Goal: Task Accomplishment & Management: Use online tool/utility

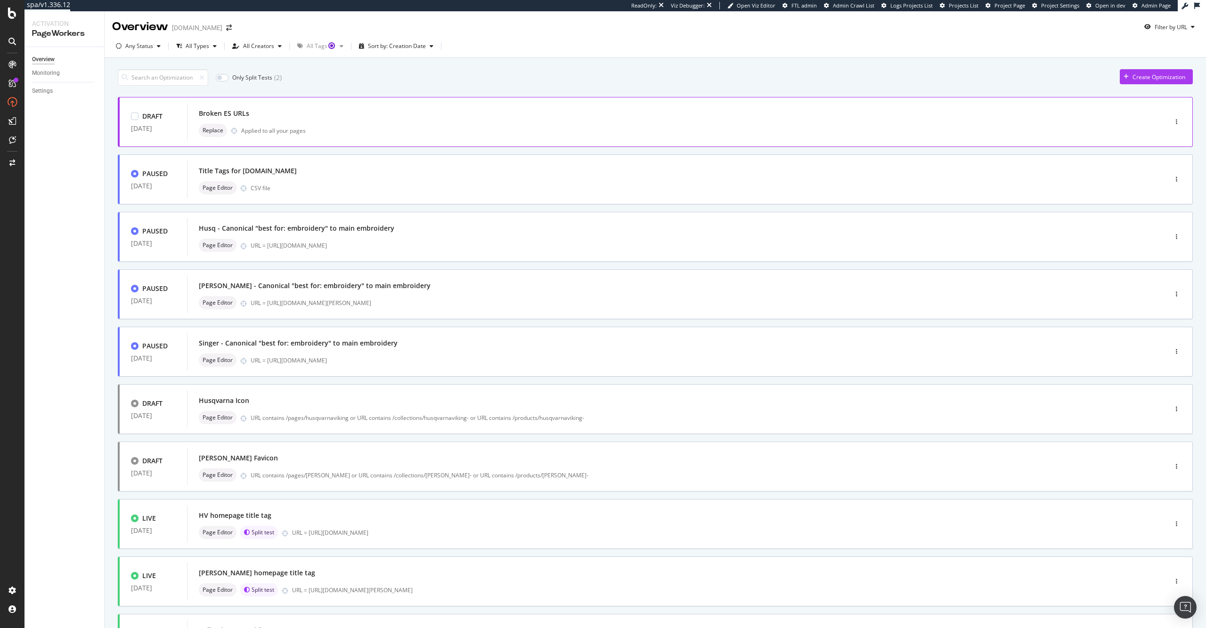
click at [370, 123] on div "Broken ES URLs Replace Applied to all your pages" at bounding box center [663, 122] width 928 height 30
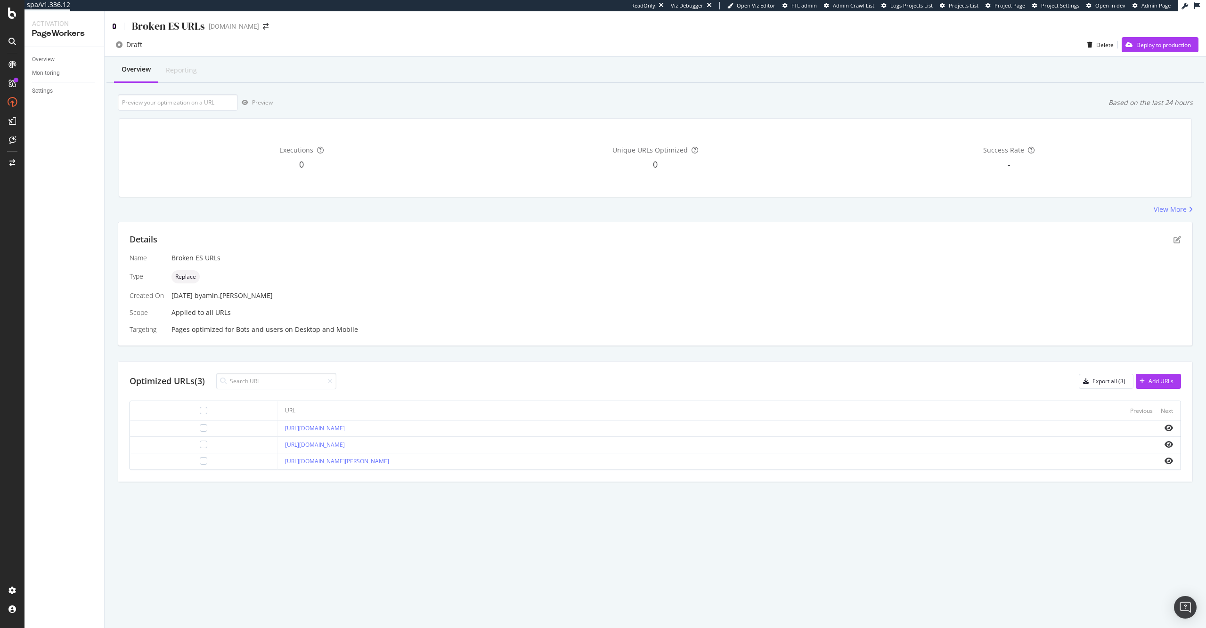
click at [114, 27] on icon at bounding box center [114, 26] width 4 height 7
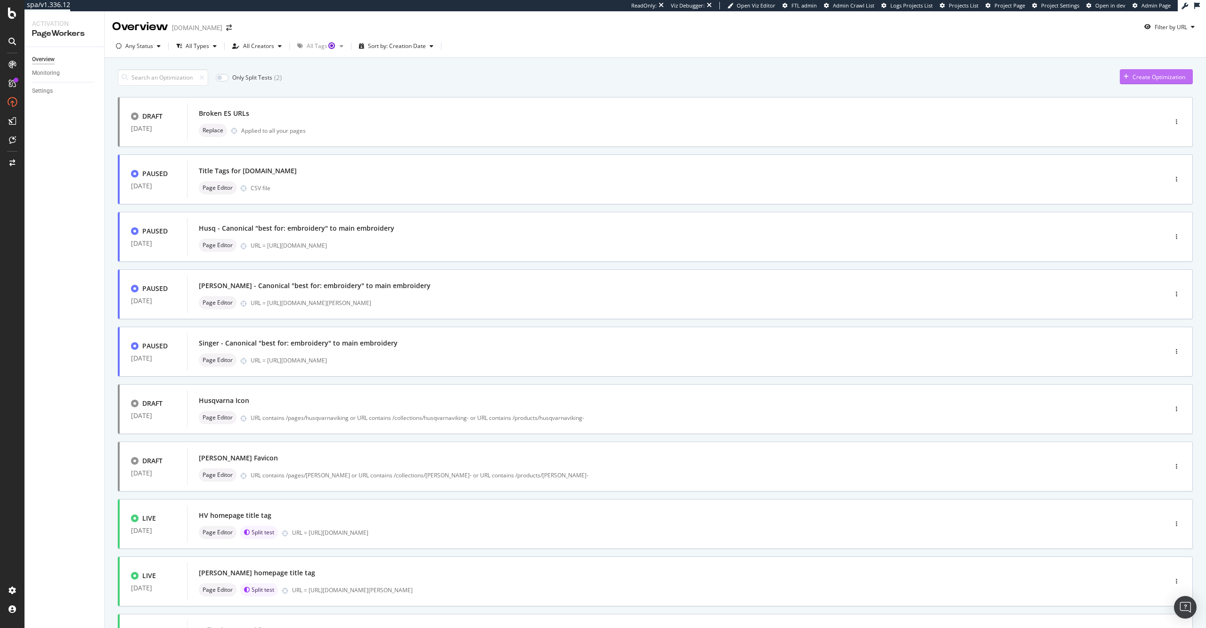
click at [1162, 79] on div "Create Optimization" at bounding box center [1159, 77] width 53 height 8
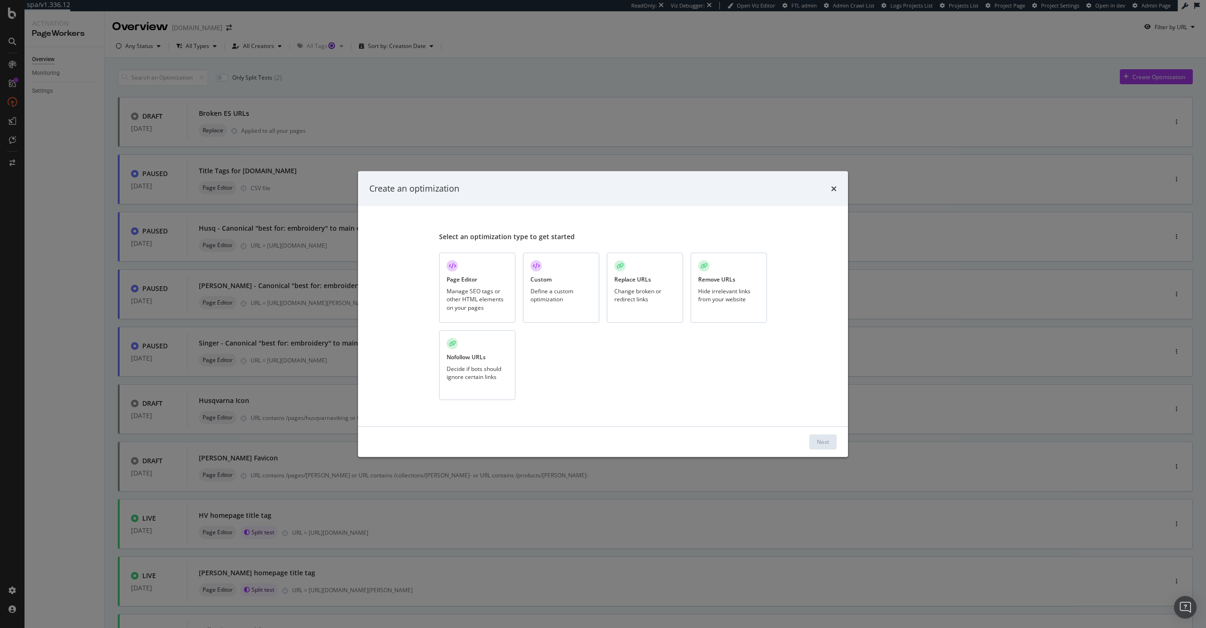
click at [583, 287] on div "Define a custom optimization" at bounding box center [560, 295] width 61 height 16
click at [826, 447] on div "Next" at bounding box center [823, 442] width 12 height 14
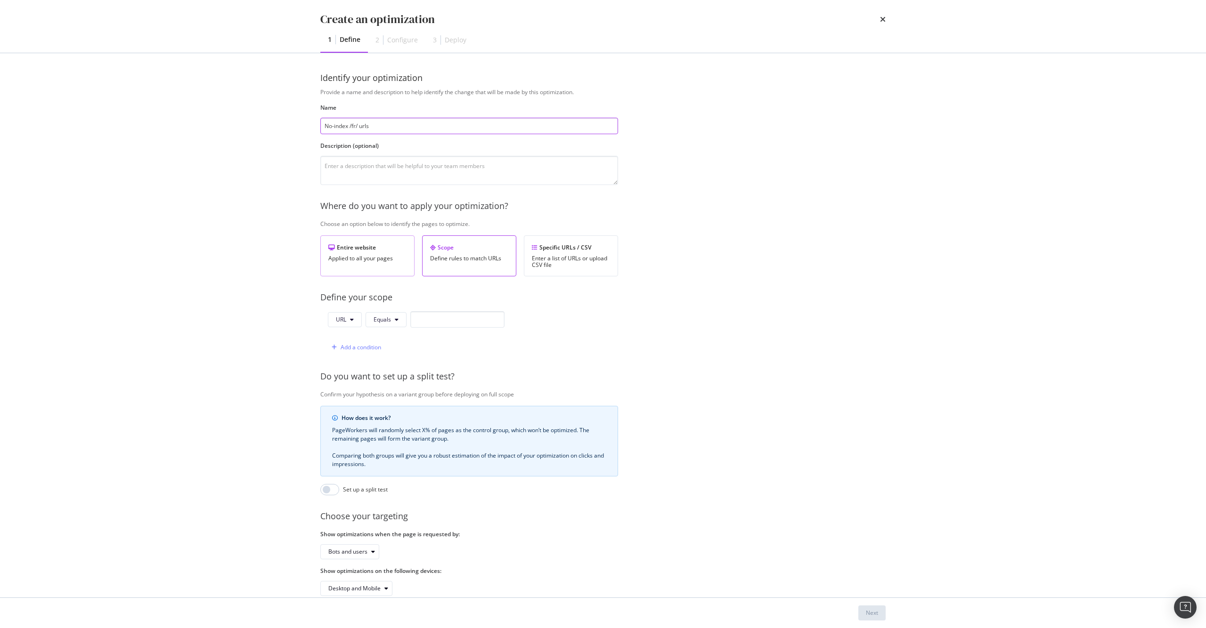
type input "No-index /fr/ urls"
click at [391, 257] on div "Applied to all your pages" at bounding box center [367, 258] width 78 height 7
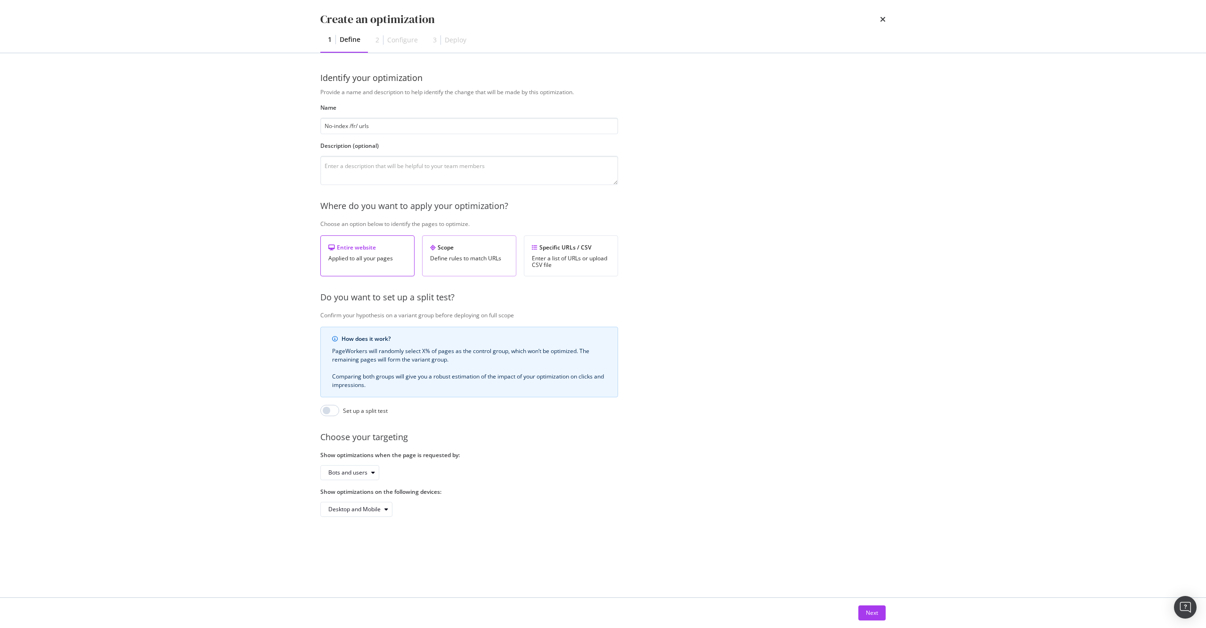
click at [454, 258] on div "Define rules to match URLs" at bounding box center [469, 258] width 78 height 7
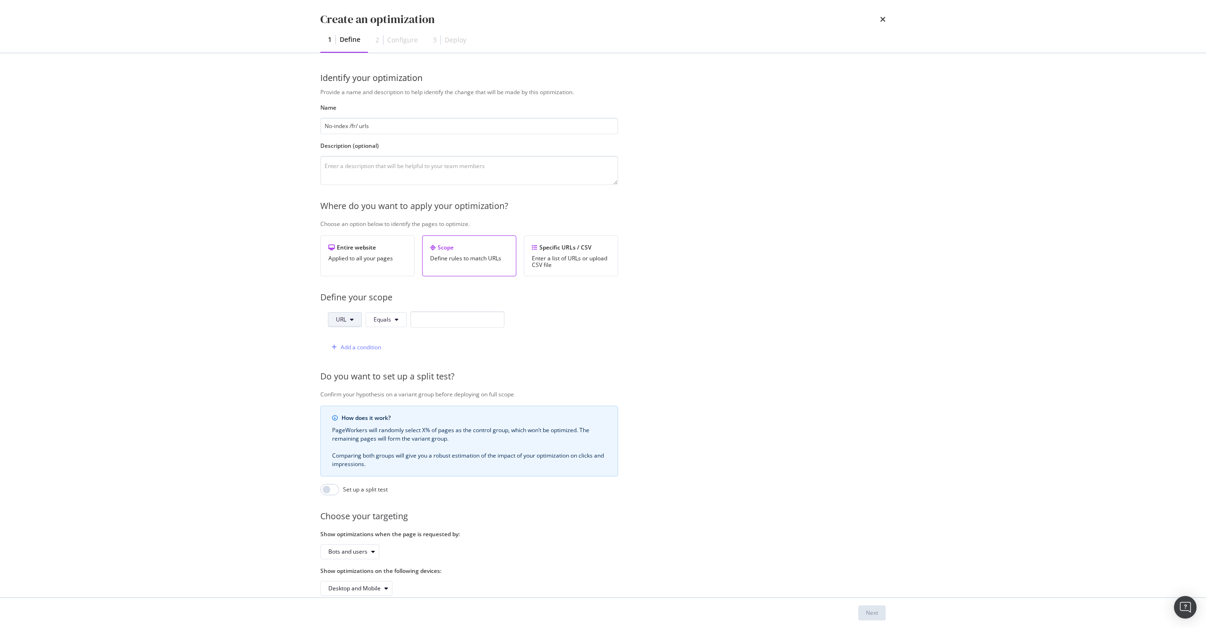
click at [349, 317] on button "URL" at bounding box center [345, 319] width 34 height 15
click at [363, 370] on span "Host" at bounding box center [352, 373] width 33 height 8
click at [457, 317] on input "modal" at bounding box center [459, 319] width 94 height 16
type input "[DOMAIN_NAME]"
click at [361, 341] on div "Add a condition" at bounding box center [354, 348] width 53 height 14
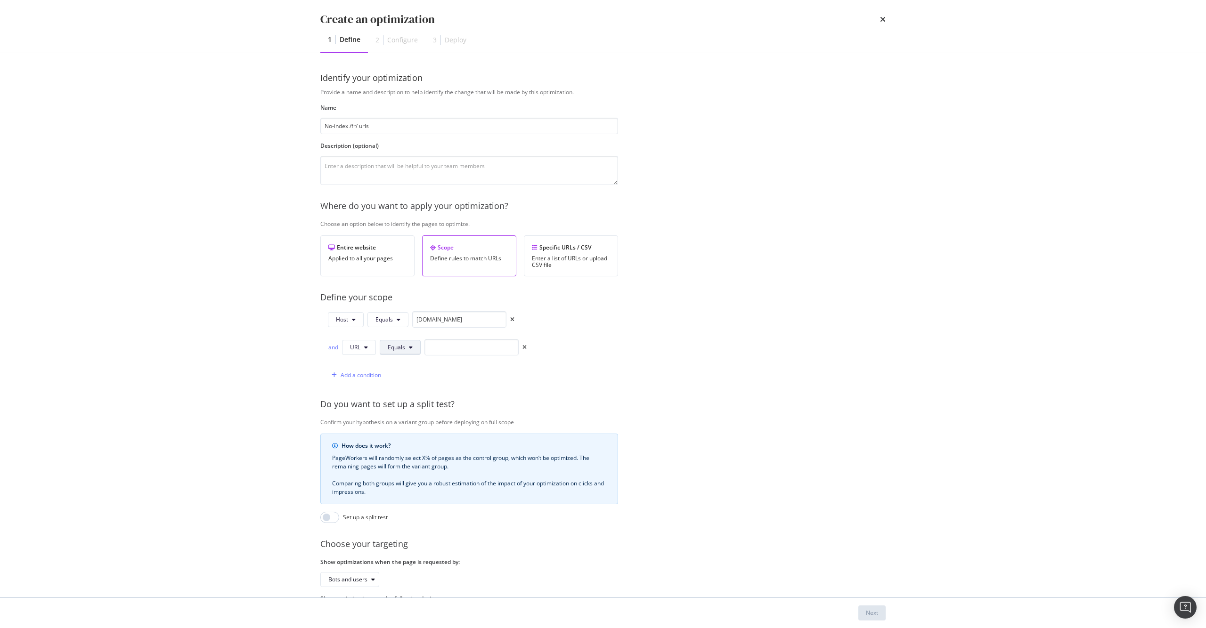
click at [406, 349] on button "Equals" at bounding box center [400, 347] width 41 height 15
click at [429, 421] on span "Contains" at bounding box center [416, 419] width 56 height 8
click at [452, 342] on input "modal" at bounding box center [477, 347] width 94 height 16
click at [438, 371] on div "Add a condition" at bounding box center [430, 375] width 204 height 16
click at [406, 344] on span "Contains" at bounding box center [399, 347] width 23 height 8
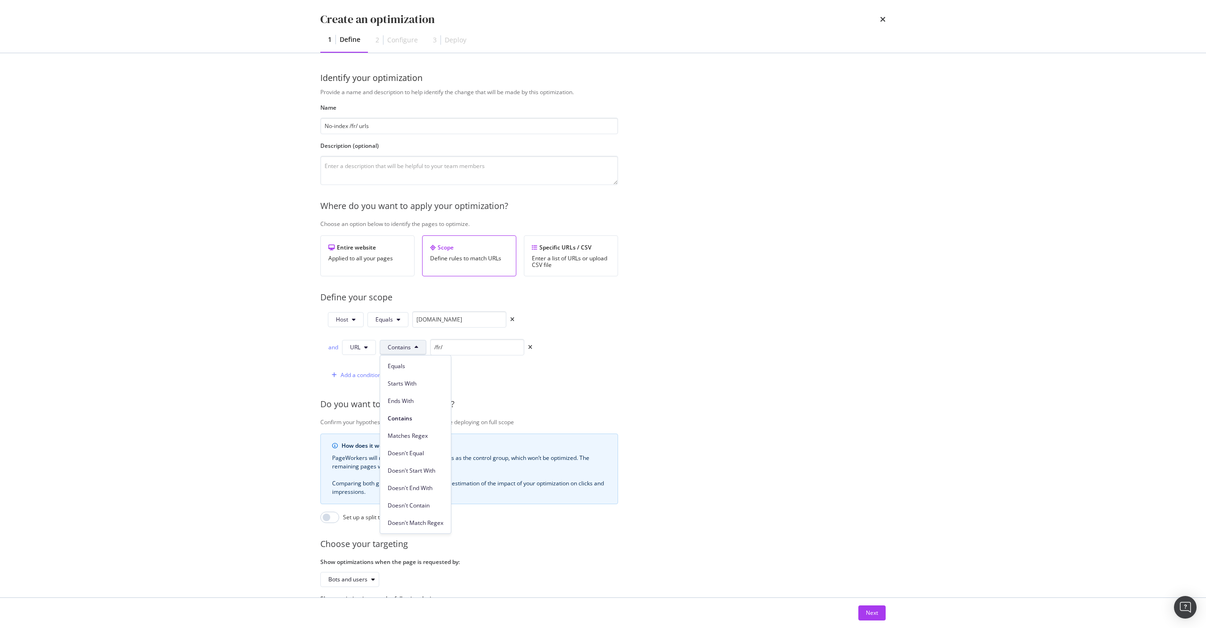
click at [472, 359] on div "and URL Contains /fr/" at bounding box center [430, 349] width 204 height 20
click at [475, 347] on input "/fr/" at bounding box center [477, 347] width 94 height 16
click at [384, 348] on button "Contains" at bounding box center [403, 347] width 47 height 15
click at [434, 434] on span "Matches Regex" at bounding box center [416, 436] width 56 height 8
click at [471, 351] on input "/fr/" at bounding box center [494, 347] width 94 height 16
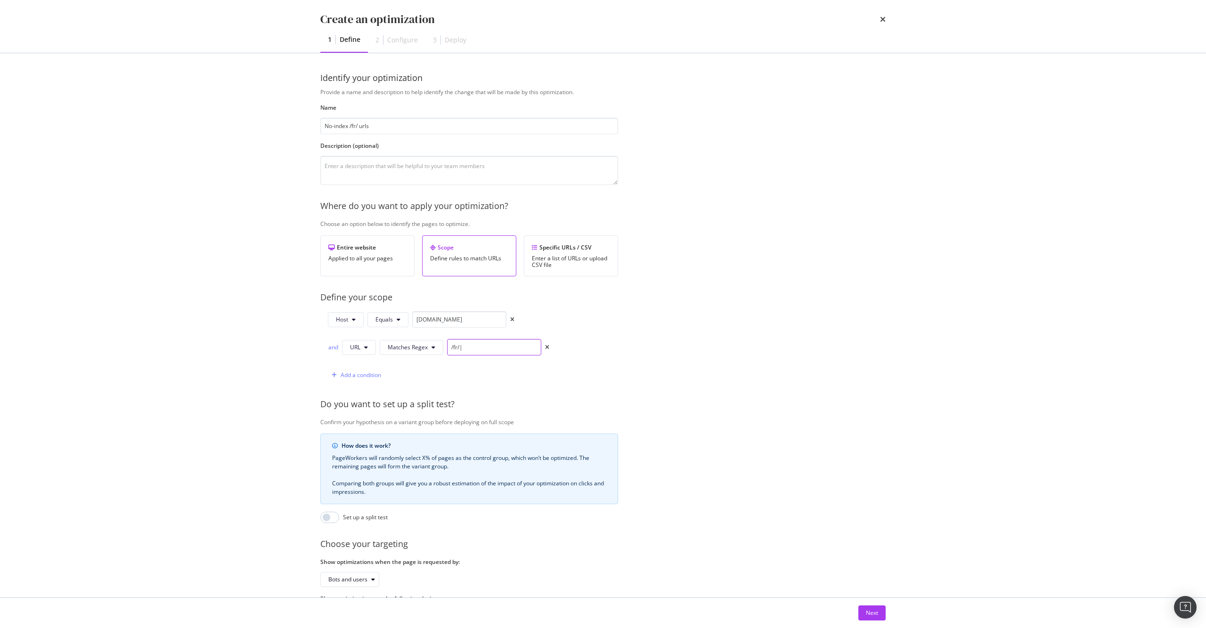
paste input "(?:/fr/|/es-ca/|/fr$|/es-ca$)"
type input "(?:/fr/|/es-ca/|/fr$|/es-ca$)"
click at [883, 612] on button "Next" at bounding box center [871, 613] width 27 height 15
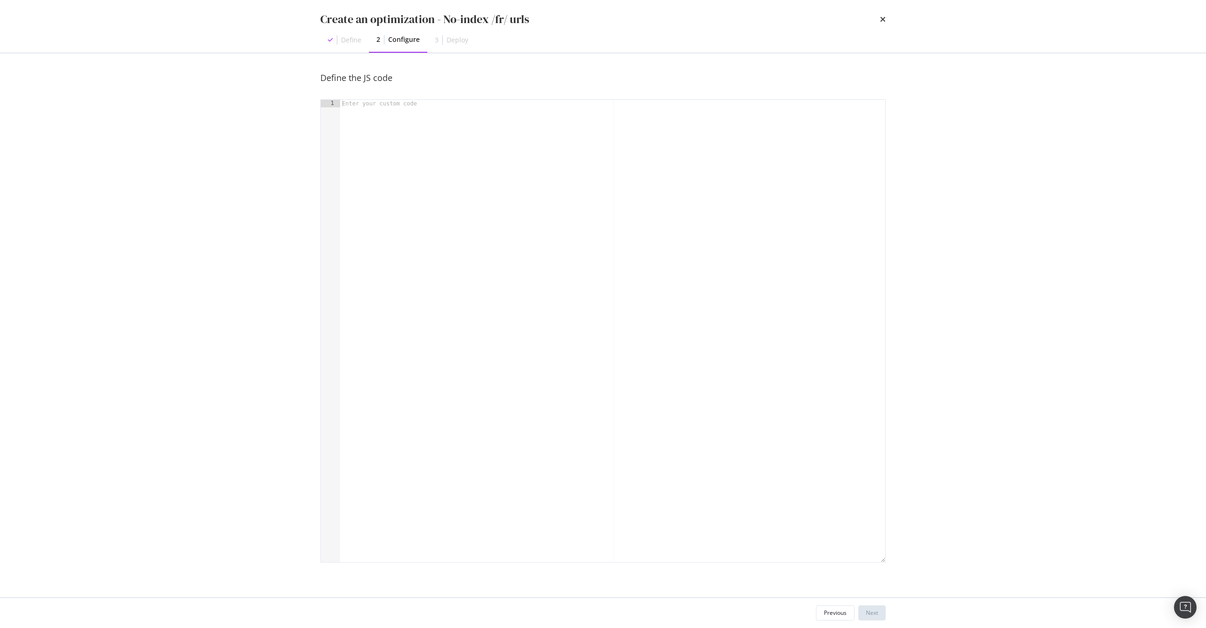
click at [494, 230] on div "modal" at bounding box center [612, 339] width 545 height 478
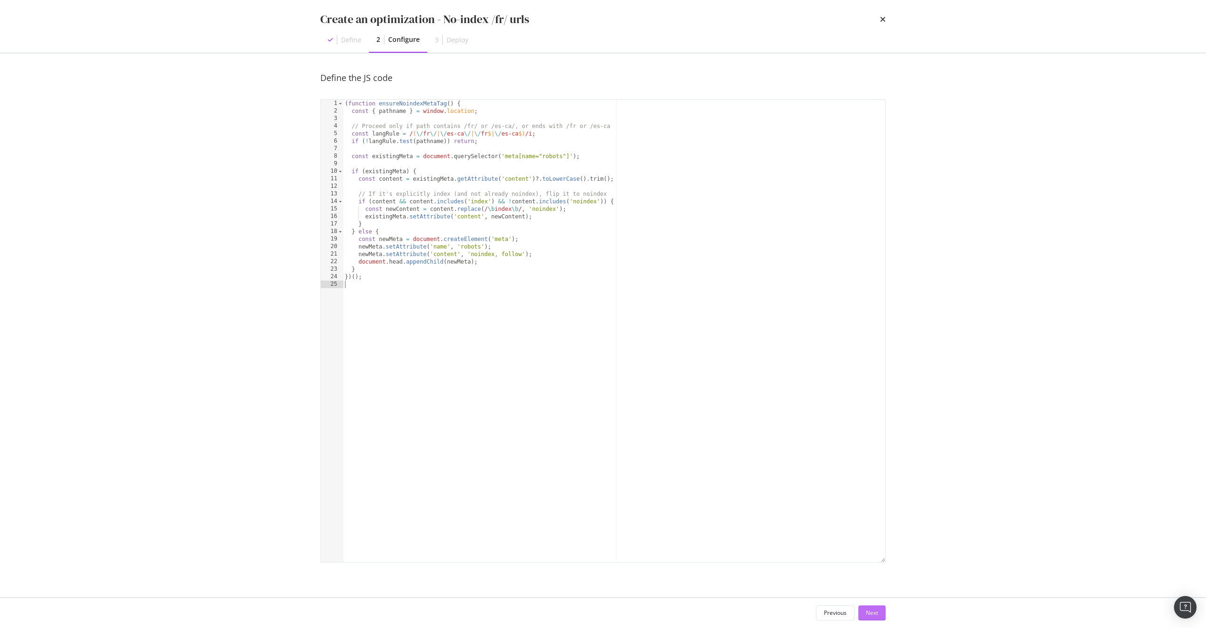
click at [882, 609] on button "Next" at bounding box center [871, 613] width 27 height 15
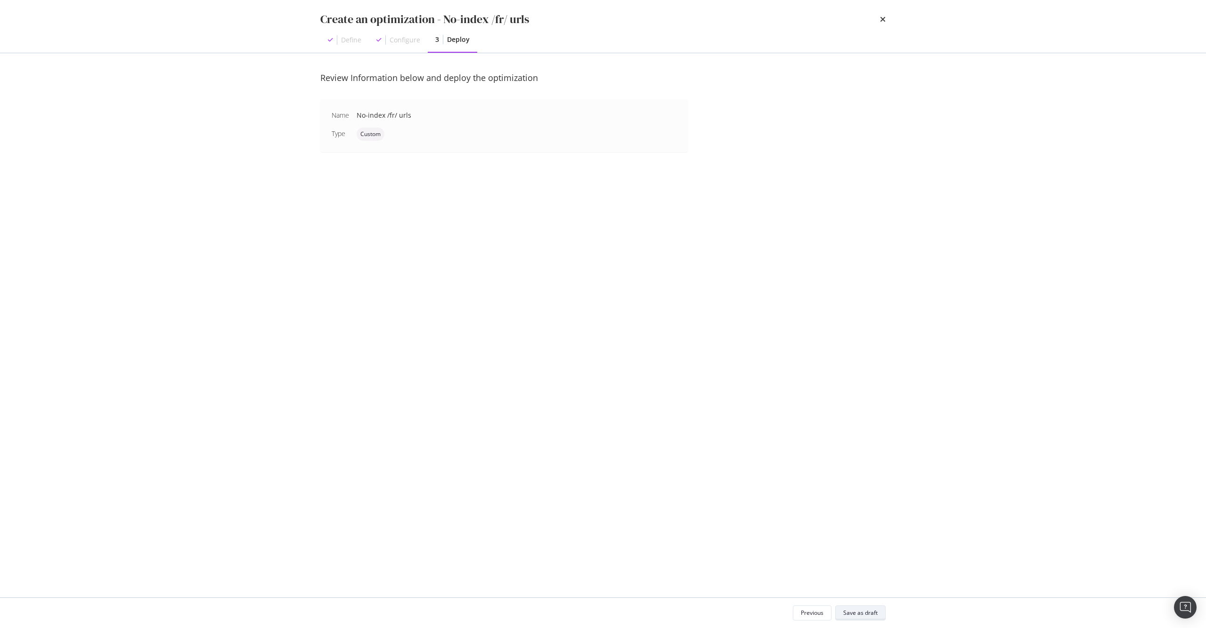
click at [882, 609] on button "Save as draft" at bounding box center [860, 613] width 50 height 15
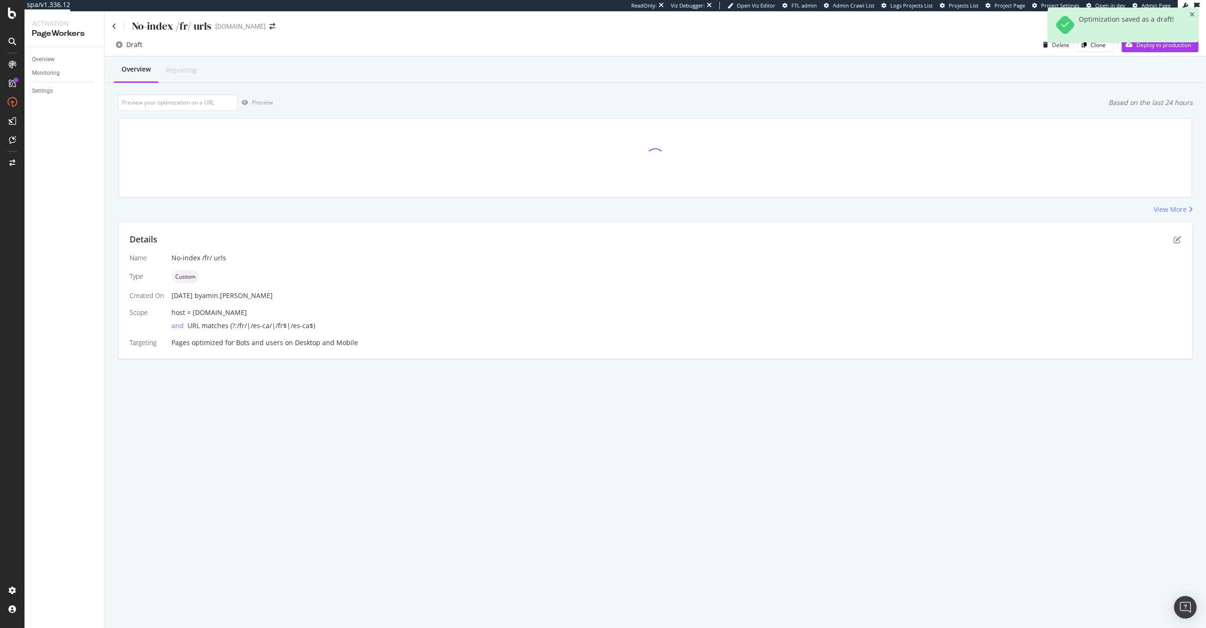
click at [783, 101] on div "Preview Based on the last 24 hours" at bounding box center [655, 102] width 1075 height 16
click at [172, 106] on input "url" at bounding box center [178, 102] width 120 height 16
paste input "[URL][DOMAIN_NAME]"
type input "[URL][DOMAIN_NAME]"
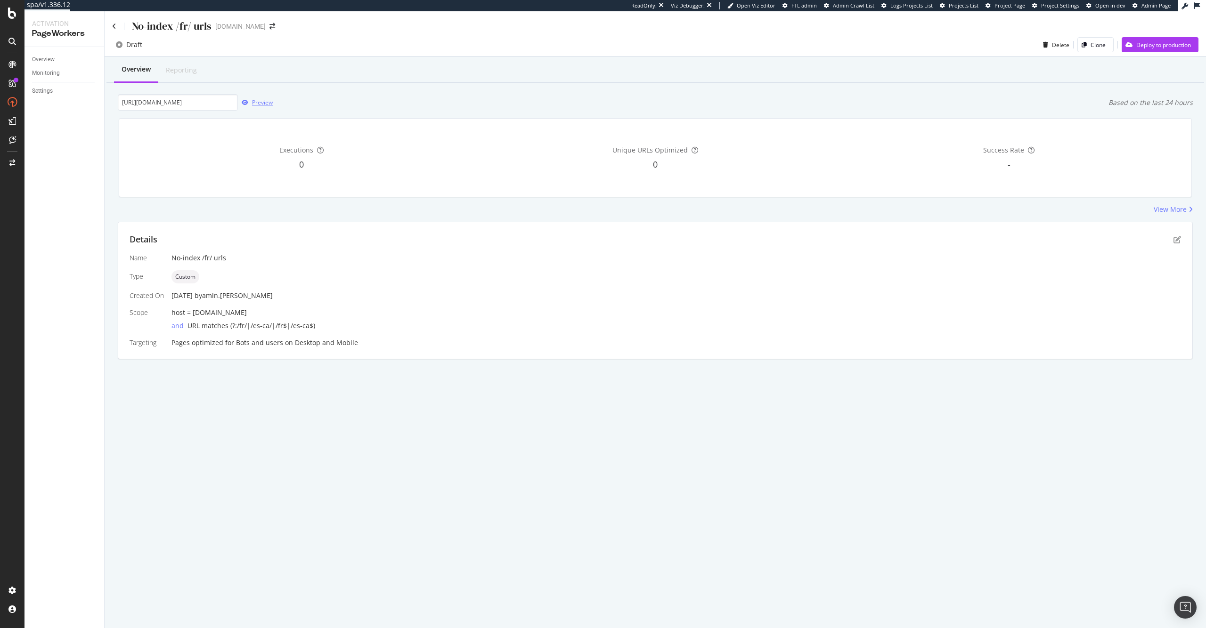
click at [252, 104] on div "Preview" at bounding box center [262, 102] width 21 height 8
click at [1171, 238] on div "Details" at bounding box center [656, 240] width 1052 height 12
click at [1175, 239] on icon "pen-to-square" at bounding box center [1178, 240] width 8 height 8
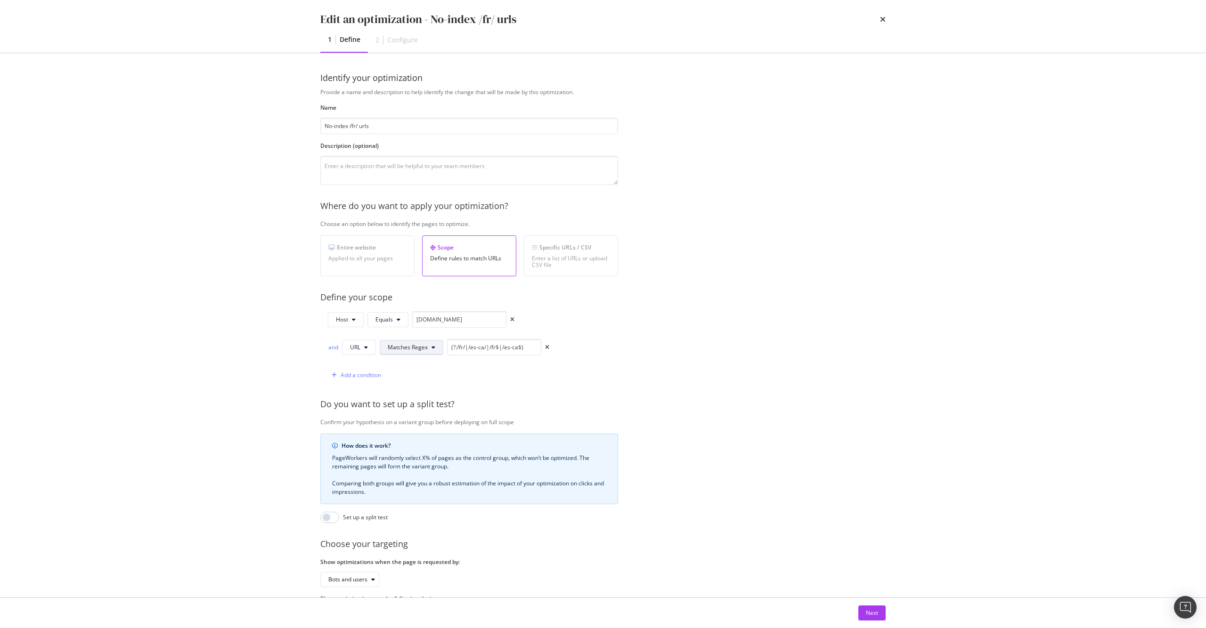
click at [406, 347] on span "Matches Regex" at bounding box center [408, 347] width 40 height 8
click at [418, 367] on span "Equals" at bounding box center [416, 366] width 56 height 8
click at [490, 353] on input "(?:/fr/|/es-ca/|/fr$|/es-ca$)" at bounding box center [471, 347] width 94 height 16
click at [884, 22] on icon "times" at bounding box center [883, 20] width 6 height 8
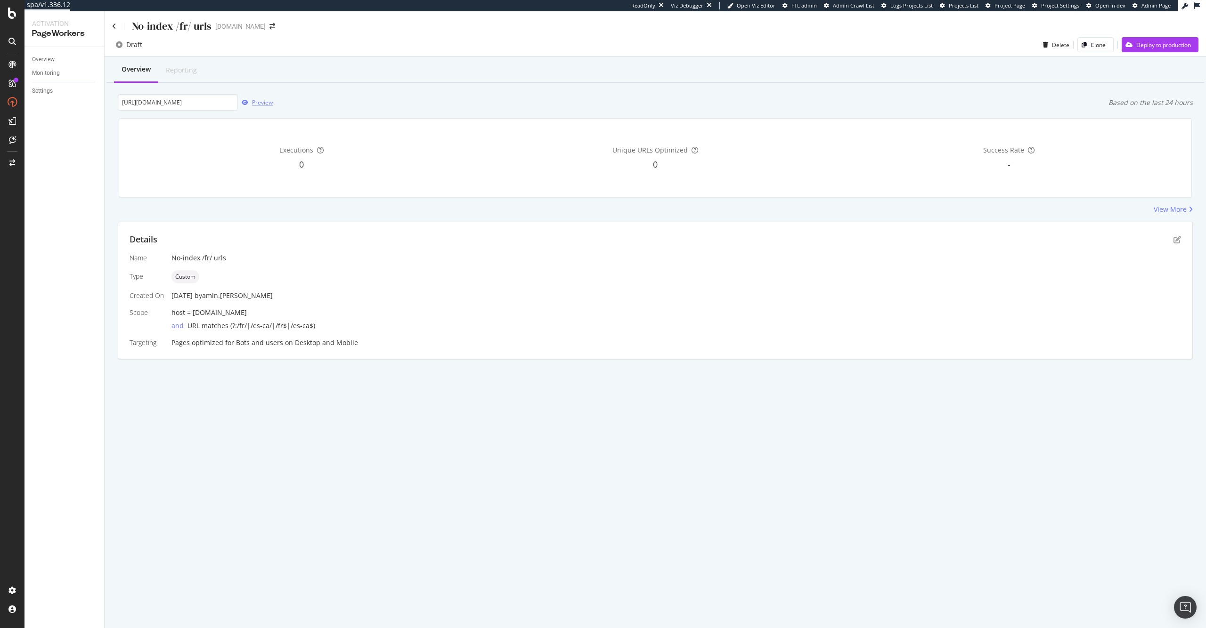
click at [262, 96] on div "Preview" at bounding box center [255, 103] width 35 height 14
click at [1175, 235] on div "Details" at bounding box center [656, 240] width 1052 height 12
click at [1173, 239] on div "Details" at bounding box center [656, 240] width 1052 height 12
click at [1177, 241] on icon "pen-to-square" at bounding box center [1178, 240] width 8 height 8
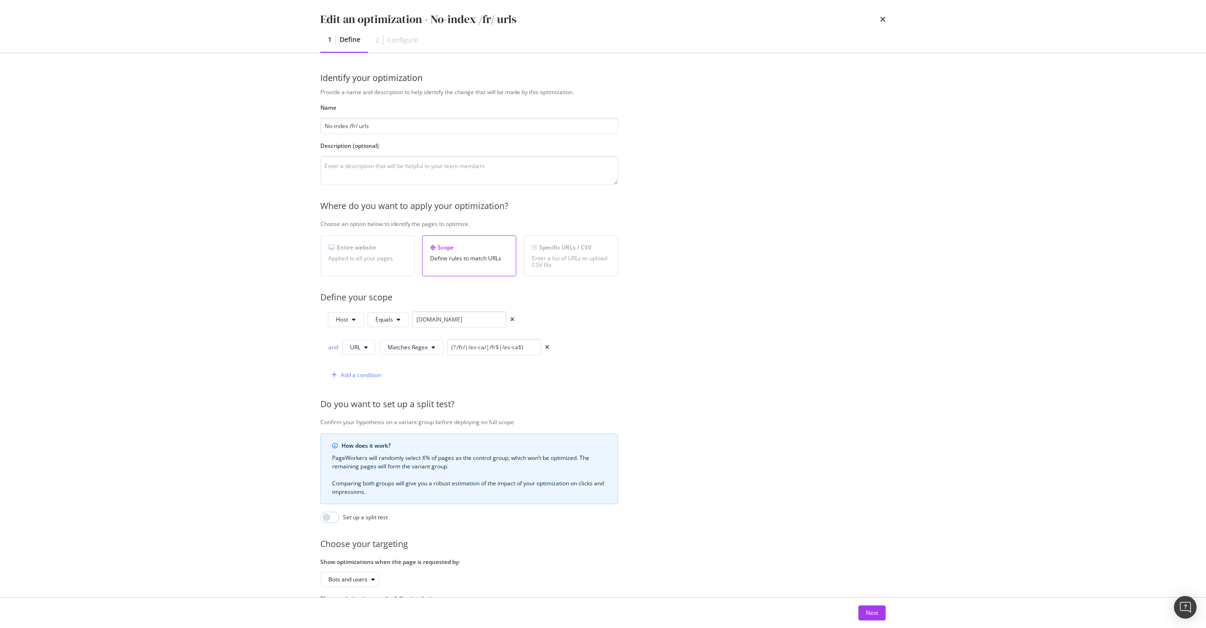
scroll to position [52, 0]
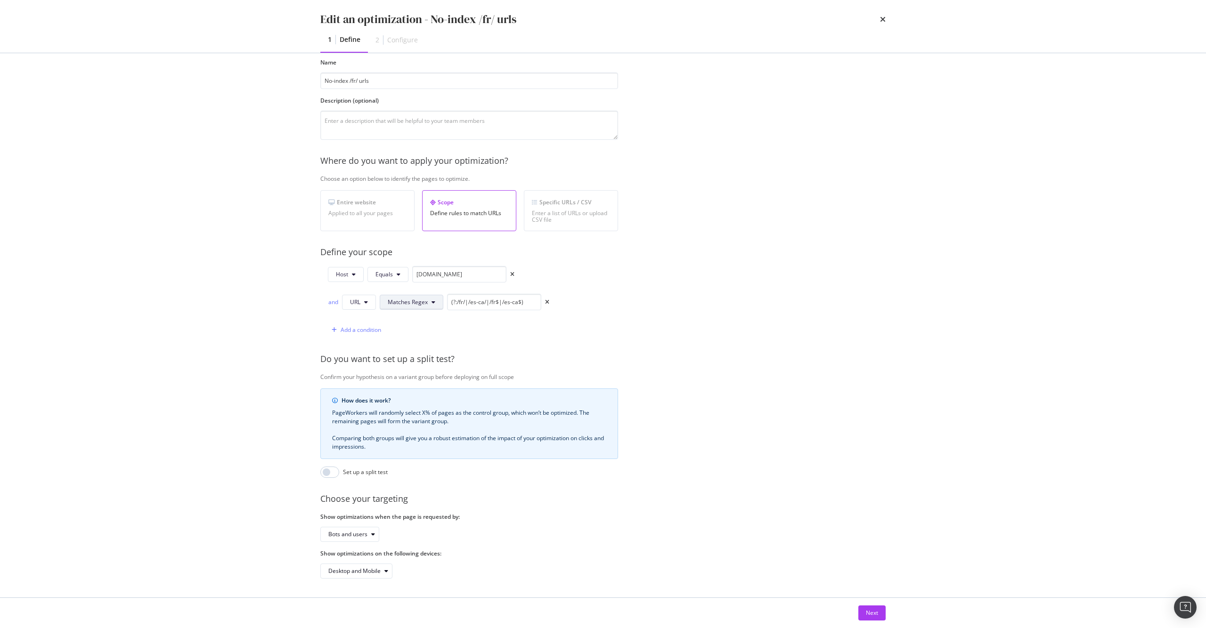
click at [397, 298] on span "Matches Regex" at bounding box center [408, 302] width 40 height 8
click at [427, 369] on span "Contains" at bounding box center [416, 366] width 56 height 8
click at [473, 297] on input "(?:/fr/|/es-ca/|/fr$|/es-ca$)" at bounding box center [477, 302] width 94 height 16
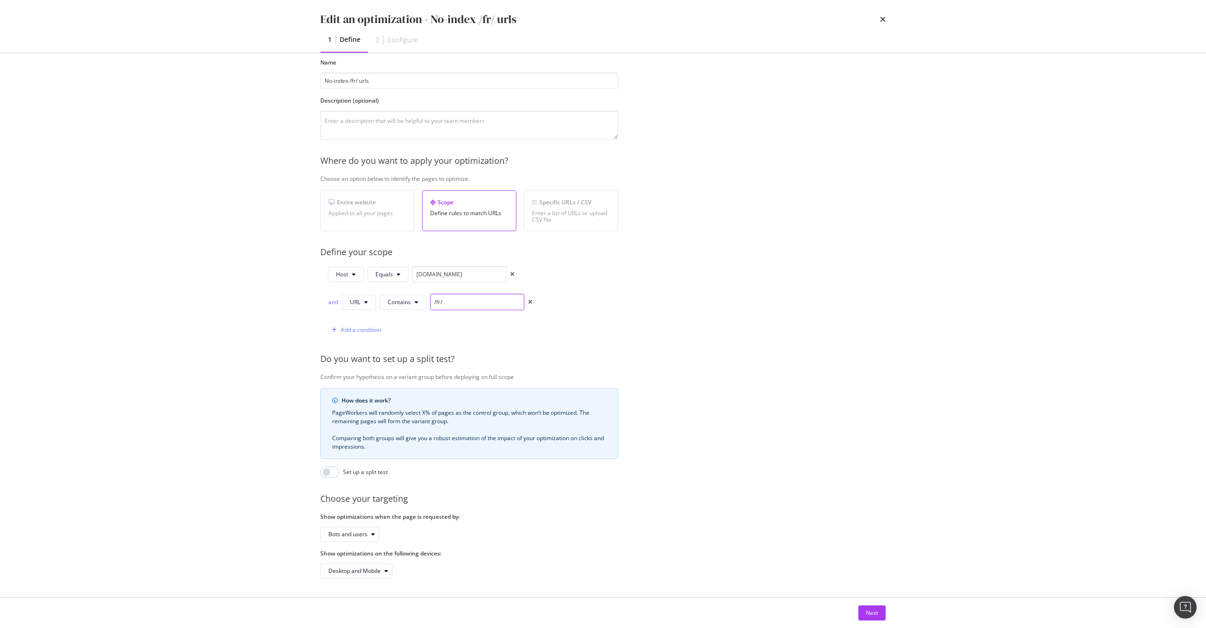
type input "/fr/"
click at [855, 612] on div "Next" at bounding box center [602, 613] width 565 height 15
click at [864, 614] on button "Next" at bounding box center [871, 613] width 27 height 15
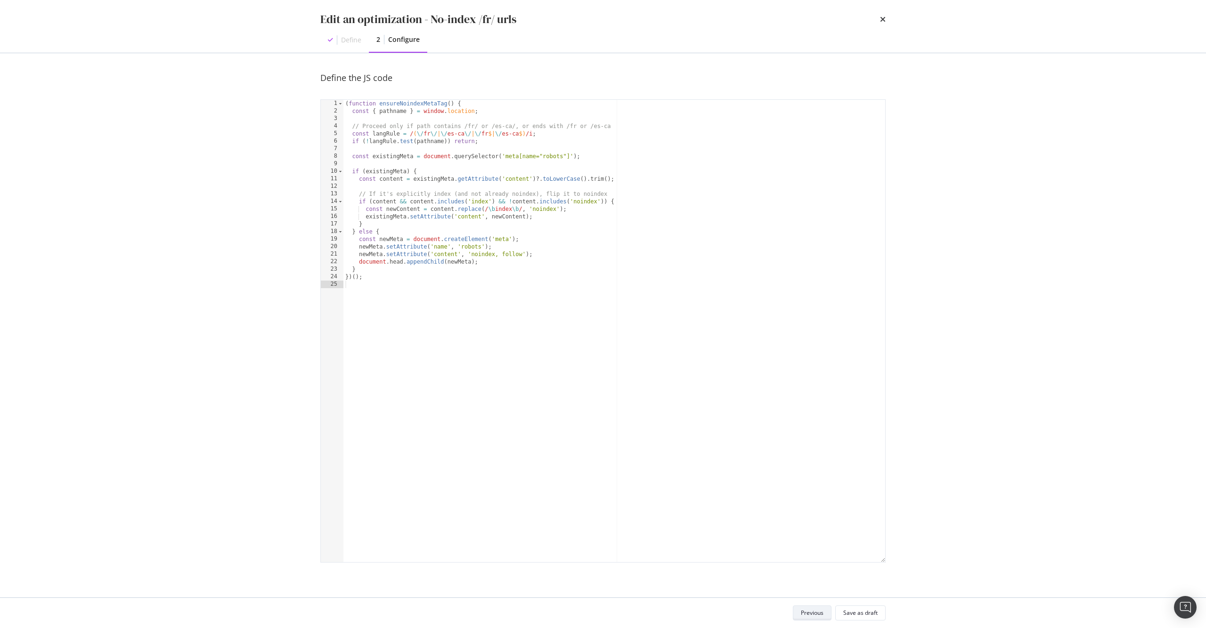
scroll to position [0, 0]
click at [627, 312] on div "( function ensureNoindexMetaTag ( ) { const { pathname } = window . location ; …" at bounding box center [614, 339] width 542 height 478
type textarea "})();"
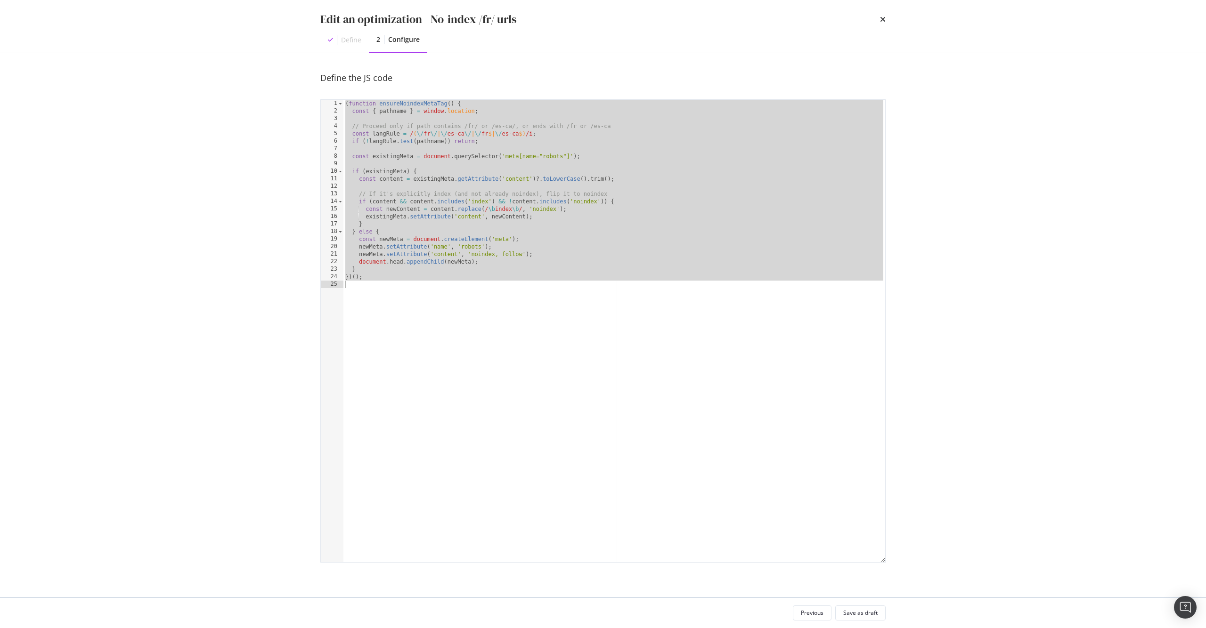
paste textarea "Cursor at row 25"
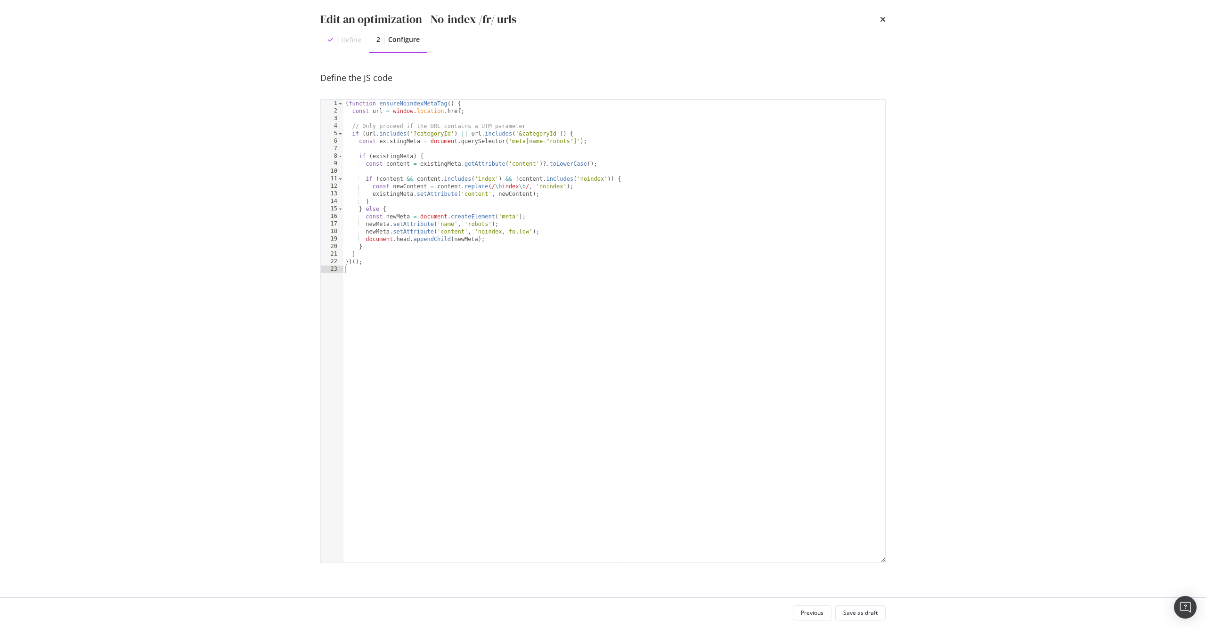
type textarea "})();"
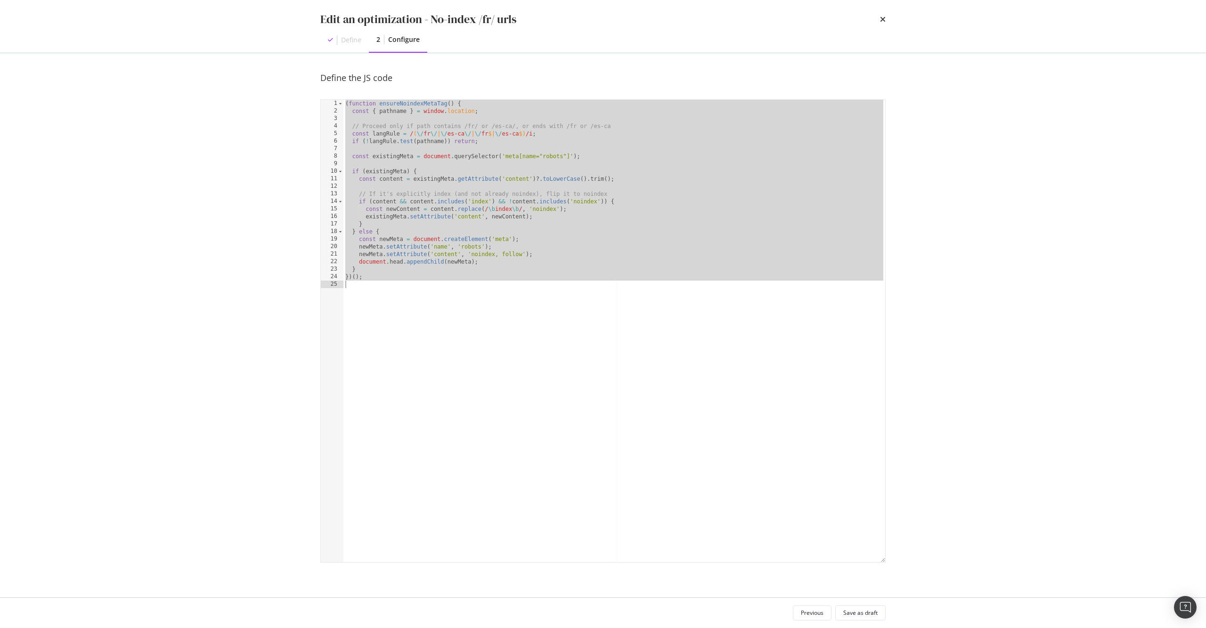
paste textarea "Cursor at row 25"
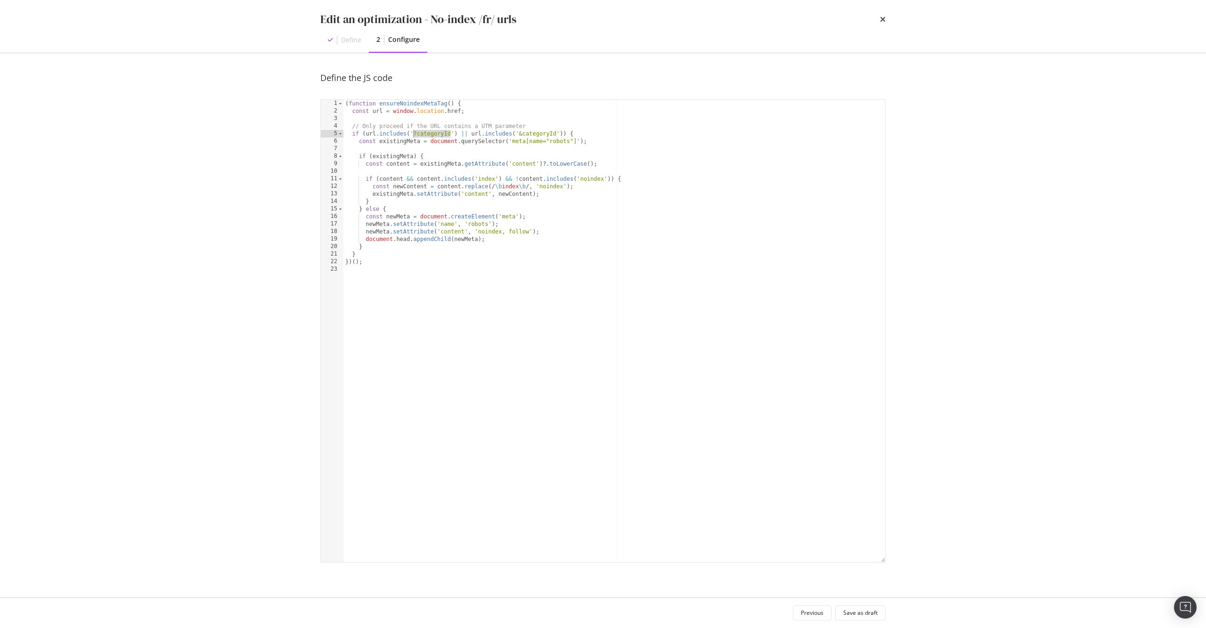
drag, startPoint x: 443, startPoint y: 132, endPoint x: 413, endPoint y: 130, distance: 30.2
click at [413, 130] on div "( function ensureNoindexMetaTag ( ) { const url = window . location . href ; //…" at bounding box center [614, 339] width 542 height 478
type textarea "if (url.includes('/fr/') || url.includes('&categoryId')) {"
click at [862, 617] on div "Save as draft" at bounding box center [860, 613] width 34 height 8
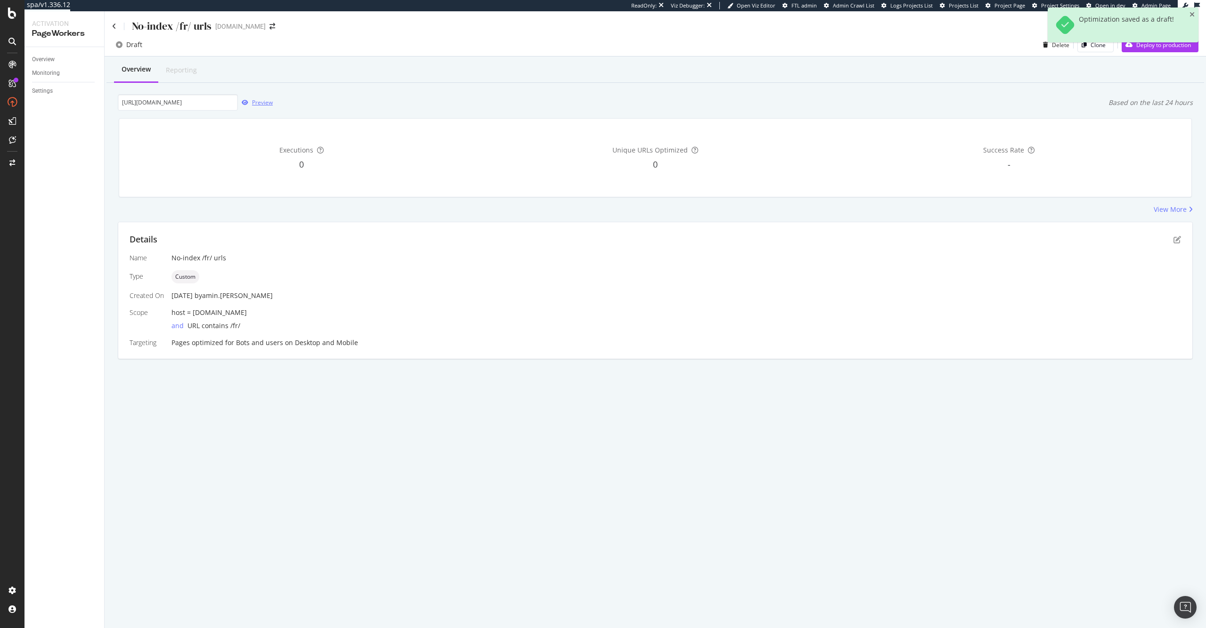
click at [245, 101] on icon "button" at bounding box center [245, 103] width 7 height 6
click at [250, 104] on div "button" at bounding box center [245, 103] width 14 height 6
click at [1180, 239] on icon "pen-to-square" at bounding box center [1178, 240] width 8 height 8
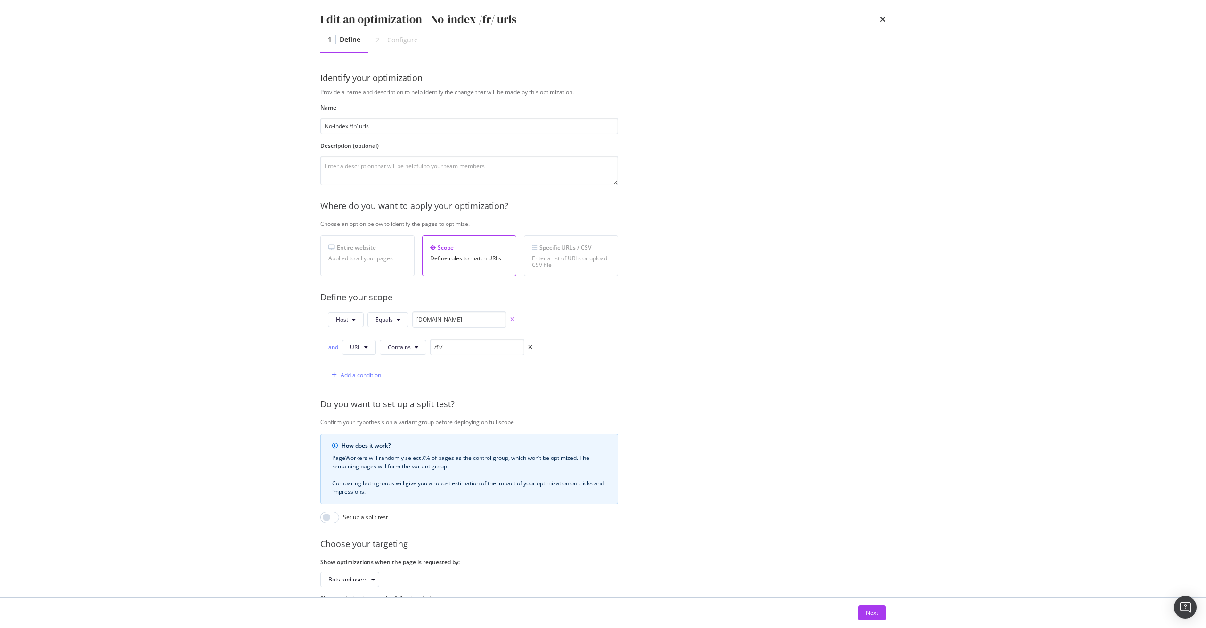
click at [511, 319] on icon "times" at bounding box center [512, 320] width 4 height 6
type input "/fr/"
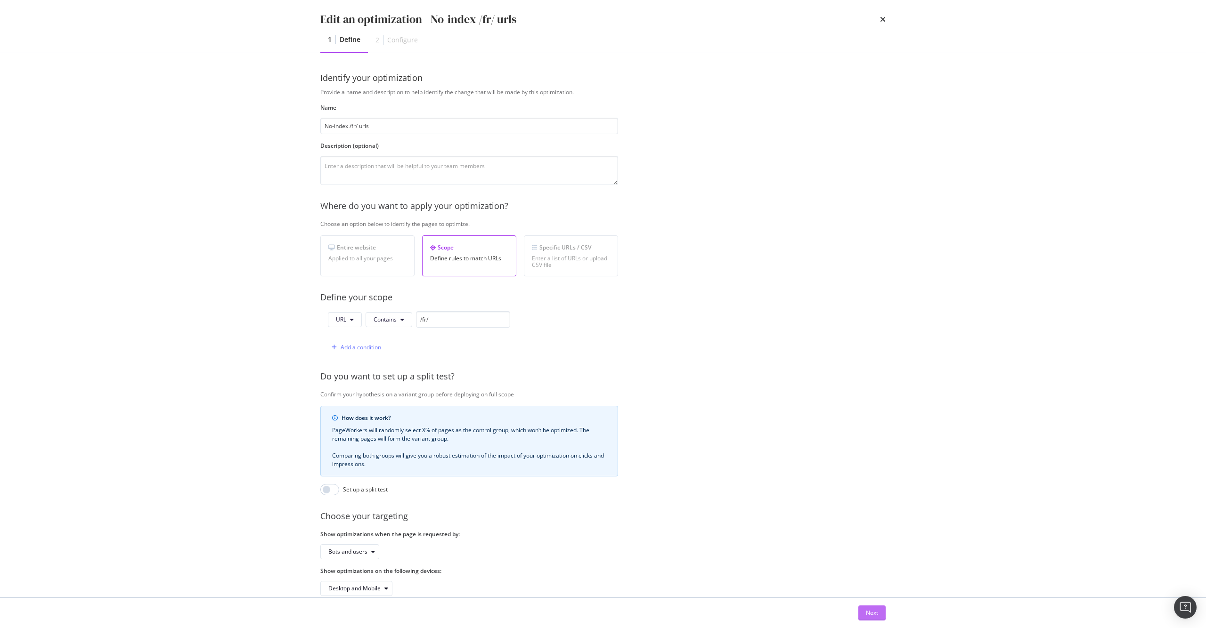
click at [881, 612] on button "Next" at bounding box center [871, 613] width 27 height 15
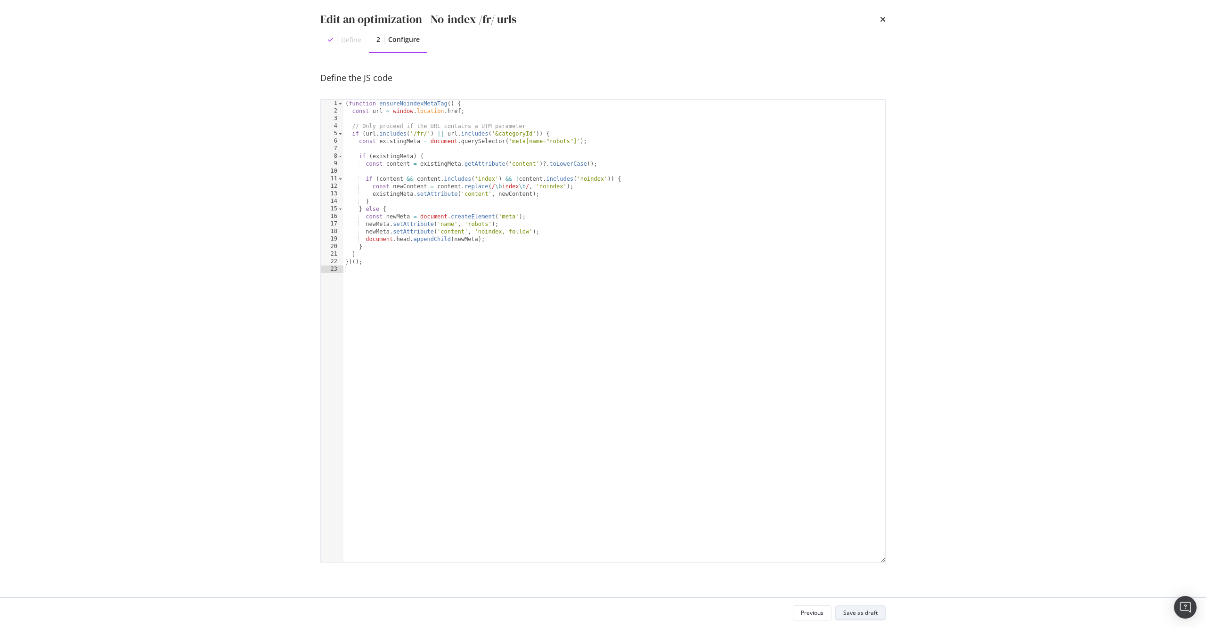
click at [874, 618] on div "Save as draft" at bounding box center [860, 613] width 34 height 13
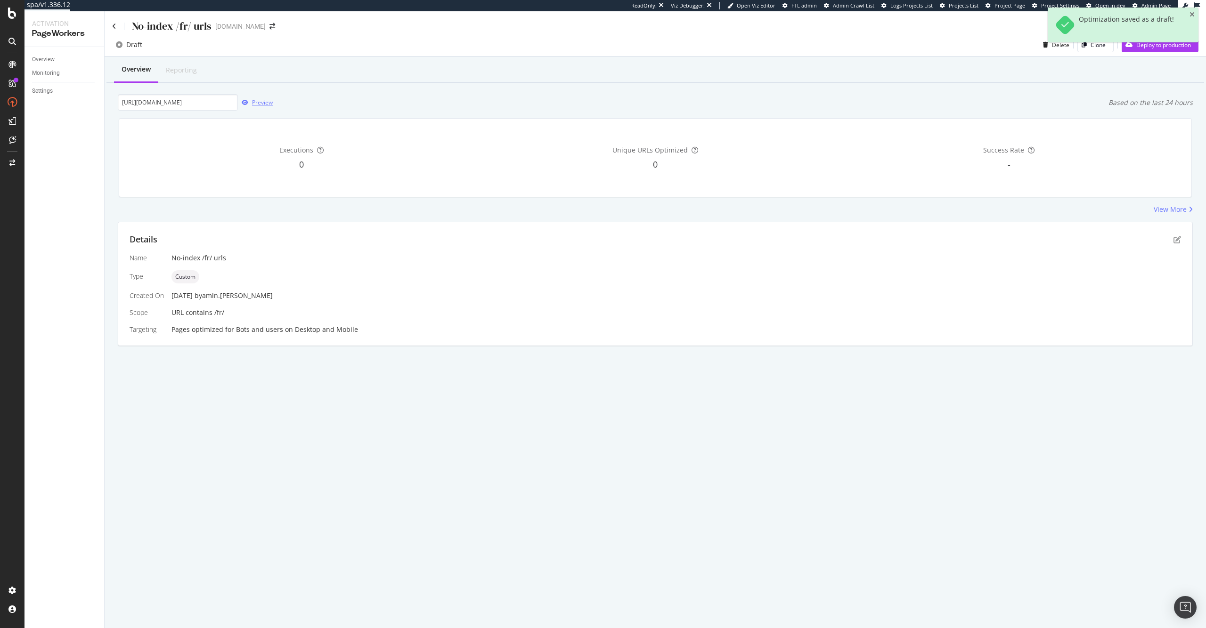
click at [268, 106] on div "Preview" at bounding box center [262, 102] width 21 height 8
click at [1175, 240] on icon "pen-to-square" at bounding box center [1178, 240] width 8 height 8
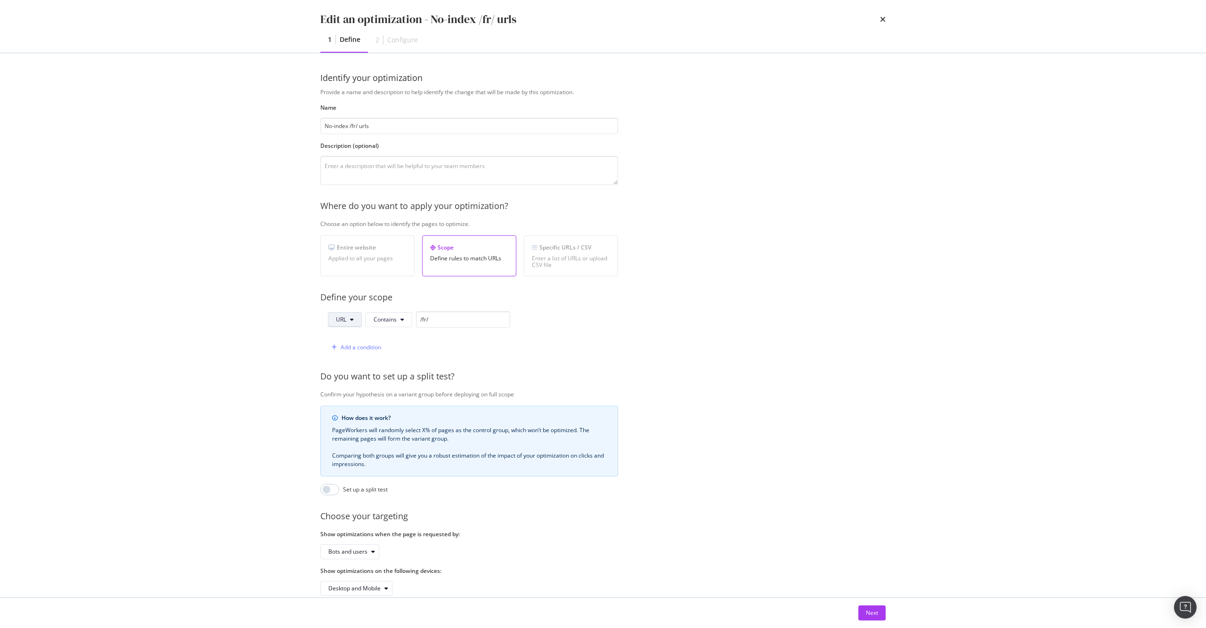
click at [357, 315] on button "URL" at bounding box center [345, 319] width 34 height 15
click at [517, 320] on div "URL Contains /fr/ Add a condition" at bounding box center [469, 333] width 298 height 44
click at [388, 277] on div "Provide a name and description to help identify the change that will be made by…" at bounding box center [602, 342] width 565 height 508
click at [381, 259] on div "Applied to all your pages" at bounding box center [367, 258] width 78 height 7
click at [467, 253] on div "Scope Define rules to match URLs" at bounding box center [469, 256] width 94 height 41
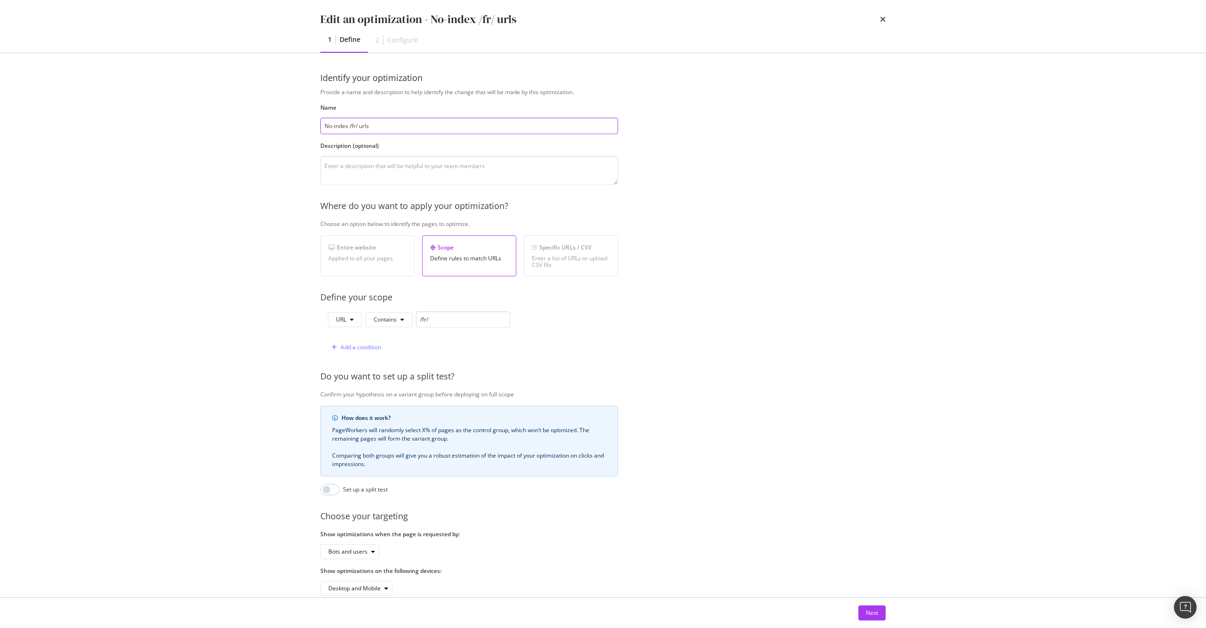
click at [393, 120] on input "No-index /fr/ urls" at bounding box center [469, 126] width 298 height 16
click at [395, 122] on input "No-index /fr/ urls" at bounding box center [469, 126] width 298 height 16
type input "No-index /fr/ urls - test to see if pw works"
click at [562, 261] on div "Enter a list of URLs or upload CSV file" at bounding box center [571, 261] width 78 height 13
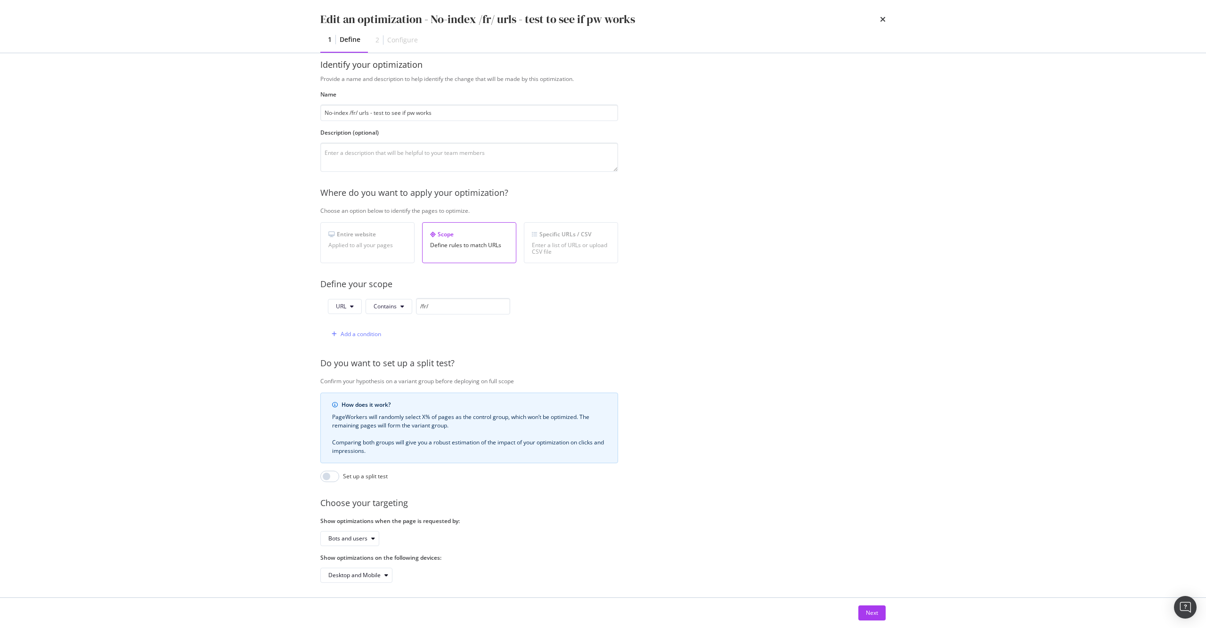
scroll to position [24, 0]
click at [886, 618] on div "Next" at bounding box center [603, 613] width 603 height 30
click at [880, 617] on button "Next" at bounding box center [871, 613] width 27 height 15
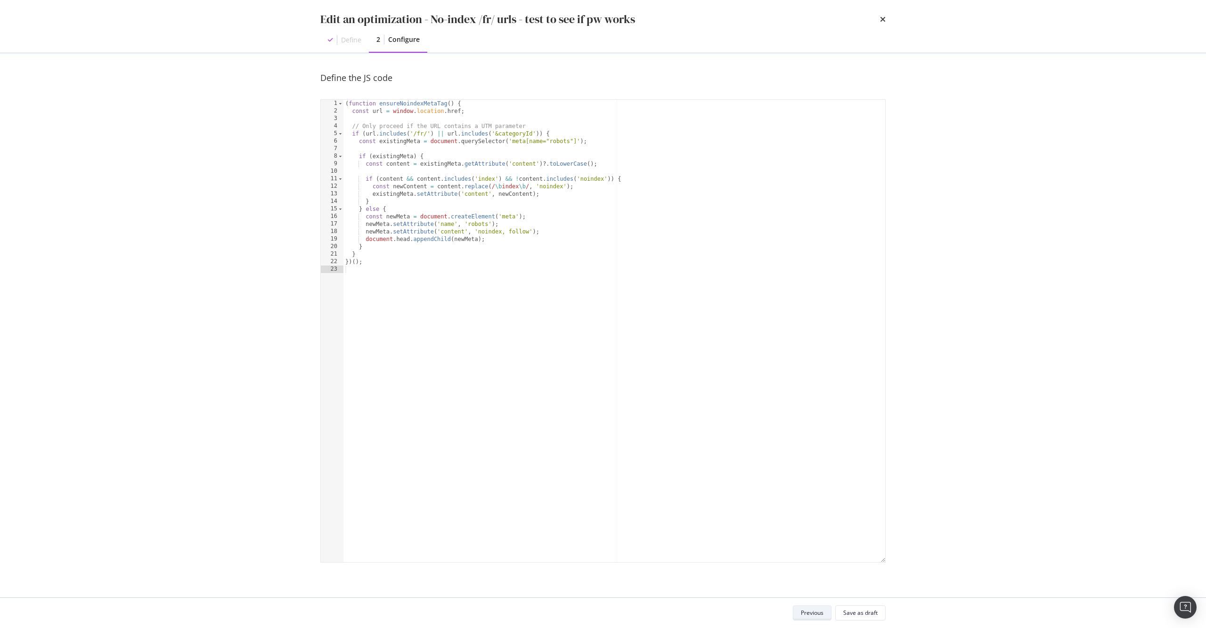
scroll to position [0, 0]
drag, startPoint x: 496, startPoint y: 134, endPoint x: 533, endPoint y: 135, distance: 36.8
click at [533, 135] on div "( function ensureNoindexMetaTag ( ) { const url = window . location . href ; //…" at bounding box center [614, 339] width 542 height 478
type textarea "if (url.includes('/fr/') || url.includes('/fr-ca/')) {"
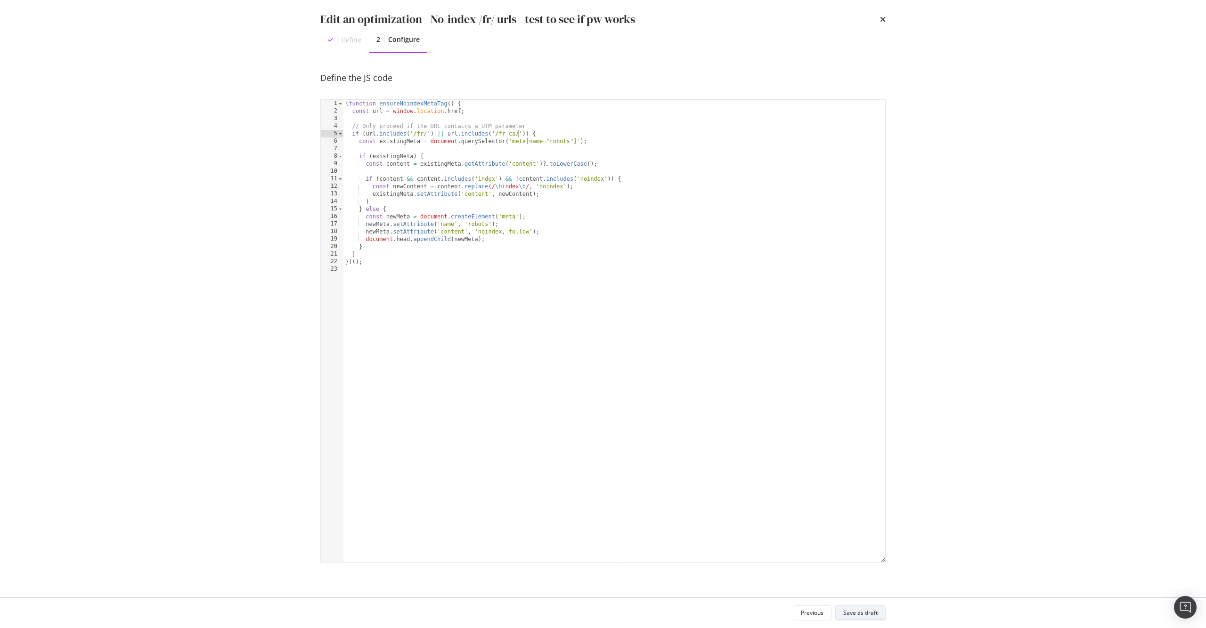
click at [874, 615] on div "Save as draft" at bounding box center [860, 613] width 34 height 8
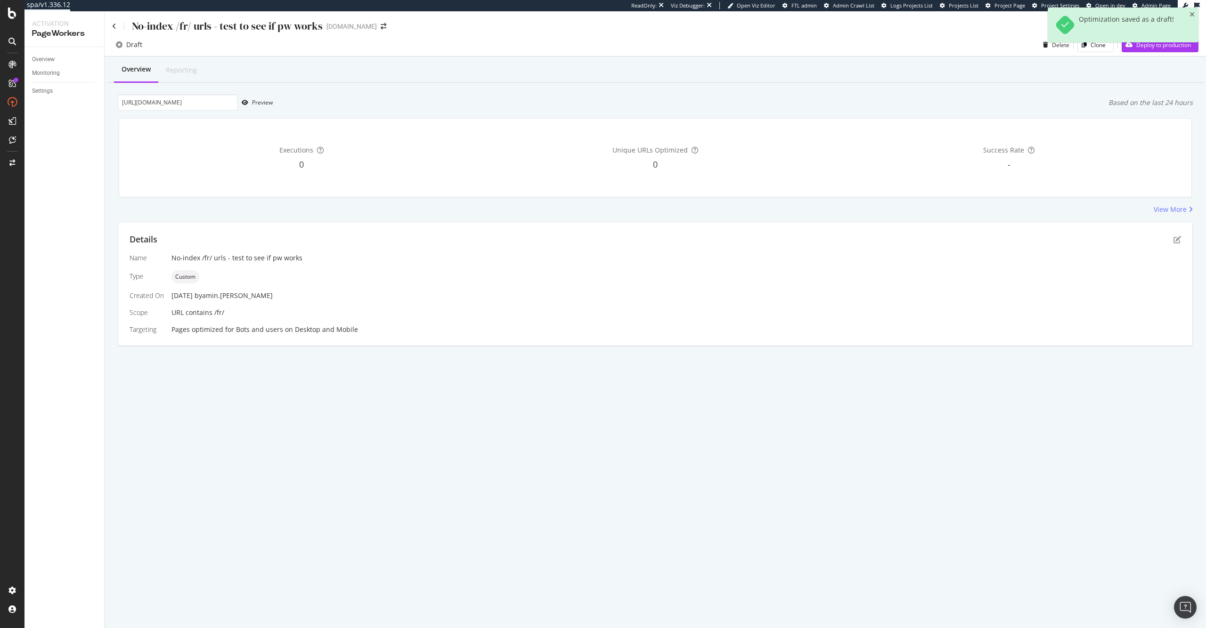
click at [1172, 242] on div "Details" at bounding box center [656, 240] width 1052 height 12
click at [1176, 240] on icon "pen-to-square" at bounding box center [1178, 240] width 8 height 8
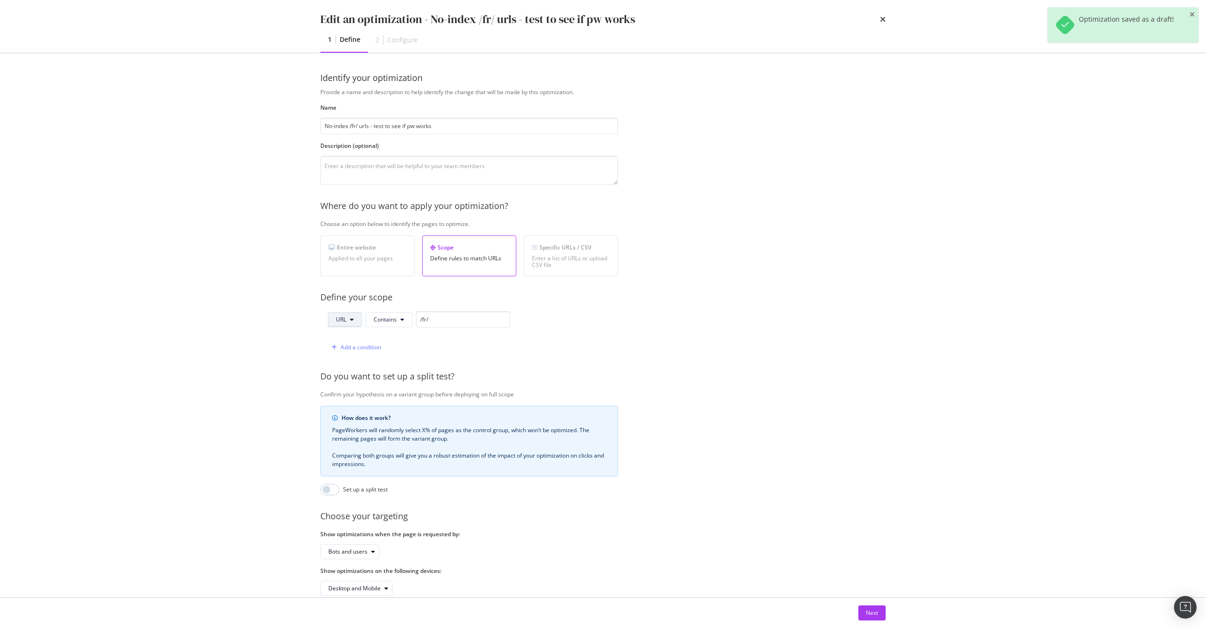
click at [343, 317] on span "URL" at bounding box center [341, 320] width 10 height 8
click at [444, 319] on input "/fr/" at bounding box center [463, 319] width 94 height 16
type input "[DOMAIN_NAME]"
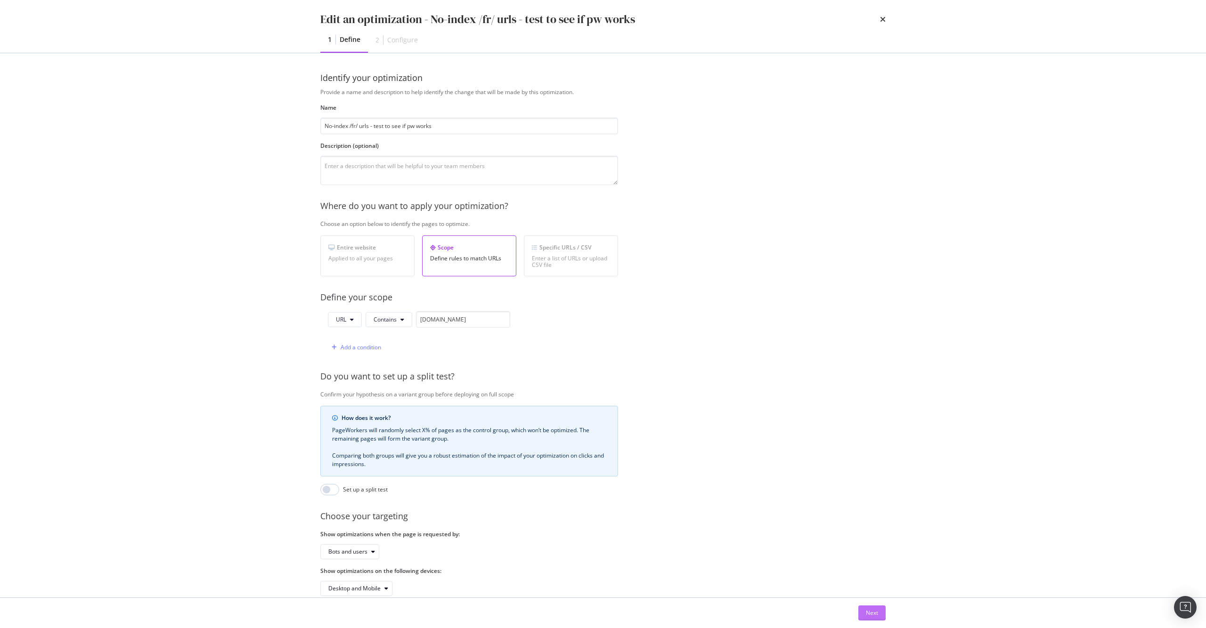
click at [885, 615] on button "Next" at bounding box center [871, 613] width 27 height 15
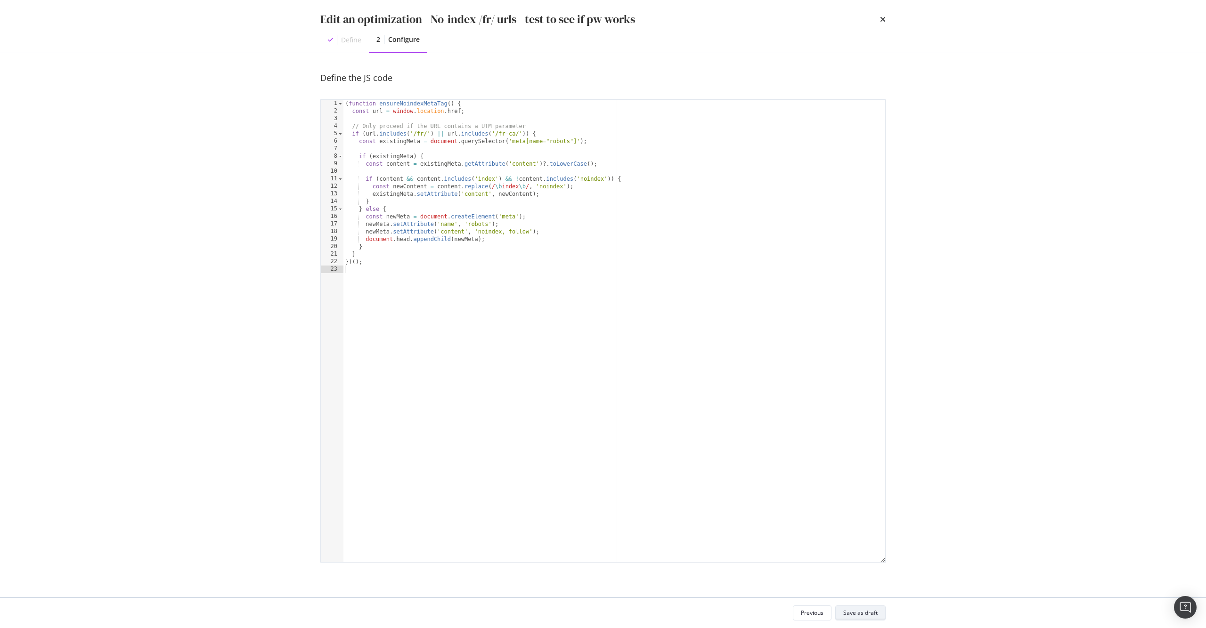
click at [881, 612] on button "Save as draft" at bounding box center [860, 613] width 50 height 15
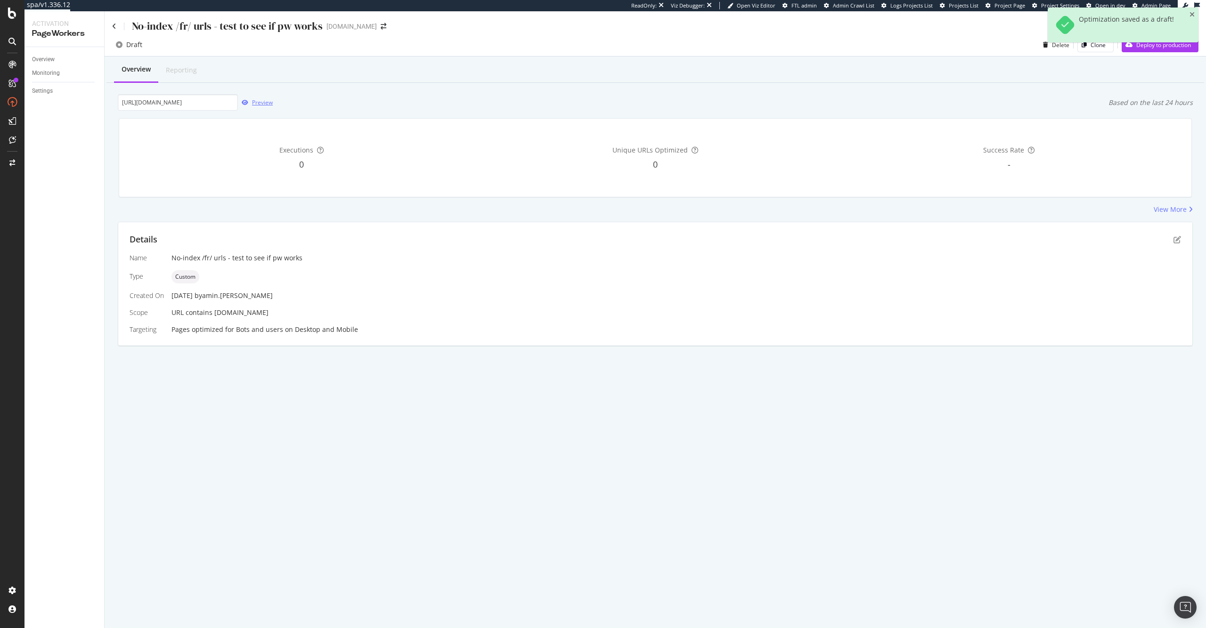
click at [249, 101] on div "button" at bounding box center [245, 103] width 14 height 6
click at [1178, 245] on div "Details" at bounding box center [656, 240] width 1052 height 12
click at [1177, 241] on icon "pen-to-square" at bounding box center [1178, 240] width 8 height 8
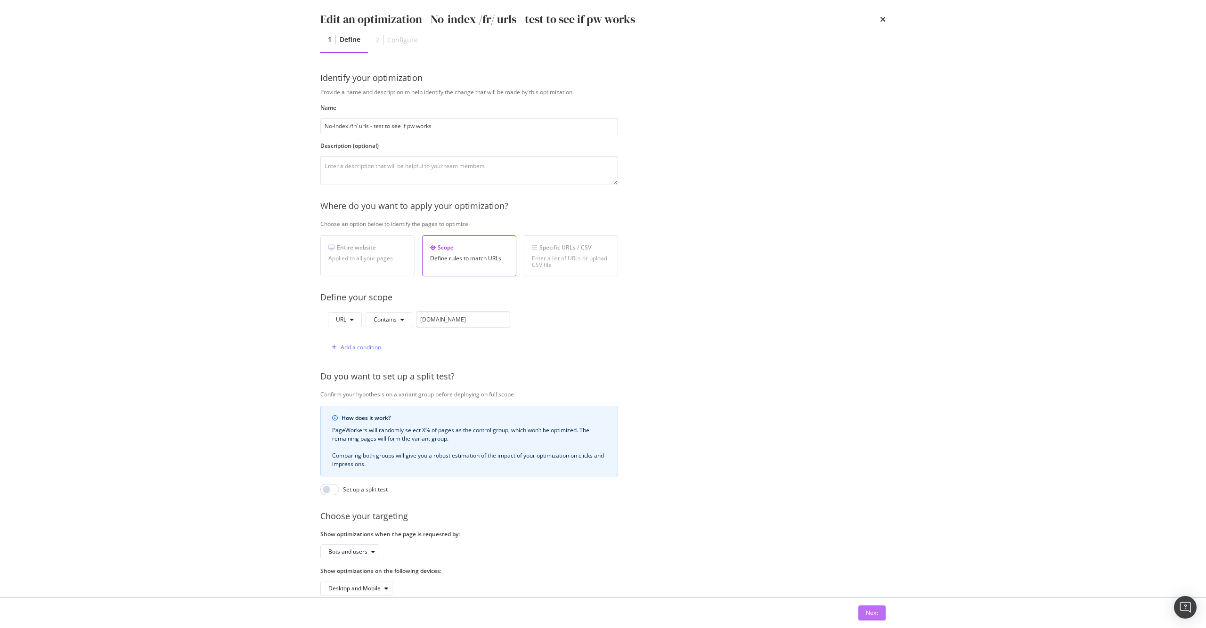
click at [882, 614] on button "Next" at bounding box center [871, 613] width 27 height 15
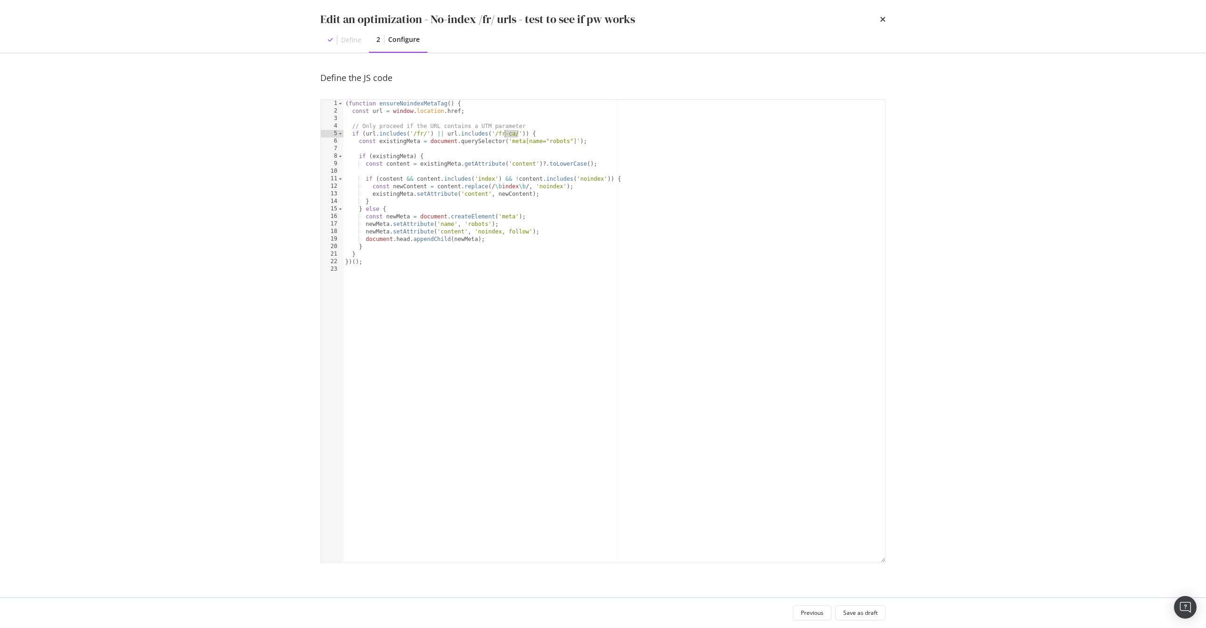
drag, startPoint x: 518, startPoint y: 132, endPoint x: 506, endPoint y: 132, distance: 11.8
click at [506, 132] on div "( function ensureNoindexMetaTag ( ) { const url = window . location . href ; //…" at bounding box center [614, 339] width 542 height 478
type textarea "if (url.includes('/fr/') || url.includes('/en-ca/')) {"
click at [880, 612] on button "Save as draft" at bounding box center [860, 613] width 50 height 15
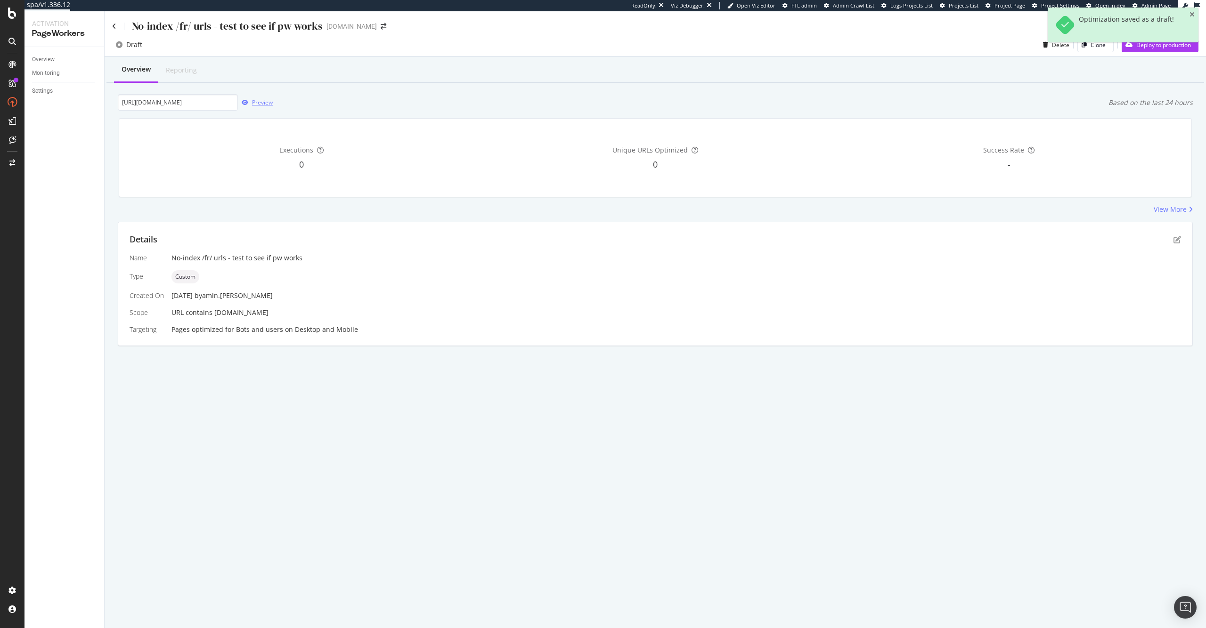
click at [262, 101] on div "Preview" at bounding box center [262, 102] width 21 height 8
click at [1178, 242] on icon "pen-to-square" at bounding box center [1178, 240] width 8 height 8
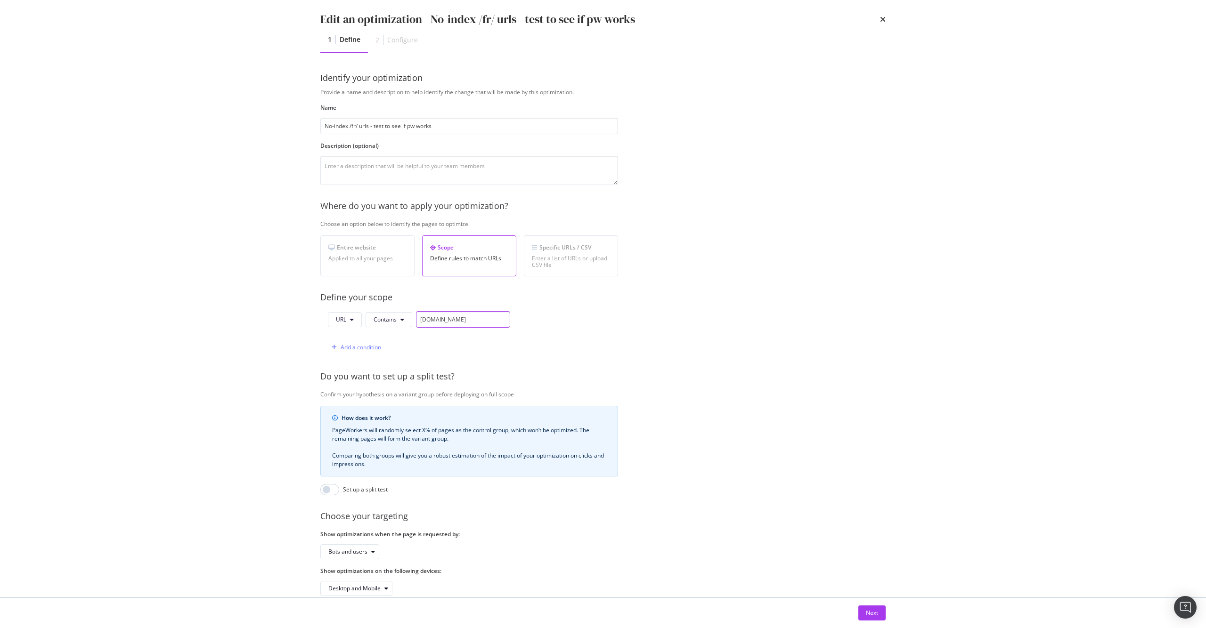
click at [419, 320] on input "[DOMAIN_NAME]" at bounding box center [463, 319] width 94 height 16
type input "[DOMAIN_NAME]"
click at [866, 612] on div "Next" at bounding box center [872, 613] width 12 height 8
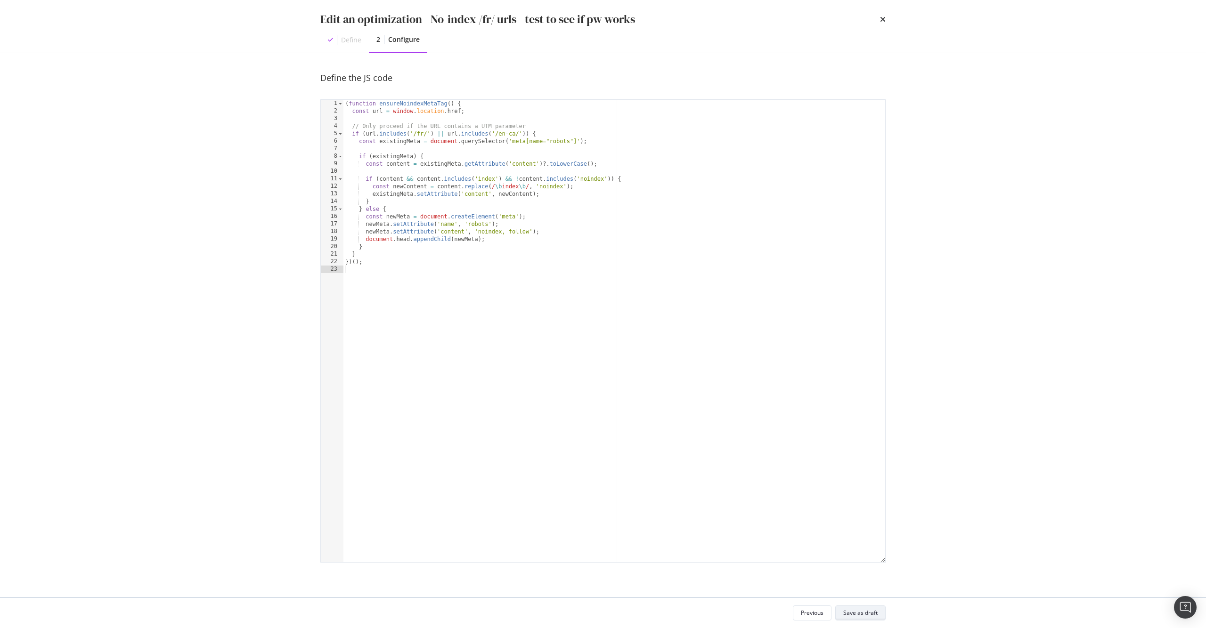
click at [864, 612] on div "Save as draft" at bounding box center [860, 613] width 34 height 8
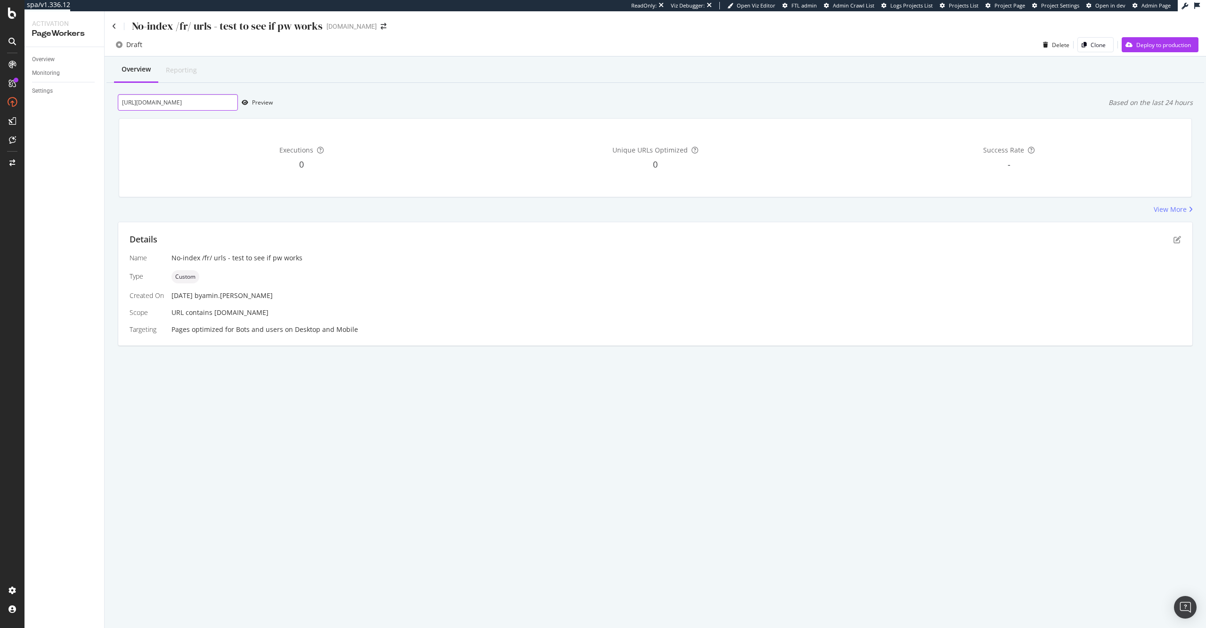
click at [143, 102] on input "[URL][DOMAIN_NAME]" at bounding box center [178, 102] width 120 height 16
paste input "en-ca/products/singer-heavy-duty-4452-and-hard-case-bundle"
type input "[URL][DOMAIN_NAME]"
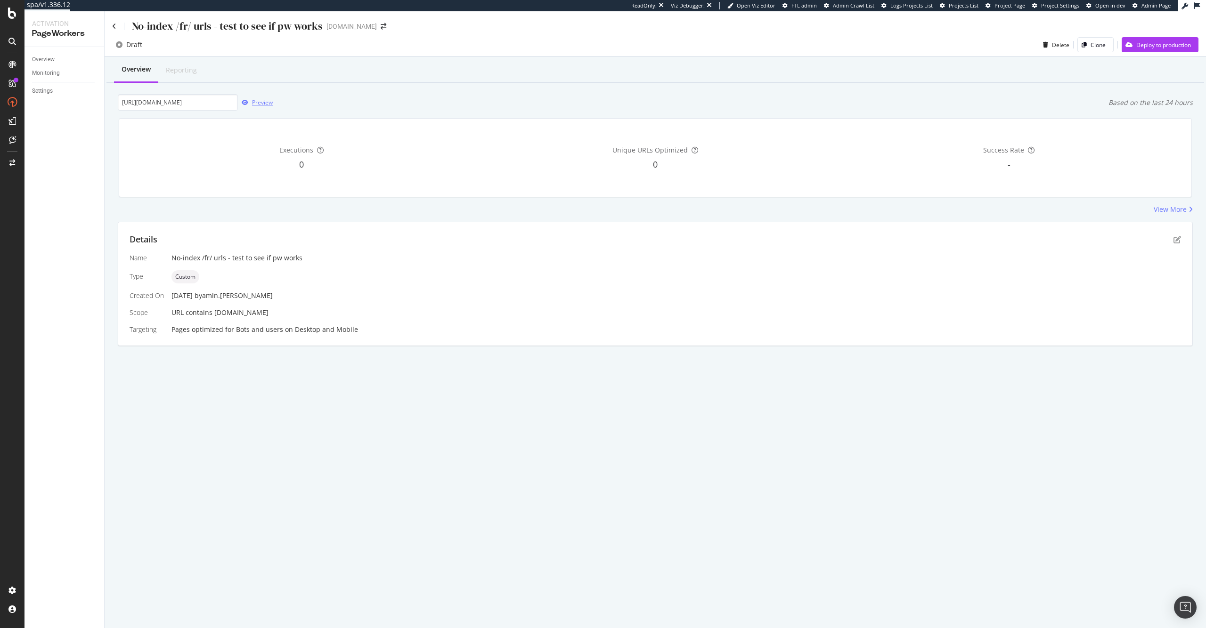
click at [262, 102] on div "Preview" at bounding box center [262, 102] width 21 height 8
click at [1169, 241] on div "Details" at bounding box center [656, 240] width 1052 height 12
click at [1175, 240] on icon "pen-to-square" at bounding box center [1178, 240] width 8 height 8
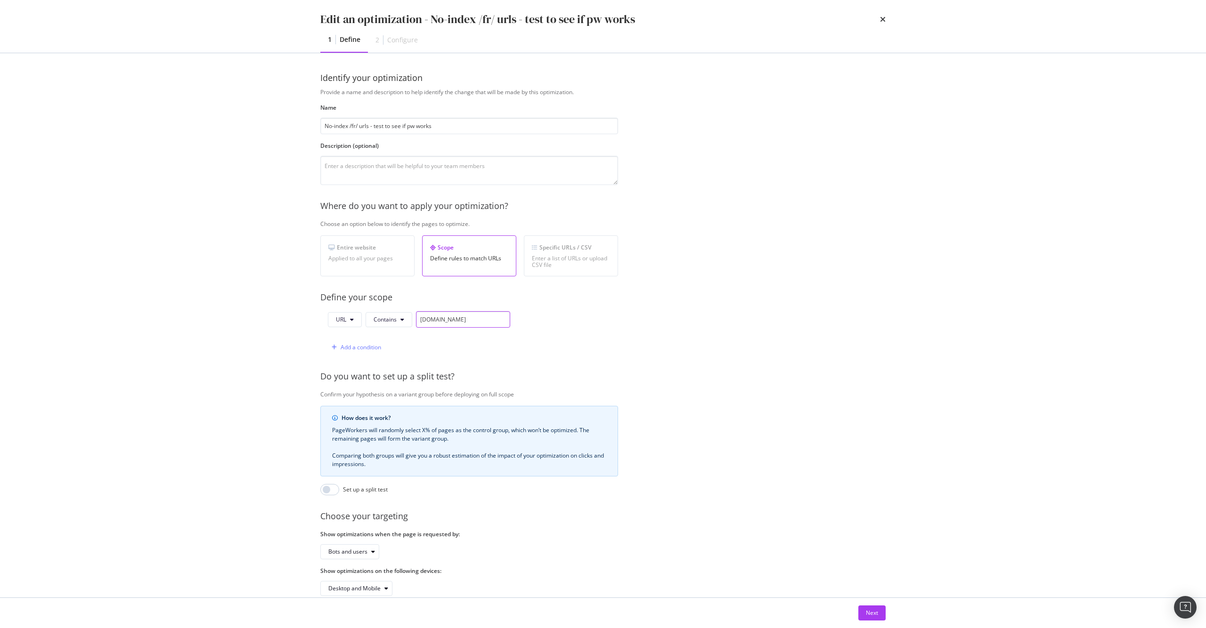
drag, startPoint x: 428, startPoint y: 324, endPoint x: 415, endPoint y: 324, distance: 12.7
click at [415, 324] on div "URL Contains [DOMAIN_NAME]" at bounding box center [419, 319] width 182 height 16
type input "[DOMAIN_NAME]"
click at [877, 616] on div "Next" at bounding box center [872, 613] width 12 height 8
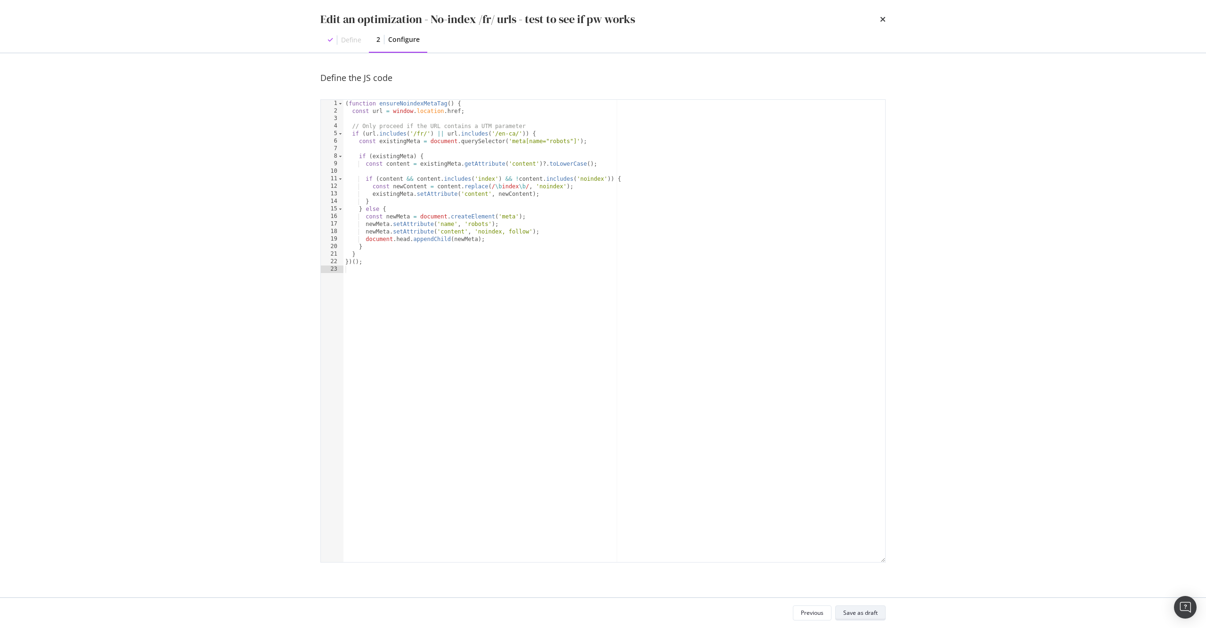
click at [883, 609] on button "Save as draft" at bounding box center [860, 613] width 50 height 15
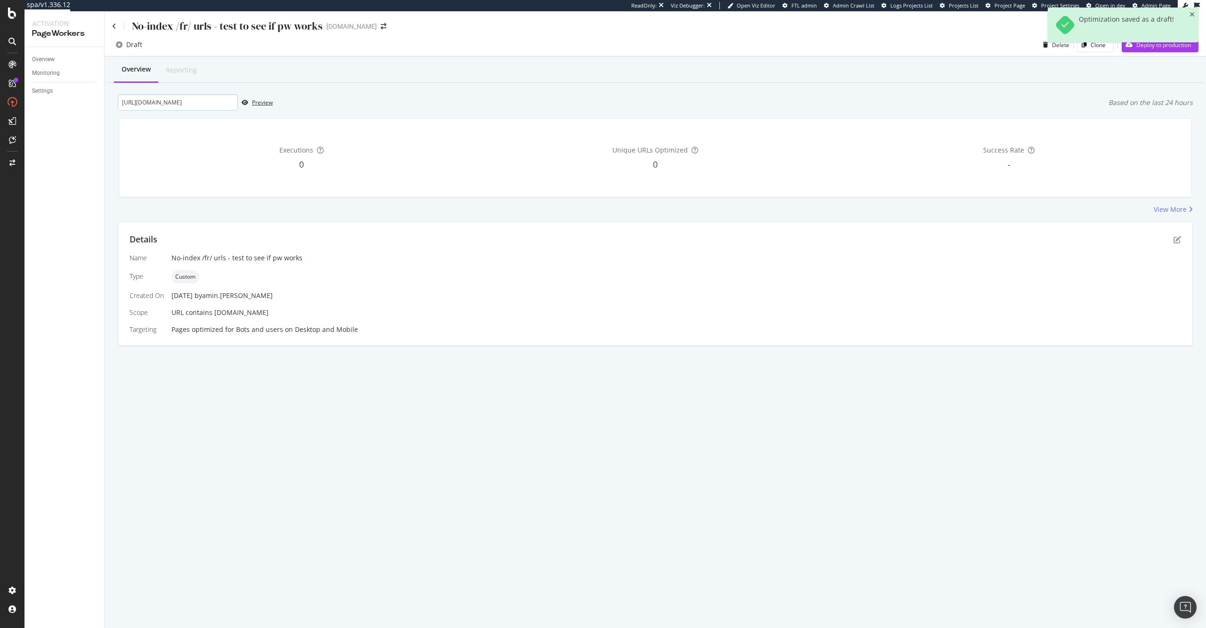
drag, startPoint x: 261, startPoint y: 103, endPoint x: 187, endPoint y: 110, distance: 75.2
click at [187, 110] on div "[URL][DOMAIN_NAME] Preview" at bounding box center [195, 102] width 155 height 16
click at [191, 105] on input "[URL][DOMAIN_NAME]" at bounding box center [178, 102] width 120 height 16
type input "[URL][DOMAIN_NAME]"
click at [253, 99] on div "Preview" at bounding box center [262, 102] width 21 height 8
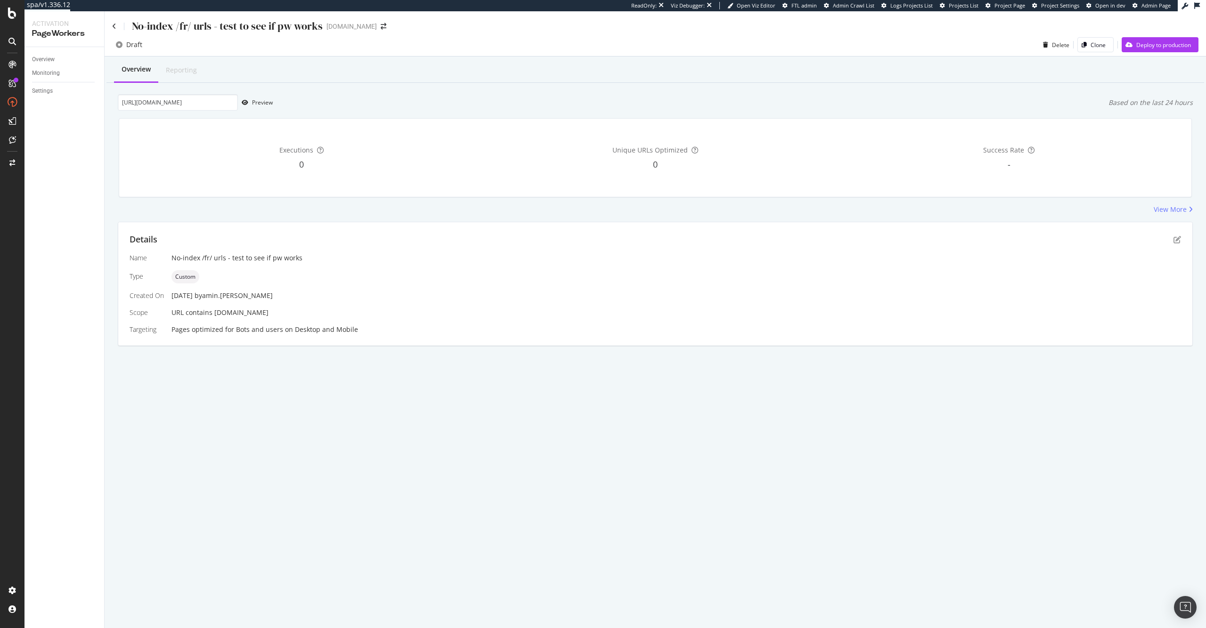
click at [1177, 246] on div "Details Name No-index /fr/ urls - test to see if pw works Type Custom Created O…" at bounding box center [655, 283] width 1074 height 123
click at [1178, 238] on icon "pen-to-square" at bounding box center [1178, 240] width 8 height 8
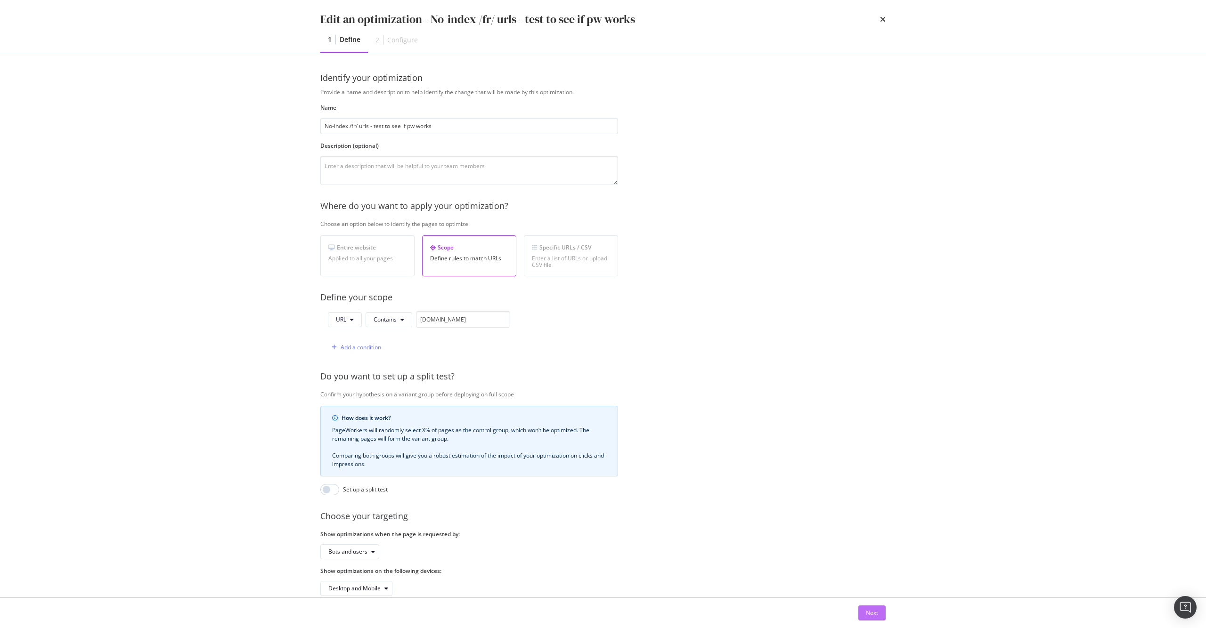
click at [883, 618] on button "Next" at bounding box center [871, 613] width 27 height 15
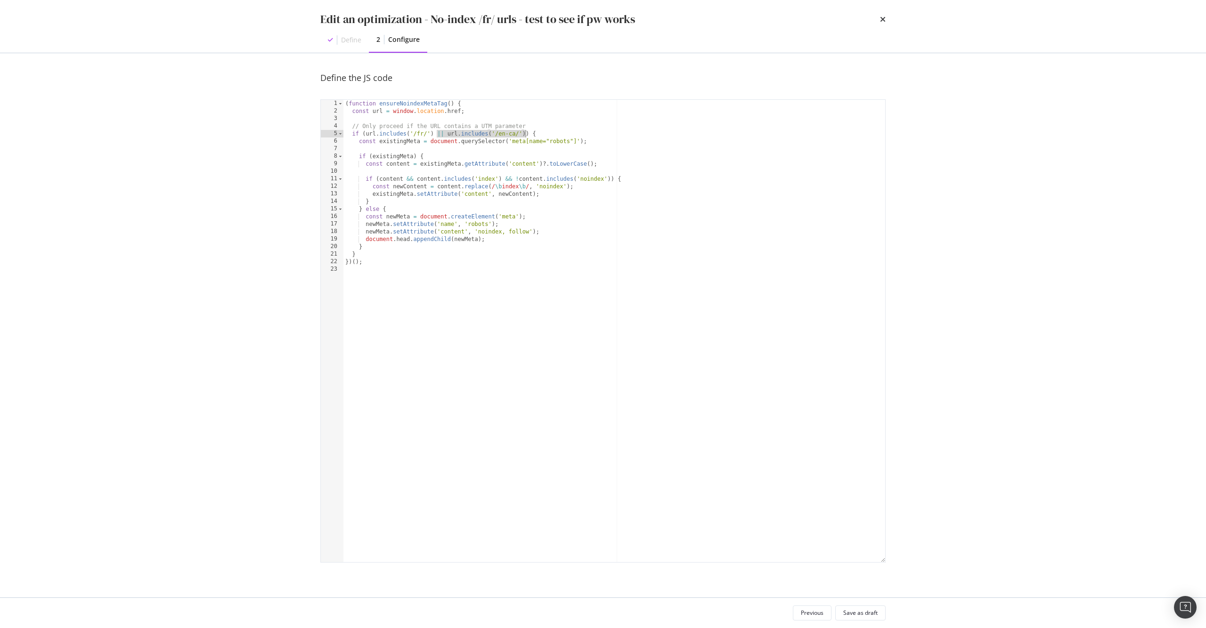
drag, startPoint x: 438, startPoint y: 131, endPoint x: 525, endPoint y: 133, distance: 87.2
click at [525, 133] on div "( function ensureNoindexMetaTag ( ) { const url = window . location . href ; //…" at bounding box center [614, 339] width 542 height 478
type textarea "if (url.includes('/fr/')) {"
click at [527, 285] on div "( function ensureNoindexMetaTag ( ) { const url = window . location . href ; //…" at bounding box center [614, 339] width 542 height 478
click at [884, 612] on button "Save as draft" at bounding box center [860, 613] width 50 height 15
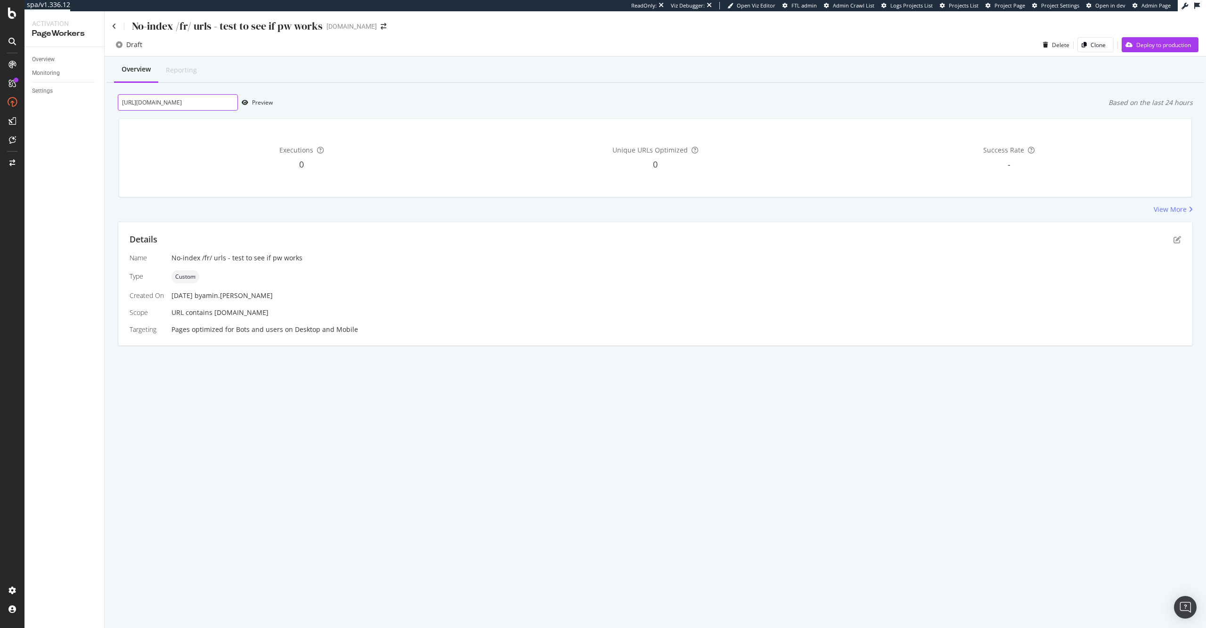
click at [163, 104] on input "[URL][DOMAIN_NAME]" at bounding box center [178, 102] width 120 height 16
paste input "fr/products/singer-heavy-duty-4452-sewing-machine?variant=47703955079447#activa…"
type input "[URL][DOMAIN_NAME]"
click at [257, 106] on div "Preview" at bounding box center [262, 102] width 21 height 8
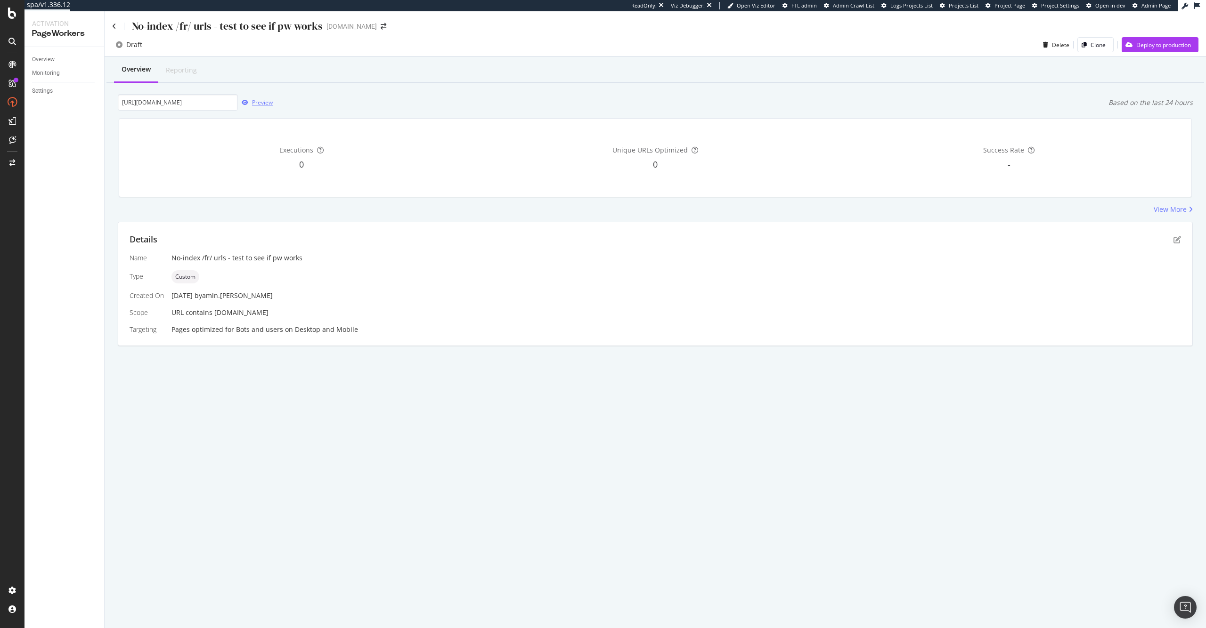
scroll to position [0, 0]
click at [347, 203] on div "Executions 0 Unique URLs Optimized 0 Success Rate -" at bounding box center [655, 158] width 1085 height 94
click at [1175, 238] on icon "pen-to-square" at bounding box center [1178, 240] width 8 height 8
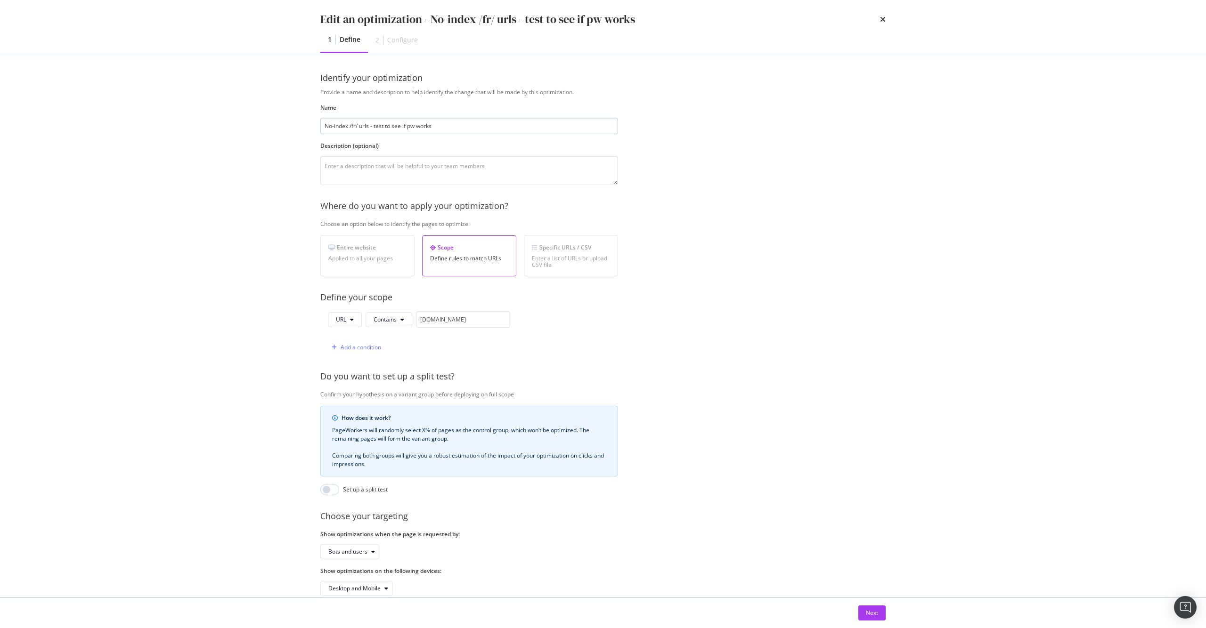
drag, startPoint x: 438, startPoint y: 127, endPoint x: 371, endPoint y: 124, distance: 67.0
click at [371, 124] on input "No-index /fr/ urls - test to see if pw works" at bounding box center [469, 126] width 298 height 16
type input "No-index /fr/ urls"
click at [875, 617] on div "Next" at bounding box center [872, 613] width 12 height 8
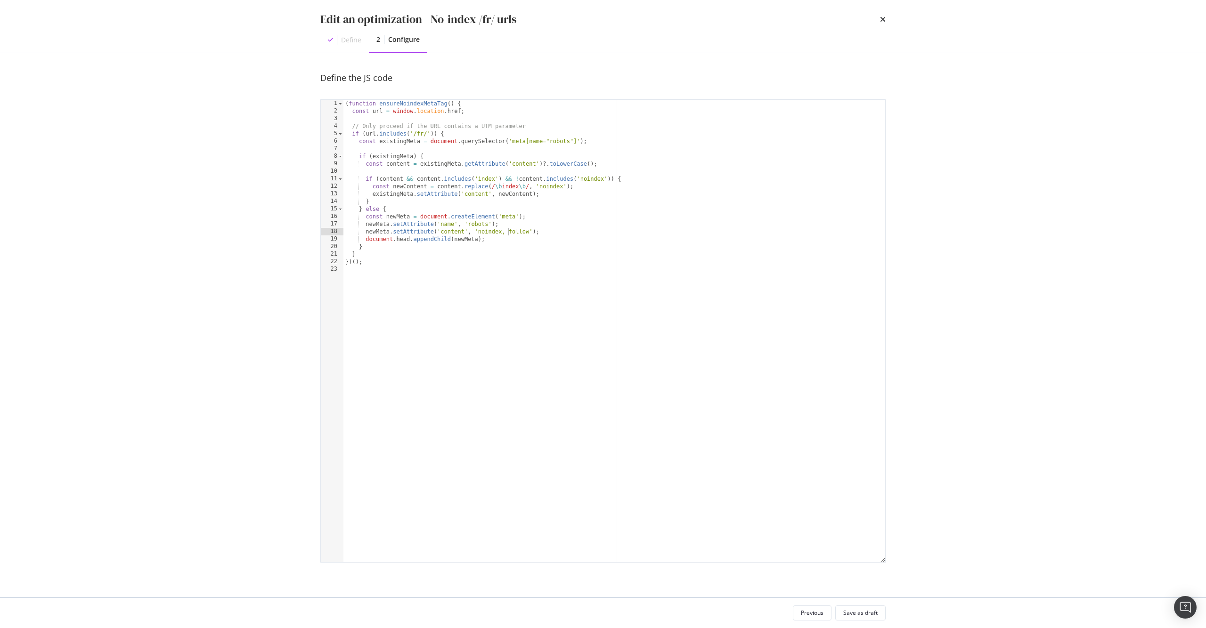
click at [507, 231] on div "( function ensureNoindexMetaTag ( ) { const url = window . location . href ; //…" at bounding box center [614, 339] width 542 height 478
type textarea "newMeta.setAttribute('content', 'noindex, nofollow');"
click at [861, 615] on div "Save as draft" at bounding box center [860, 613] width 34 height 8
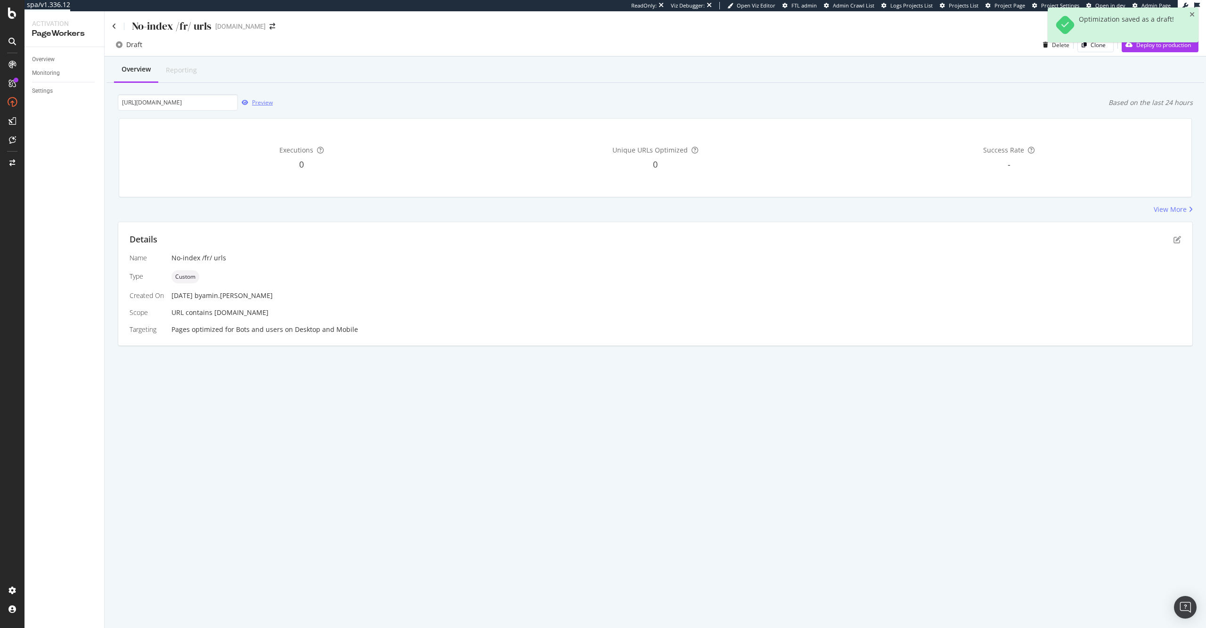
click at [259, 105] on div "Preview" at bounding box center [262, 102] width 21 height 8
click at [1175, 240] on icon "pen-to-square" at bounding box center [1178, 240] width 8 height 8
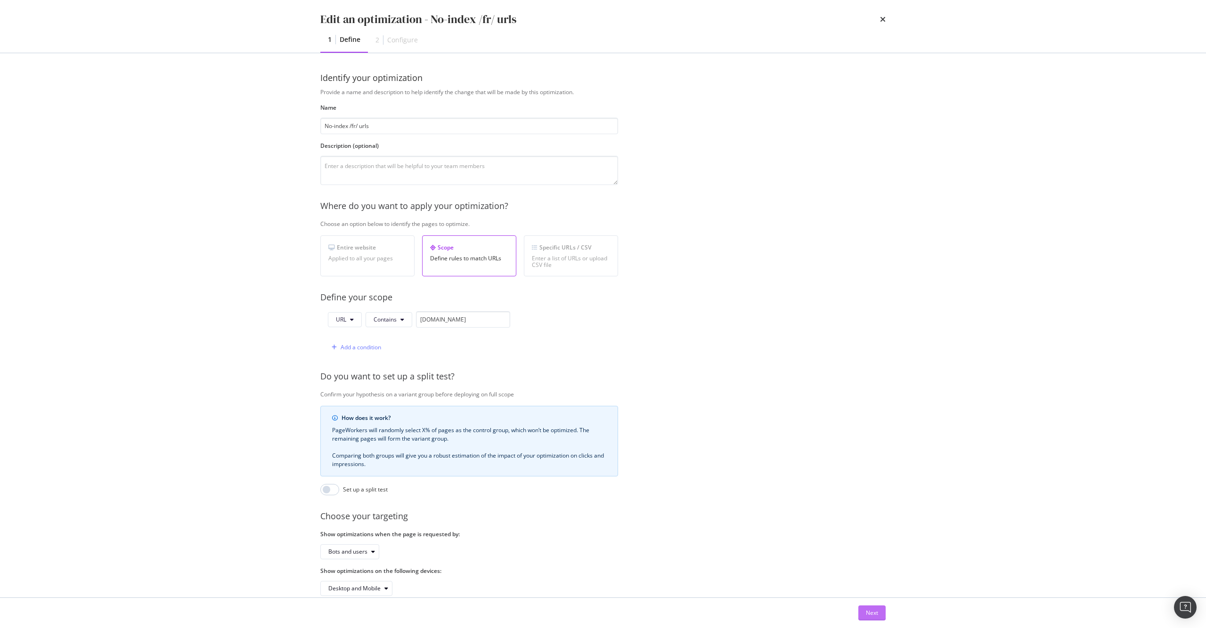
click at [881, 613] on button "Next" at bounding box center [871, 613] width 27 height 15
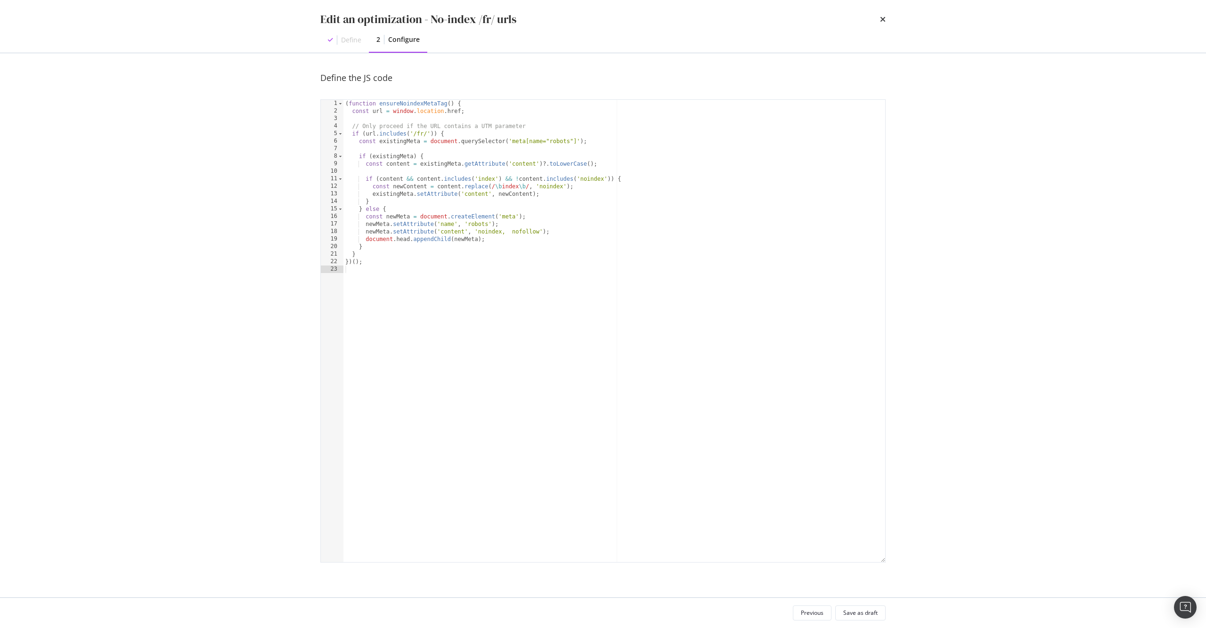
click at [517, 234] on div "( function ensureNoindexMetaTag ( ) { const url = window . location . href ; //…" at bounding box center [614, 339] width 542 height 478
type textarea "newMeta.setAttribute('content', 'noindex, follow');"
click at [878, 619] on button "Save as draft" at bounding box center [860, 613] width 50 height 15
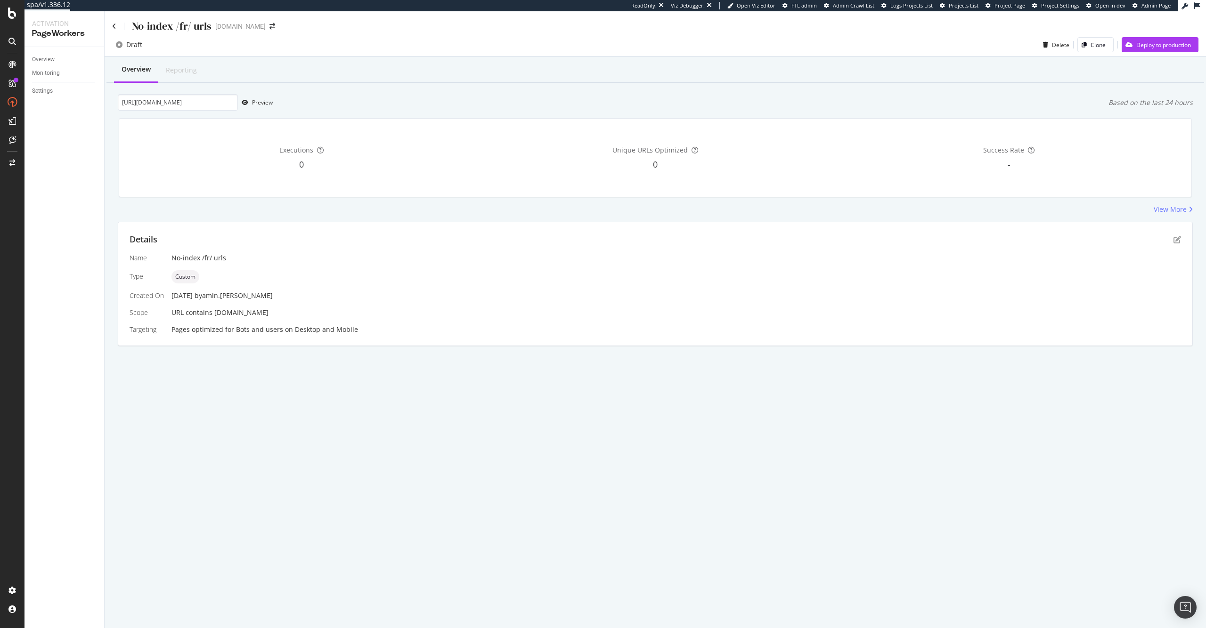
click at [109, 24] on div "No-index /fr/ urls [DOMAIN_NAME]" at bounding box center [656, 22] width 1102 height 22
click at [114, 25] on icon at bounding box center [114, 26] width 4 height 7
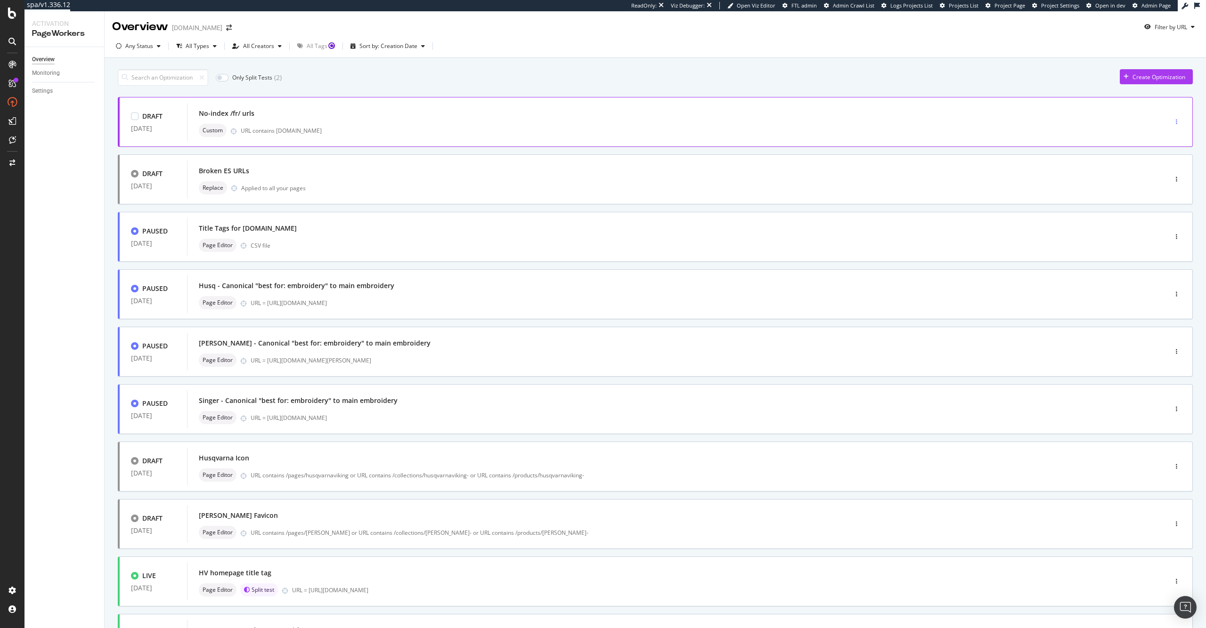
click at [1172, 123] on div "button" at bounding box center [1176, 122] width 9 height 6
click at [1164, 171] on div "Clone" at bounding box center [1158, 171] width 15 height 8
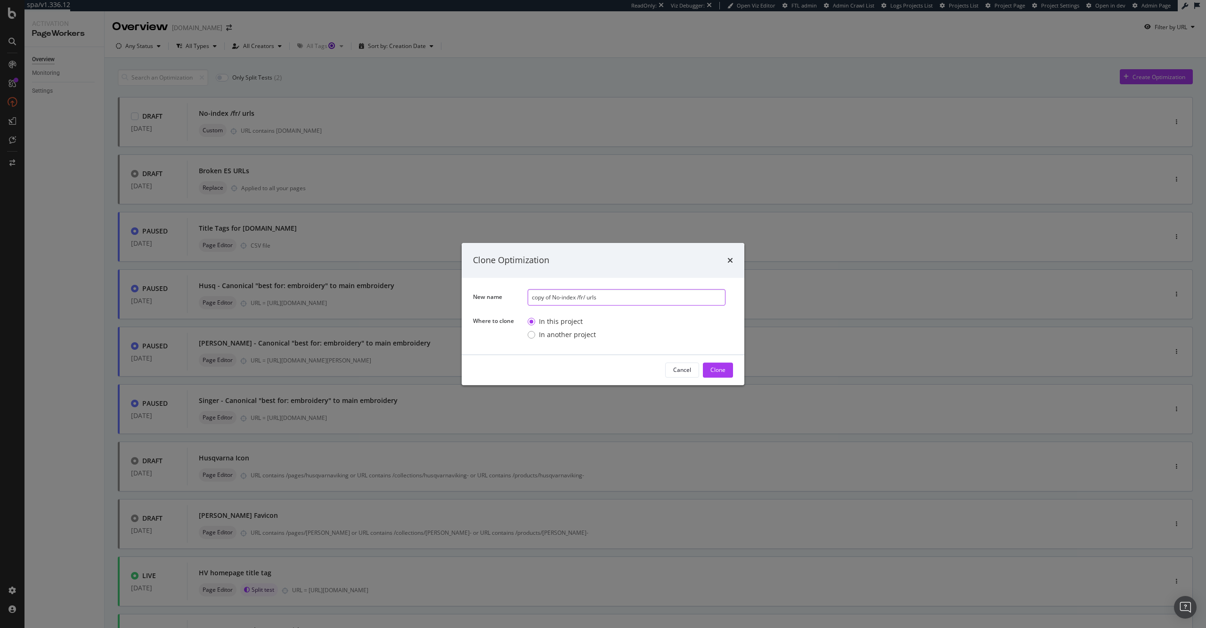
drag, startPoint x: 581, startPoint y: 294, endPoint x: 628, endPoint y: 331, distance: 59.4
click at [584, 295] on input "copy of No-index /fr/ urls" at bounding box center [627, 297] width 198 height 16
type input "copy of No-index /es-ca/ urls"
click at [720, 375] on div "Clone" at bounding box center [717, 370] width 15 height 14
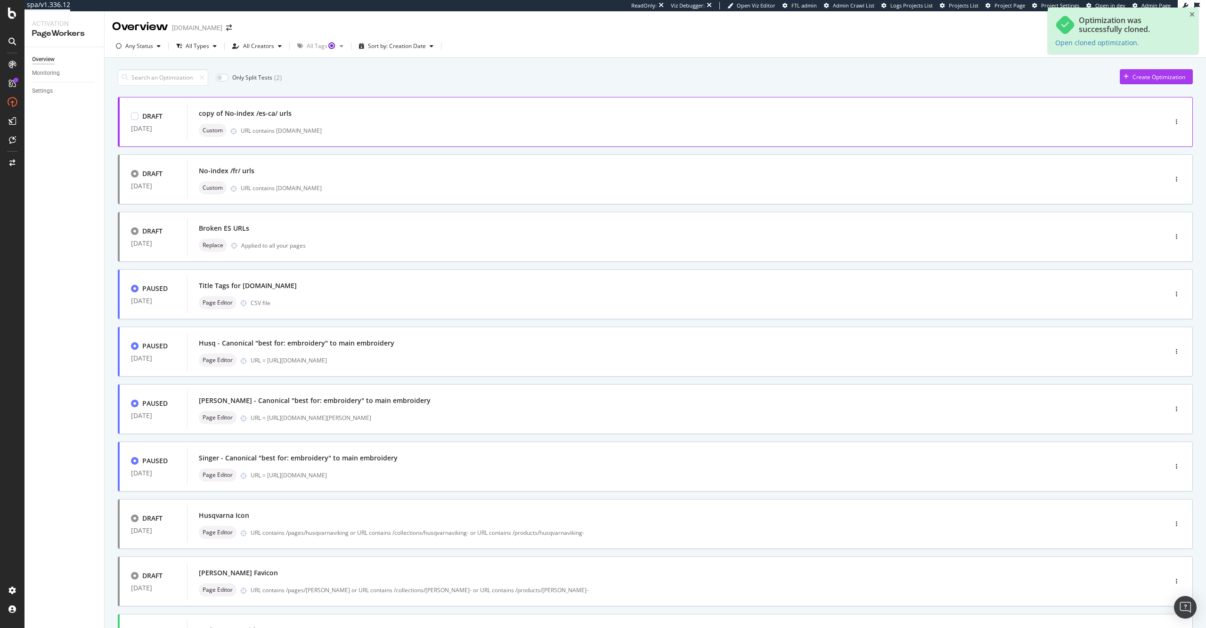
click at [724, 140] on div "copy of No-index /es-ca/ urls Custom URL contains [DOMAIN_NAME]" at bounding box center [662, 122] width 951 height 38
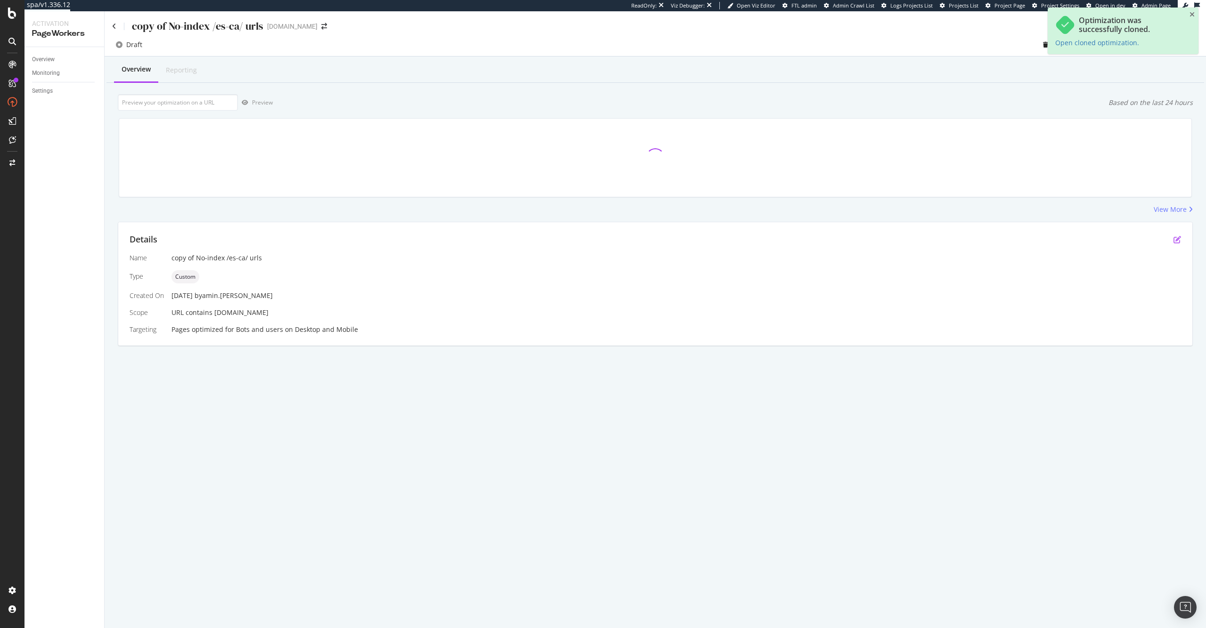
click at [1179, 242] on icon "pen-to-square" at bounding box center [1178, 240] width 8 height 8
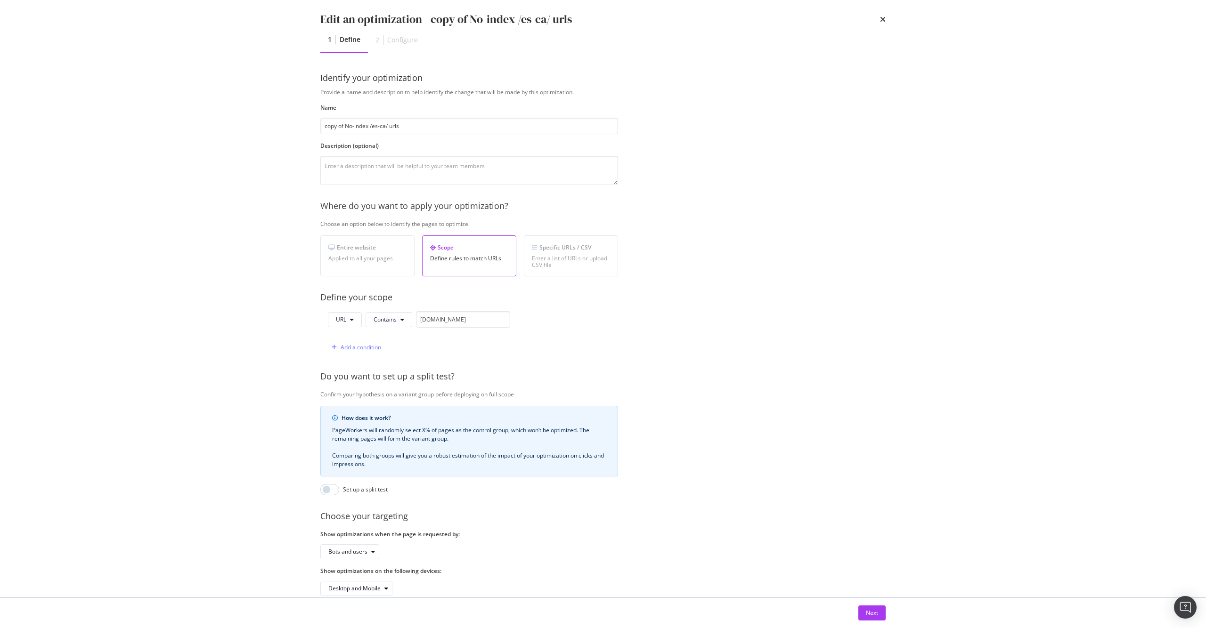
drag, startPoint x: 341, startPoint y: 124, endPoint x: 309, endPoint y: 122, distance: 32.1
click at [309, 122] on div "Identify your optimization Provide a name and description to help identify the …" at bounding box center [603, 325] width 603 height 545
type input "No-index /es-ca/ urls"
click at [864, 612] on button "Next" at bounding box center [871, 613] width 27 height 15
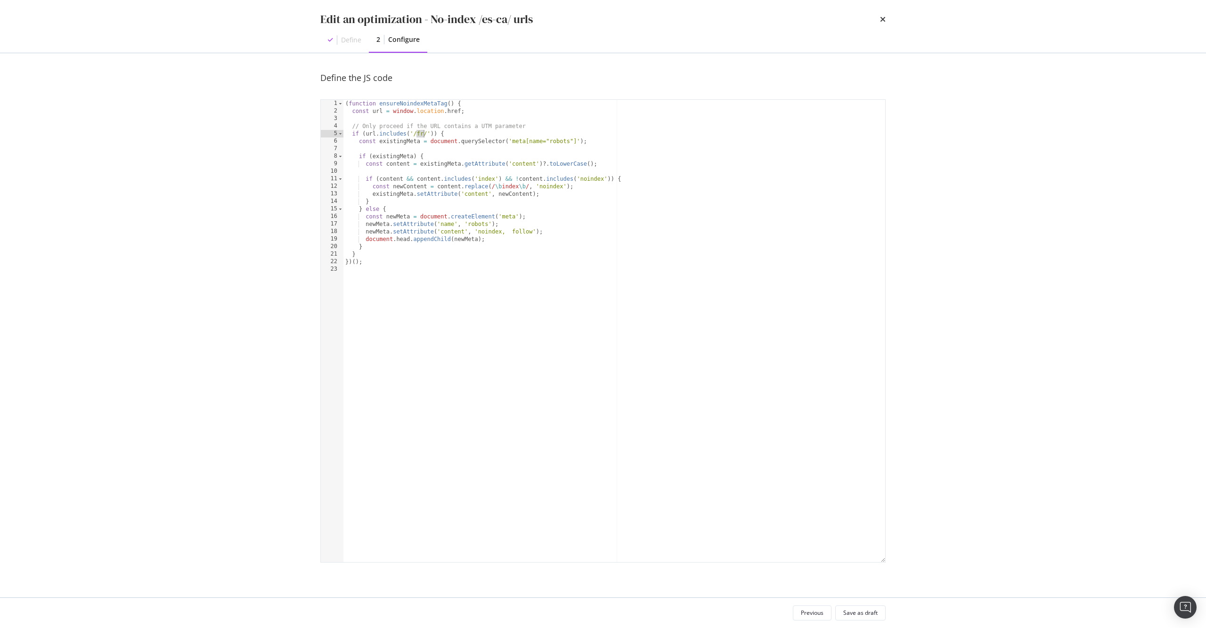
click at [423, 135] on div "( function ensureNoindexMetaTag ( ) { const url = window . location . href ; //…" at bounding box center [614, 339] width 542 height 478
type textarea "if (url.includes('/es-ca/')) {"
click at [850, 612] on div "Save as draft" at bounding box center [860, 613] width 34 height 8
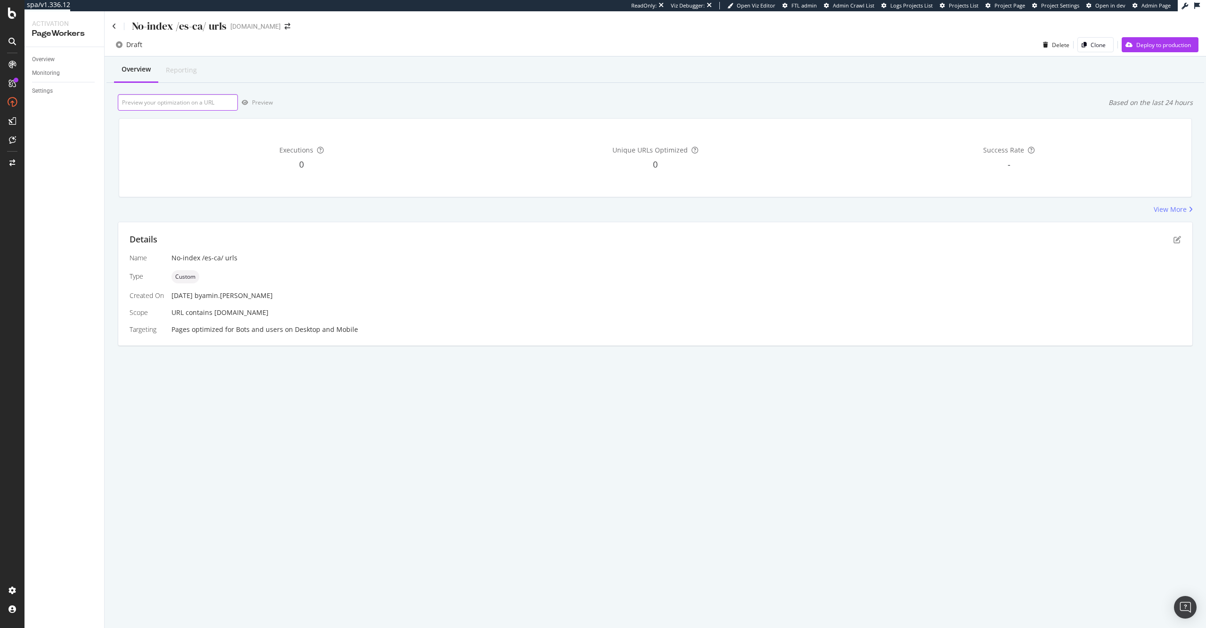
click at [200, 104] on input "url" at bounding box center [178, 102] width 120 height 16
paste input "[URL][DOMAIN_NAME]"
type input "[URL][DOMAIN_NAME]"
click at [259, 105] on div "Preview" at bounding box center [262, 102] width 21 height 8
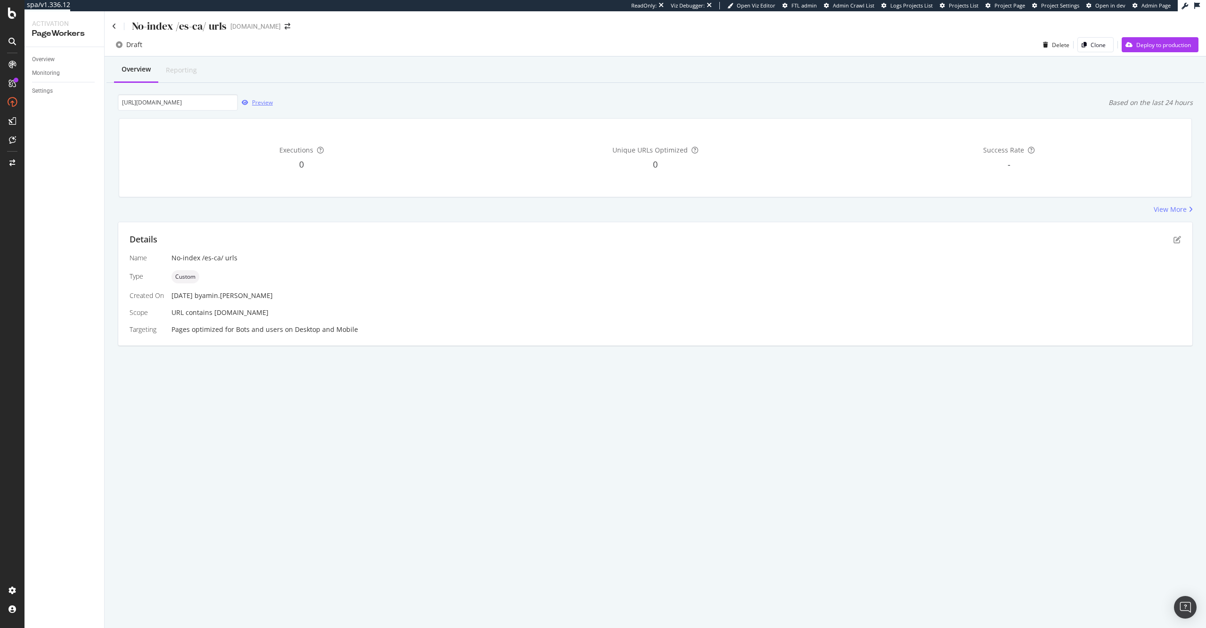
scroll to position [0, 0]
click at [1182, 237] on div "Details Name No-index /es-ca/ urls Type Custom Created On [DATE] by [PERSON_NAM…" at bounding box center [655, 283] width 1074 height 123
click at [1173, 241] on div "Details" at bounding box center [656, 240] width 1052 height 12
click at [1175, 240] on icon "pen-to-square" at bounding box center [1178, 240] width 8 height 8
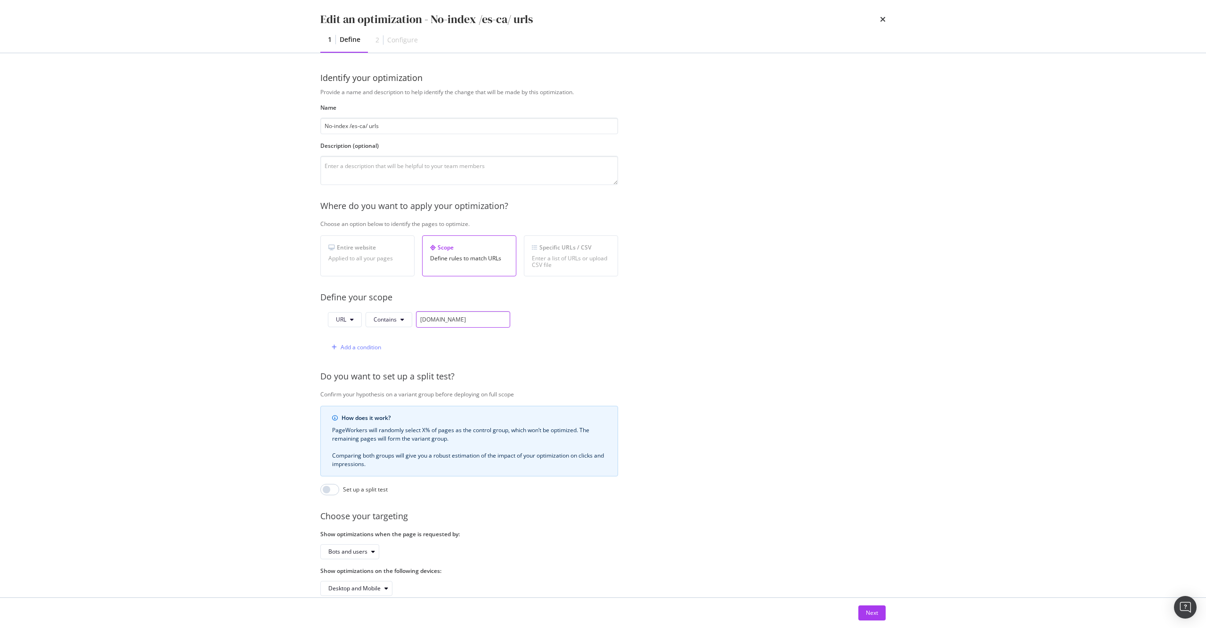
click at [420, 323] on input "[DOMAIN_NAME]" at bounding box center [463, 319] width 94 height 16
type input "[DOMAIN_NAME]"
click at [876, 614] on div "Next" at bounding box center [872, 613] width 12 height 8
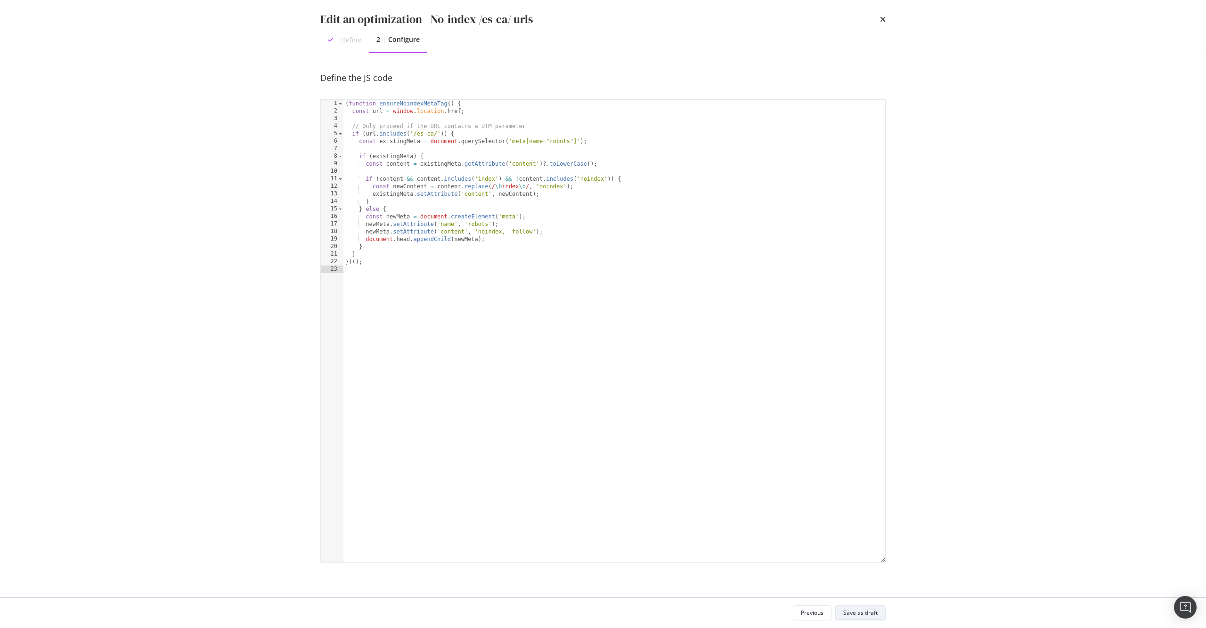
click at [875, 614] on div "Save as draft" at bounding box center [860, 613] width 34 height 8
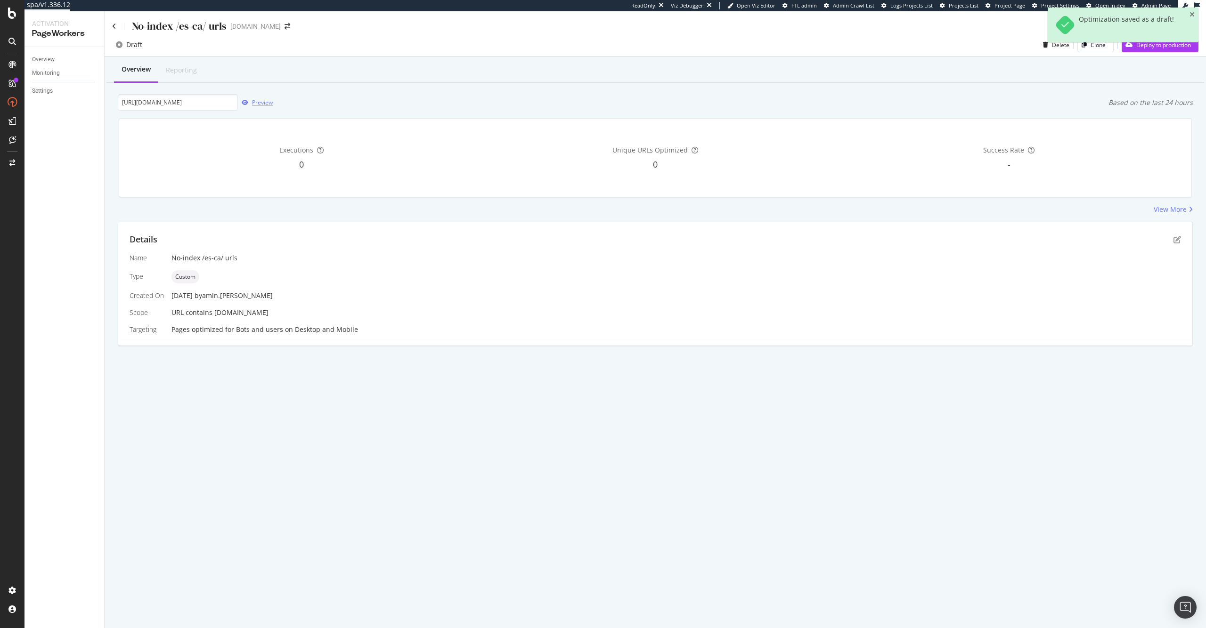
click at [252, 101] on div "Preview" at bounding box center [262, 102] width 21 height 8
click at [114, 25] on icon at bounding box center [114, 26] width 4 height 7
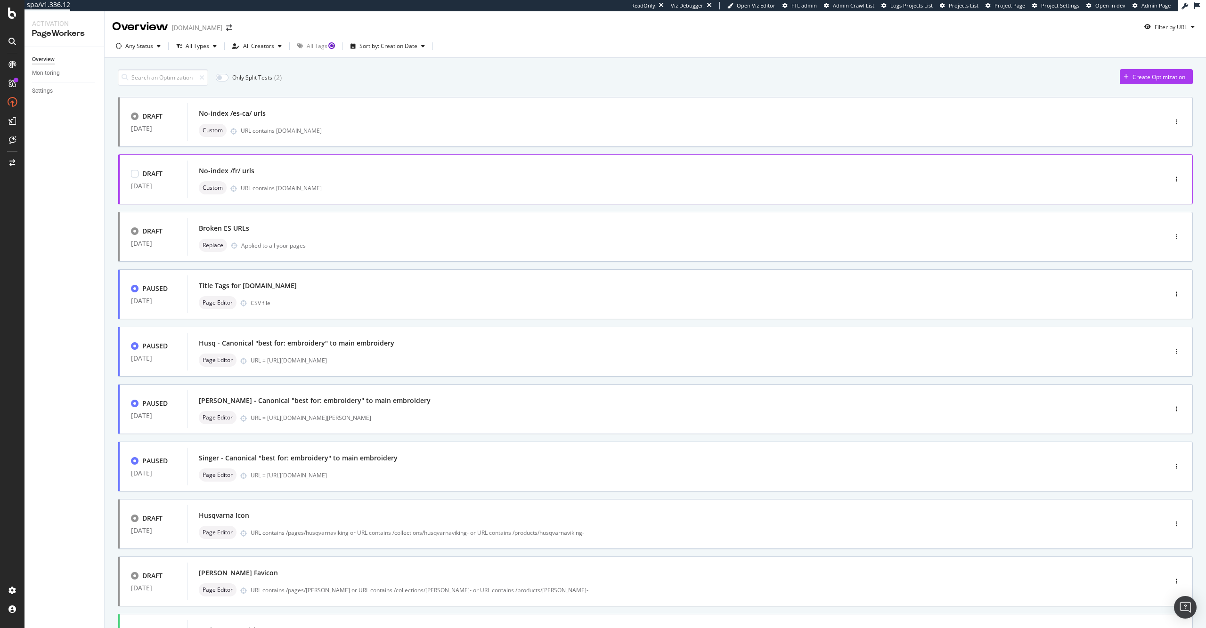
click at [307, 170] on div "No-index /fr/ urls" at bounding box center [663, 170] width 928 height 13
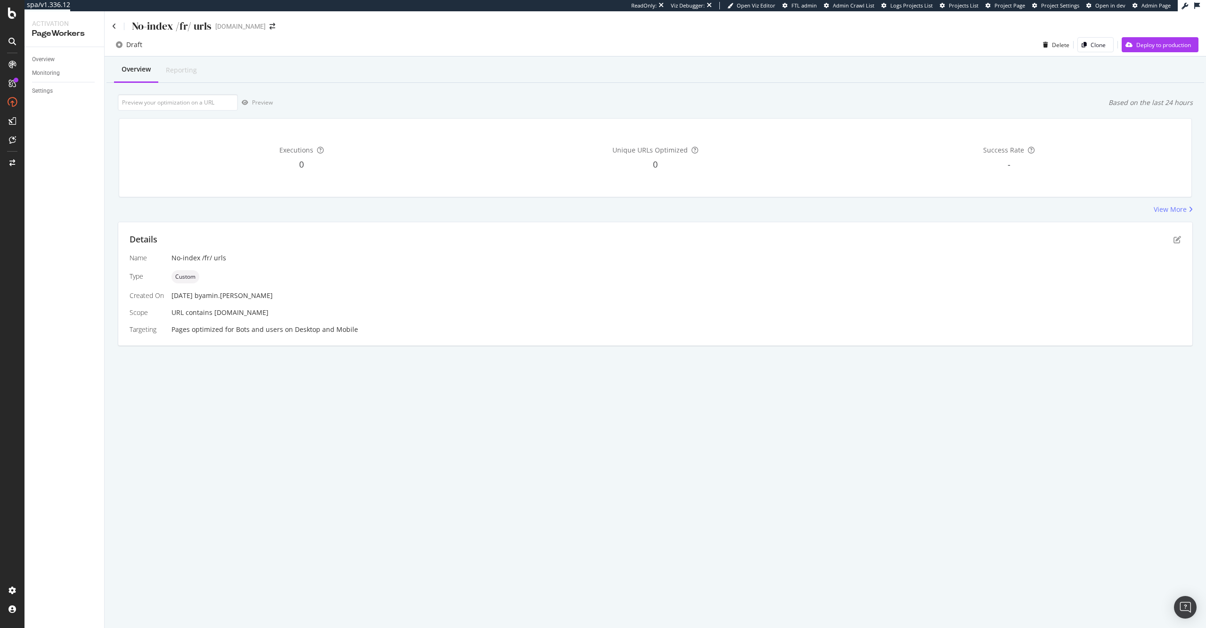
click at [1173, 238] on div "Details" at bounding box center [656, 240] width 1052 height 12
click at [1178, 241] on icon "pen-to-square" at bounding box center [1178, 240] width 8 height 8
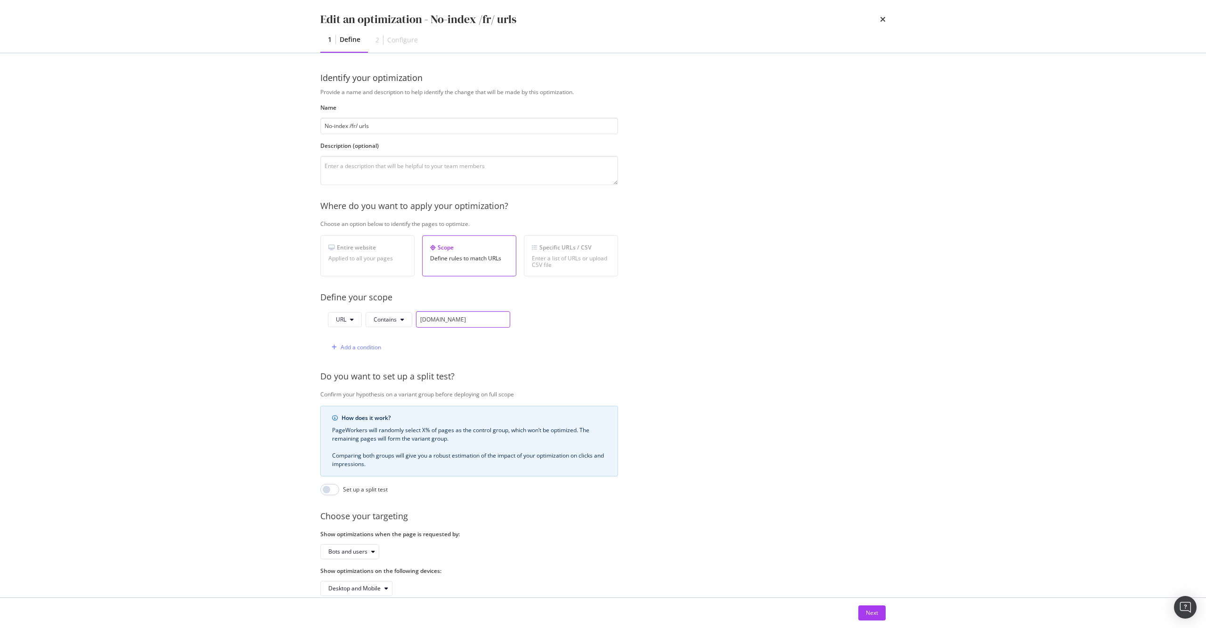
click at [421, 317] on input "[DOMAIN_NAME]" at bounding box center [463, 319] width 94 height 16
type input "[DOMAIN_NAME]"
click at [876, 614] on div "Next" at bounding box center [872, 613] width 12 height 8
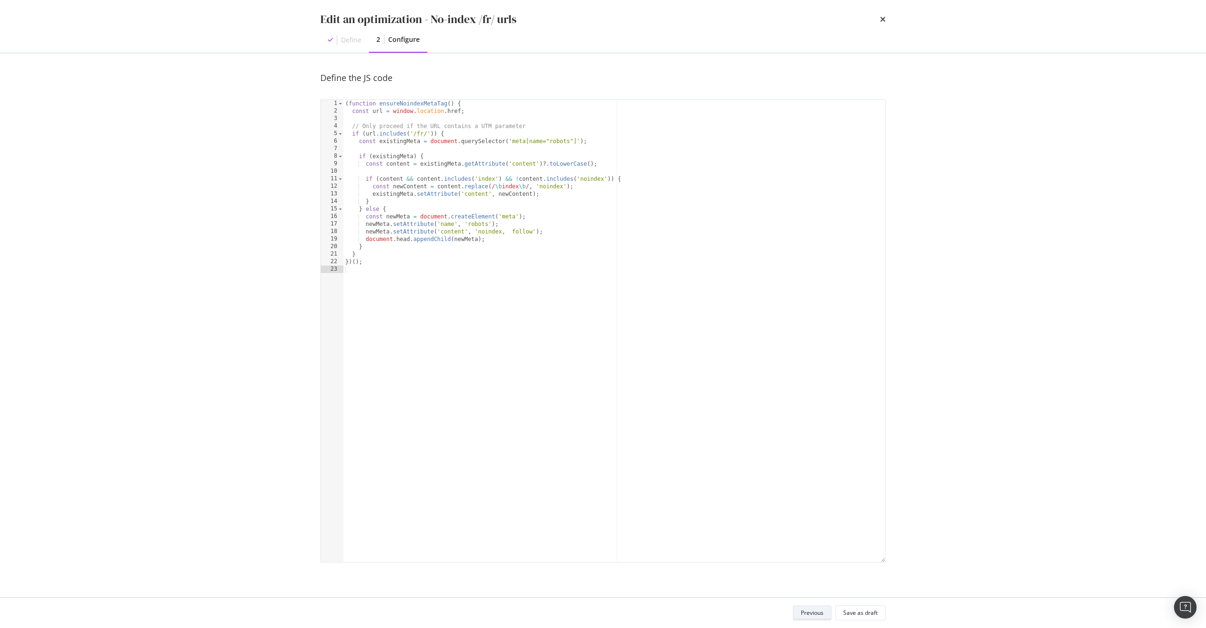
click at [876, 614] on div "Save as draft" at bounding box center [860, 613] width 34 height 8
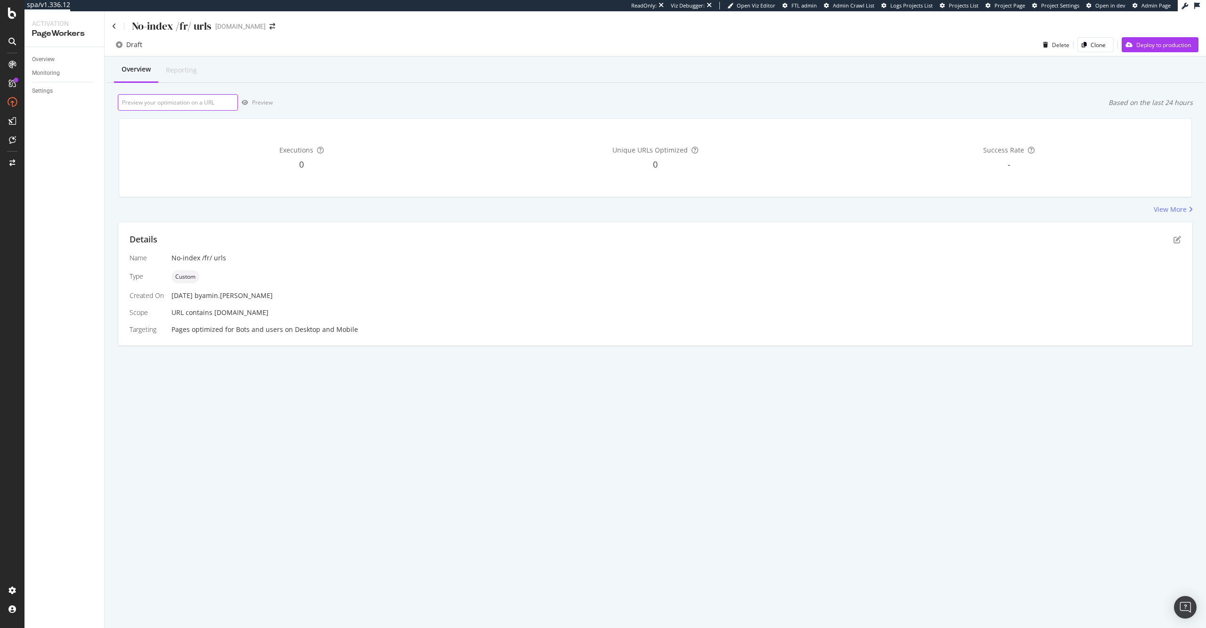
click at [193, 104] on input "url" at bounding box center [178, 102] width 120 height 16
paste input "[URL][DOMAIN_NAME]"
type input "[URL][DOMAIN_NAME]"
click at [247, 100] on icon "button" at bounding box center [245, 103] width 7 height 6
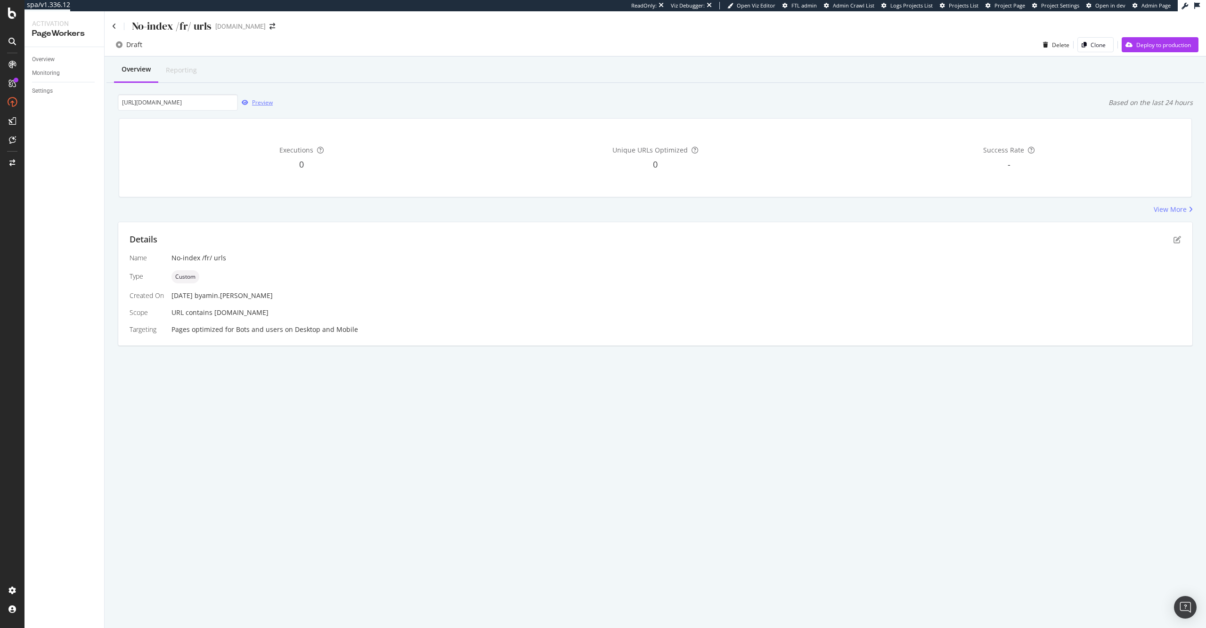
scroll to position [0, 0]
click at [198, 105] on input "[URL][DOMAIN_NAME]" at bounding box center [178, 102] width 120 height 16
click at [258, 103] on div "Preview" at bounding box center [262, 102] width 21 height 8
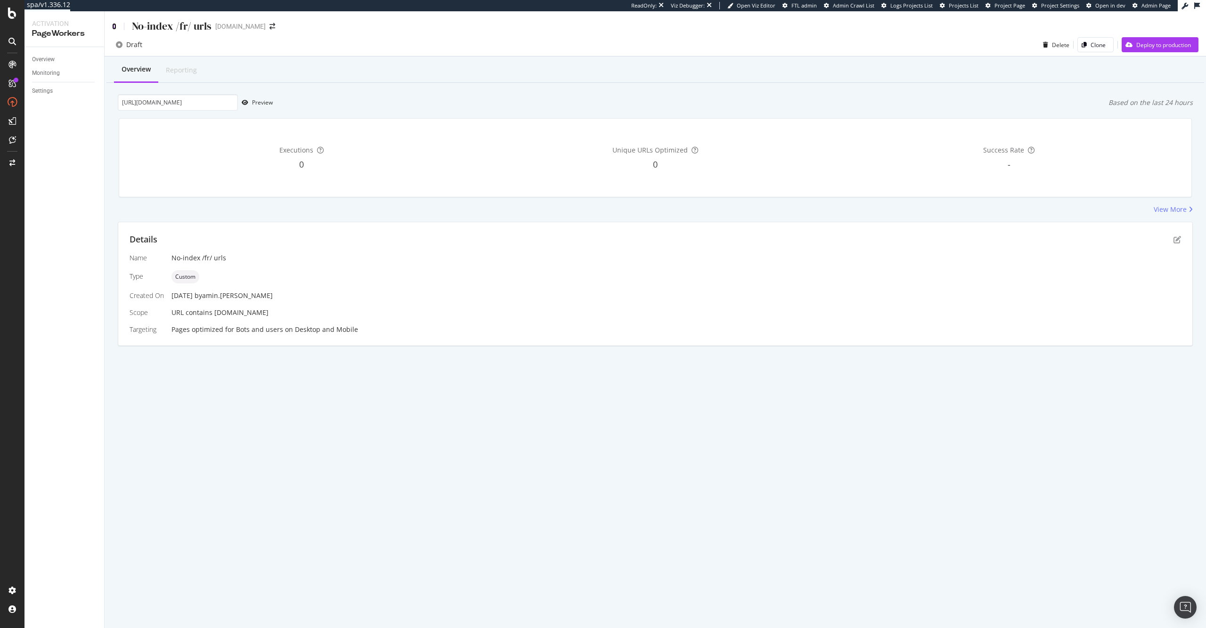
click at [114, 25] on icon at bounding box center [114, 26] width 4 height 7
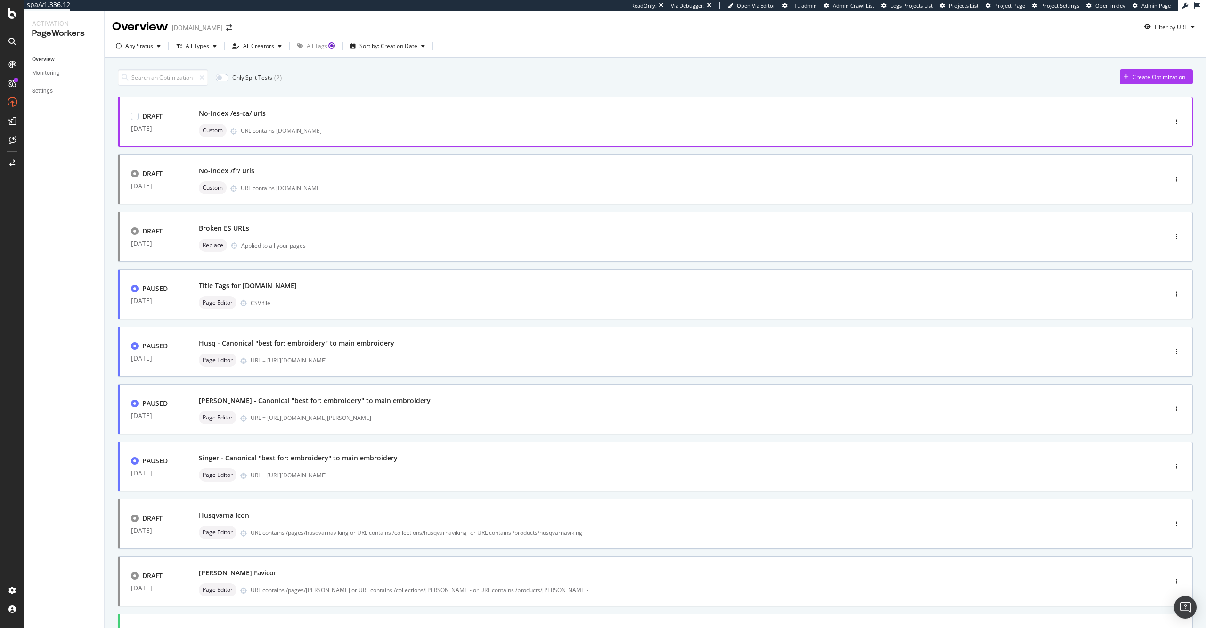
click at [369, 129] on div "URL contains [DOMAIN_NAME]" at bounding box center [684, 131] width 886 height 8
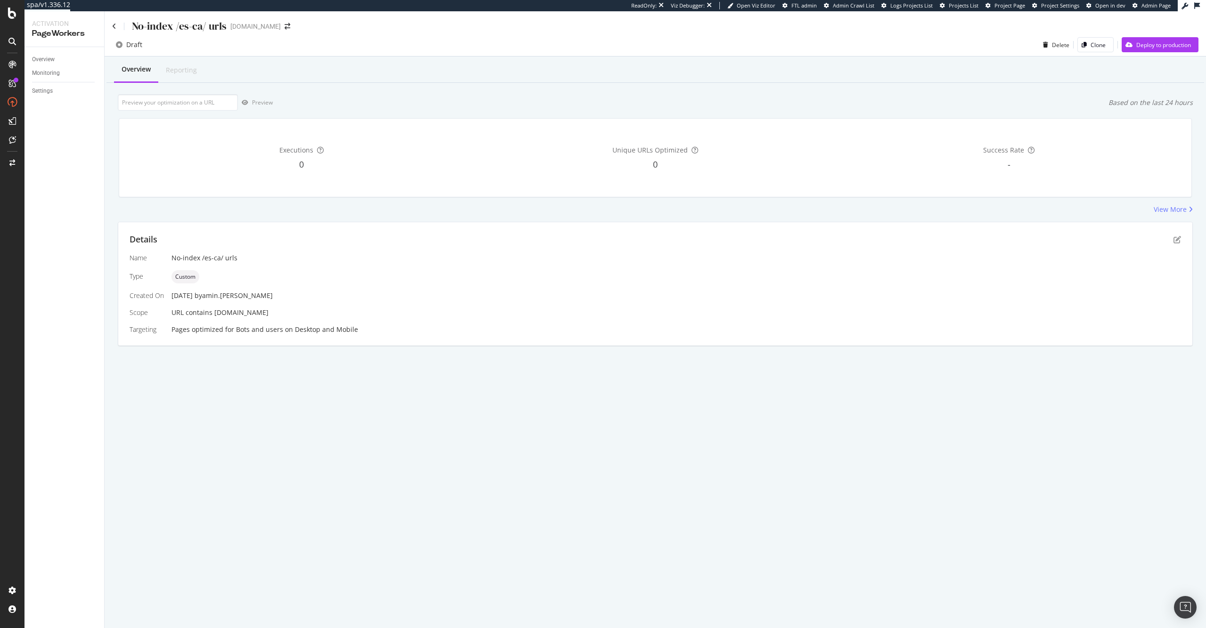
click at [194, 93] on div "Overview Reporting Preview Based on the last 24 hours Executions 0 Unique URLs …" at bounding box center [656, 218] width 1102 height 323
click at [196, 101] on input "url" at bounding box center [178, 102] width 120 height 16
paste input "[URL][DOMAIN_NAME]"
type input "[URL][DOMAIN_NAME]"
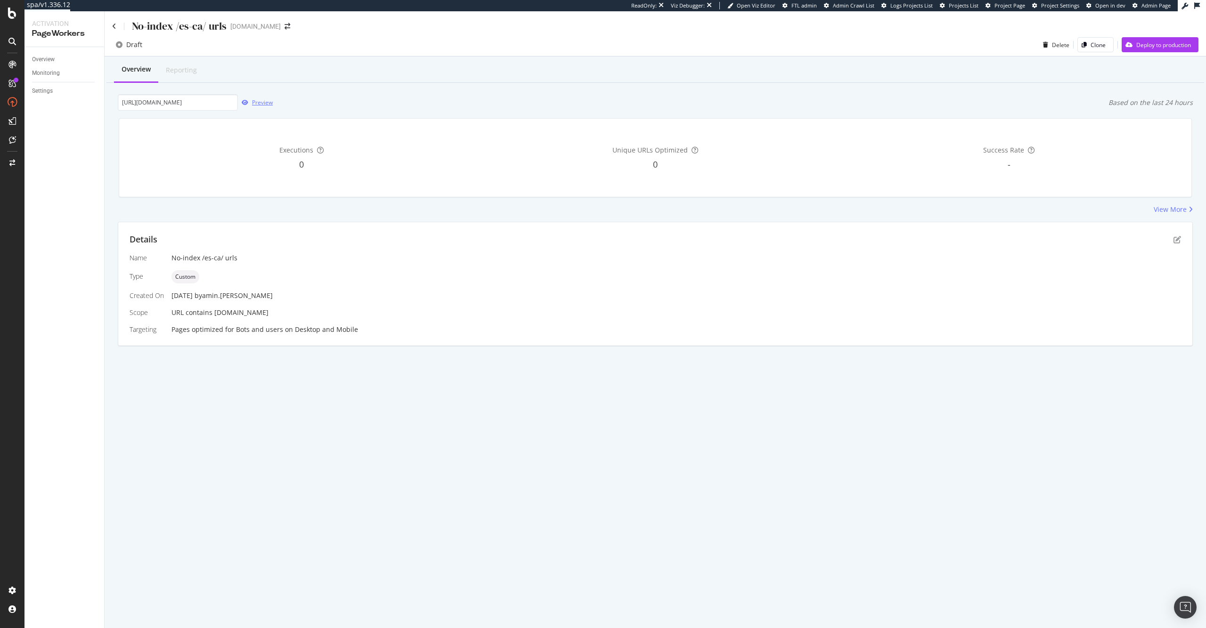
click at [269, 96] on div "Preview" at bounding box center [255, 103] width 35 height 14
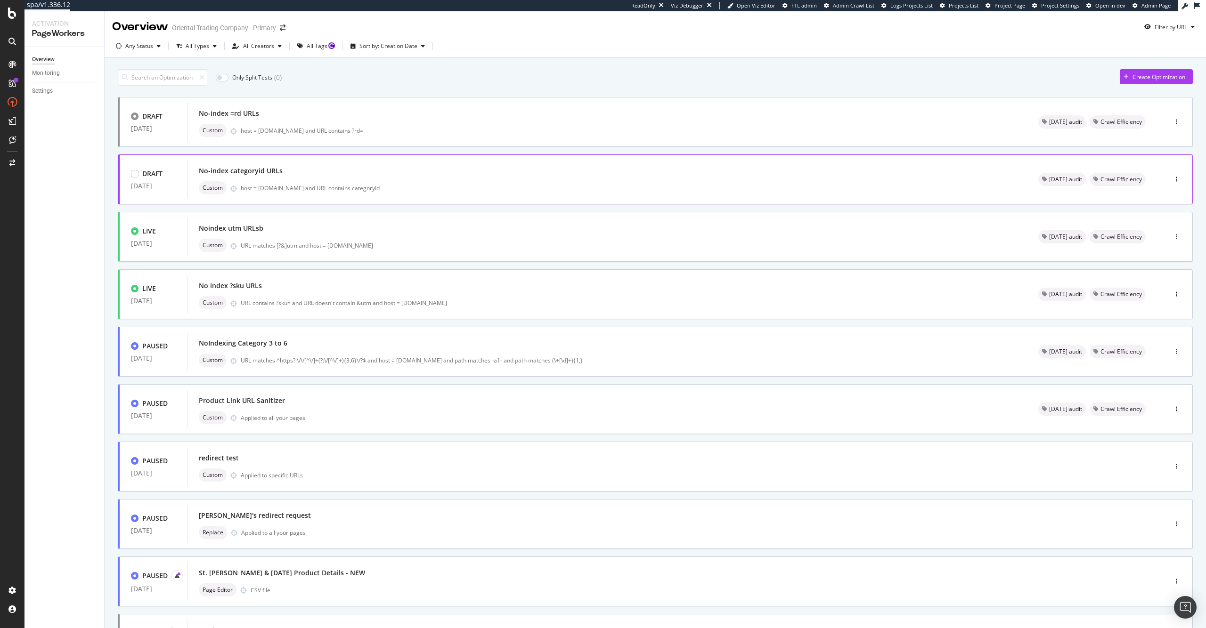
click at [354, 170] on div "No-index categoryid URLs" at bounding box center [607, 170] width 817 height 13
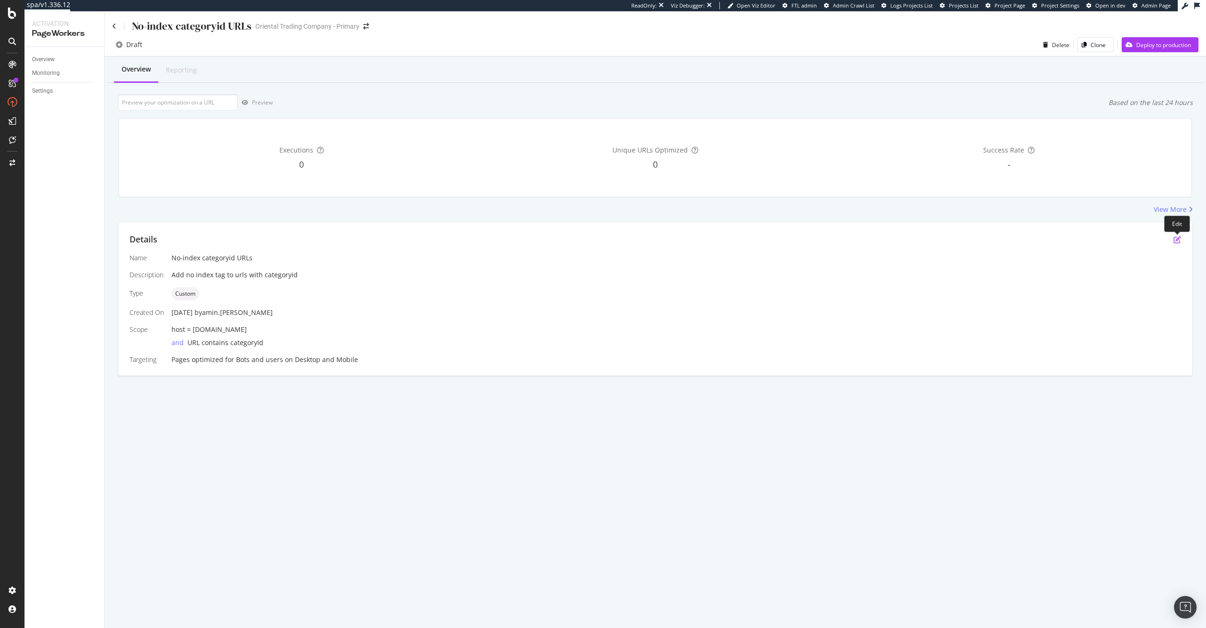
click at [1176, 241] on icon "pen-to-square" at bounding box center [1178, 240] width 8 height 8
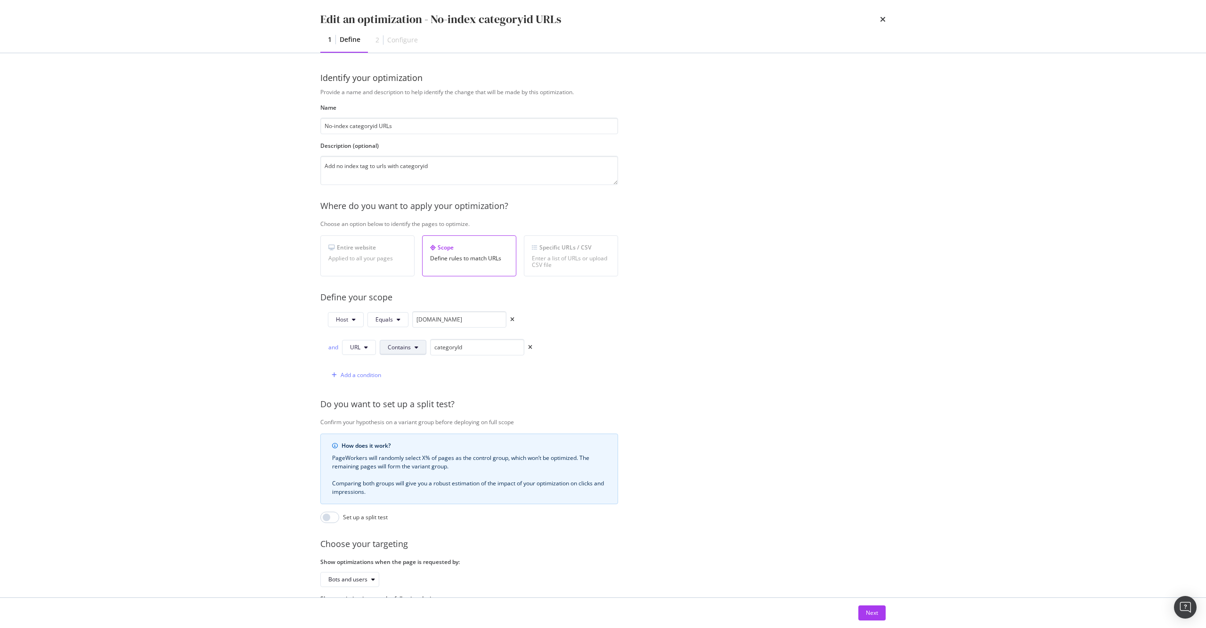
click at [389, 353] on button "Contains" at bounding box center [403, 347] width 47 height 15
click at [429, 434] on span "Matches Regex" at bounding box center [416, 436] width 56 height 8
click at [487, 344] on input "categoryId" at bounding box center [494, 347] width 94 height 16
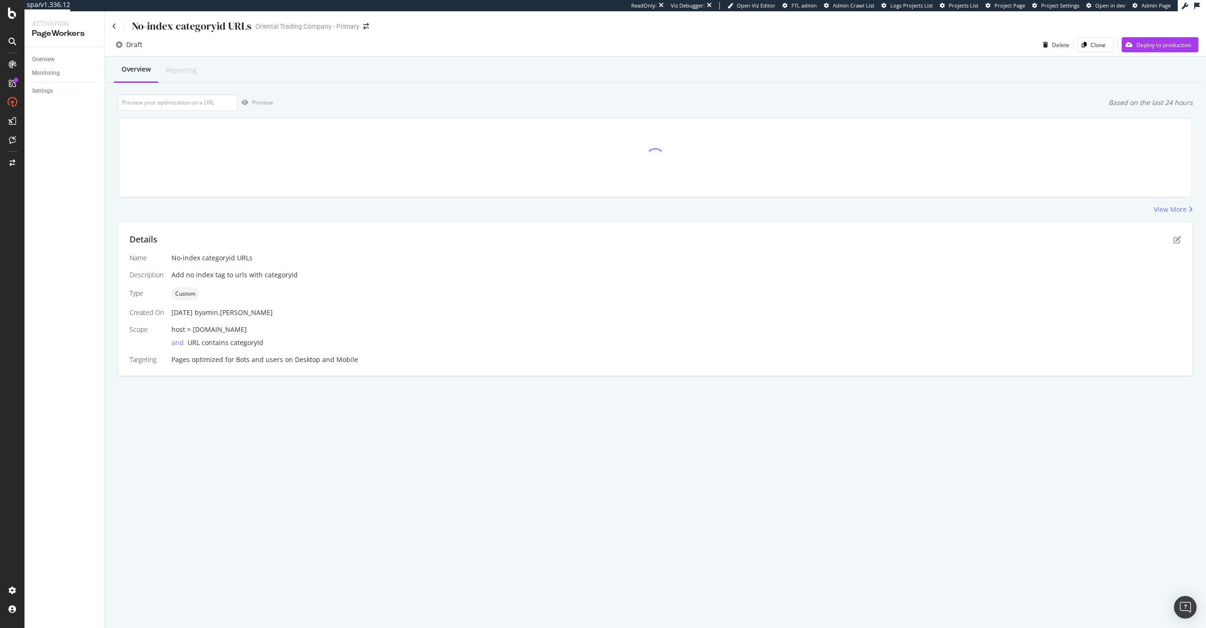
click at [1171, 240] on div "Details" at bounding box center [656, 240] width 1052 height 12
click at [1175, 240] on icon "pen-to-square" at bounding box center [1178, 240] width 8 height 8
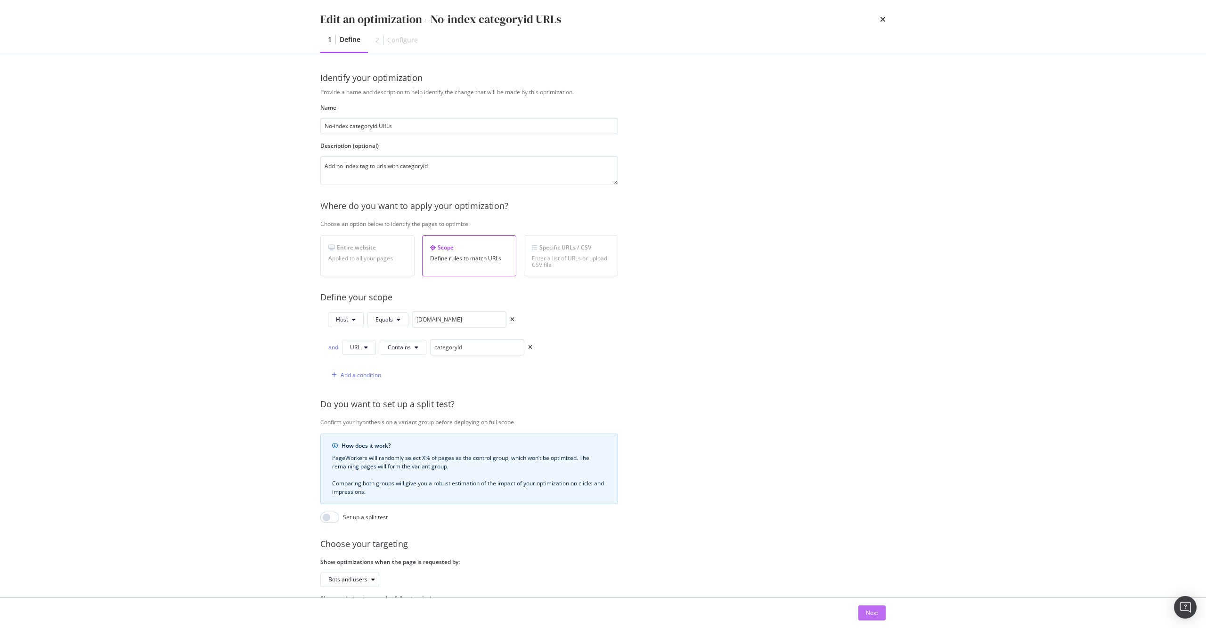
click at [874, 619] on div "Next" at bounding box center [872, 613] width 12 height 14
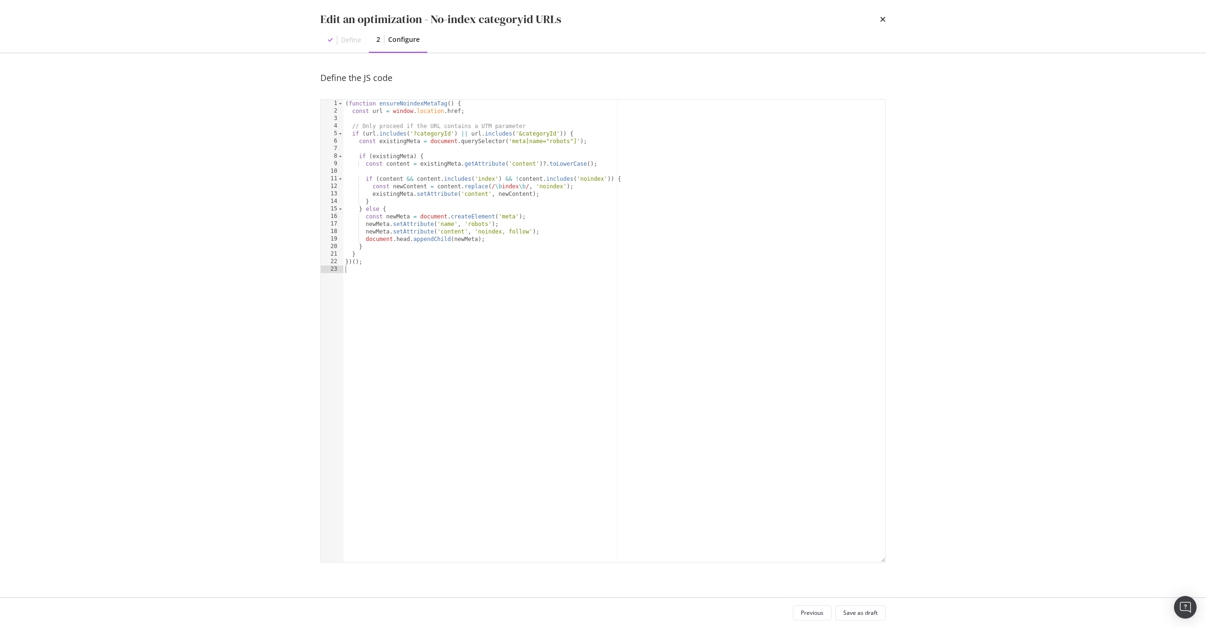
click at [591, 304] on div "( function ensureNoindexMetaTag ( ) { const url = window . location . href ; //…" at bounding box center [614, 339] width 542 height 478
click at [604, 241] on div "( function ensureNoindexMetaTag ( ) { const url = window . location . href ; //…" at bounding box center [614, 339] width 542 height 478
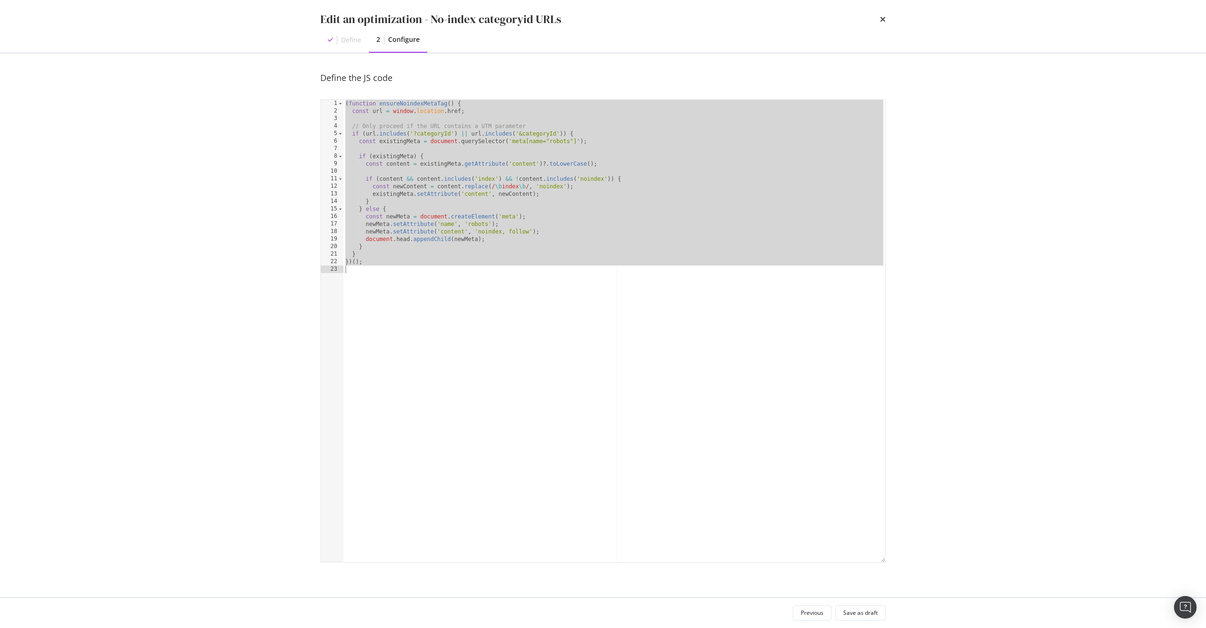
click at [597, 257] on div "( function ensureNoindexMetaTag ( ) { const url = window . location . href ; //…" at bounding box center [614, 339] width 542 height 478
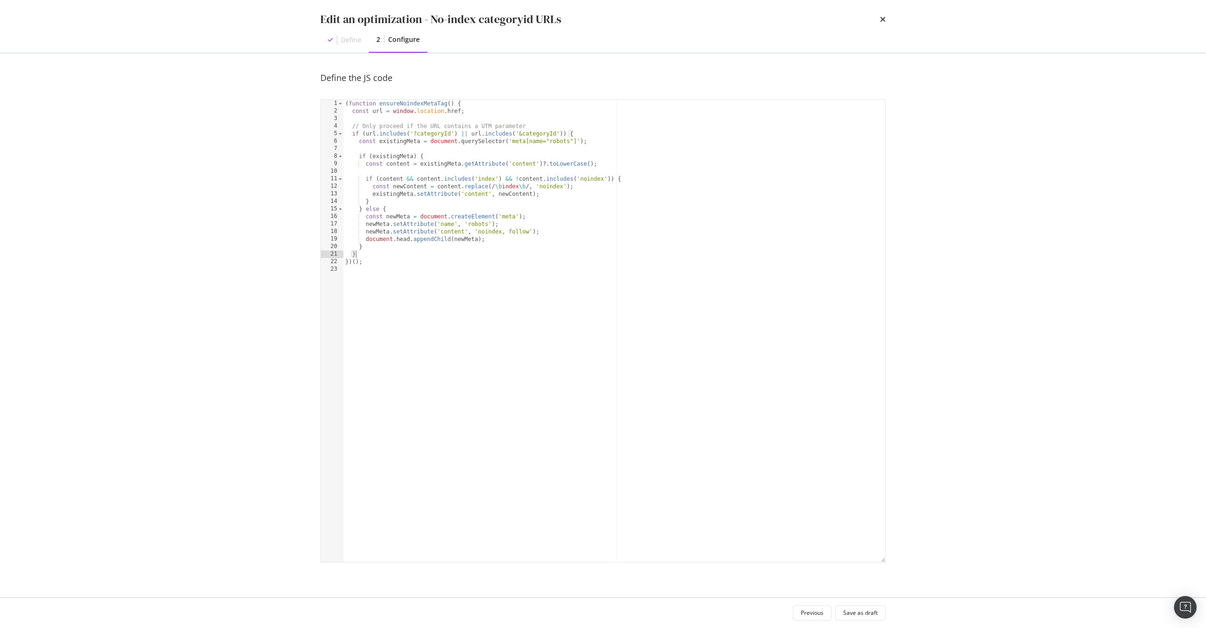
type textarea "})();"
